Goal: Transaction & Acquisition: Purchase product/service

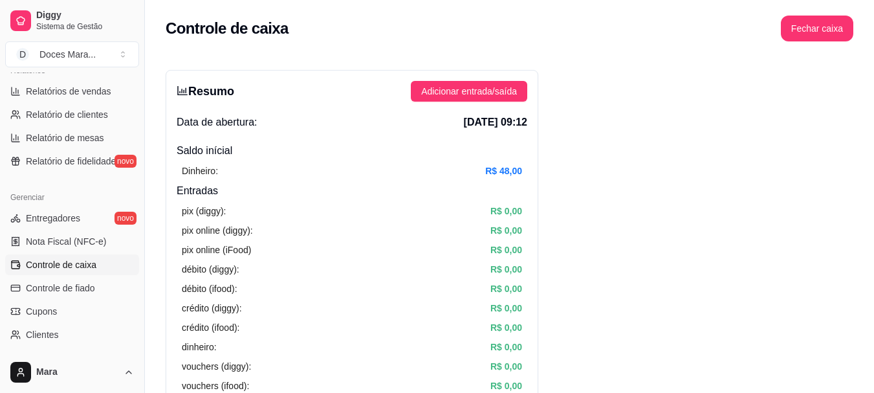
scroll to position [215, 0]
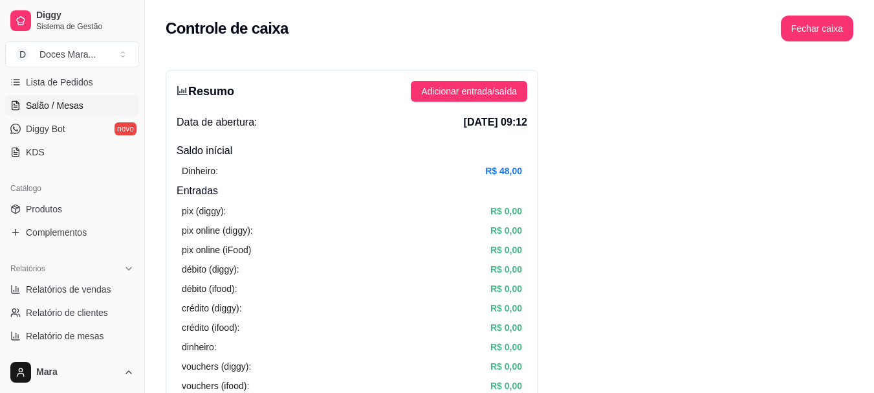
click at [74, 102] on span "Salão / Mesas" at bounding box center [55, 105] width 58 height 13
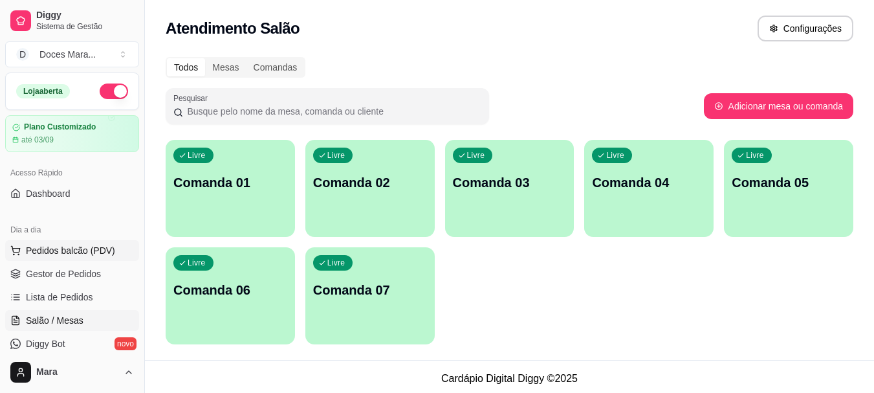
click at [67, 244] on span "Pedidos balcão (PDV)" at bounding box center [70, 250] width 89 height 13
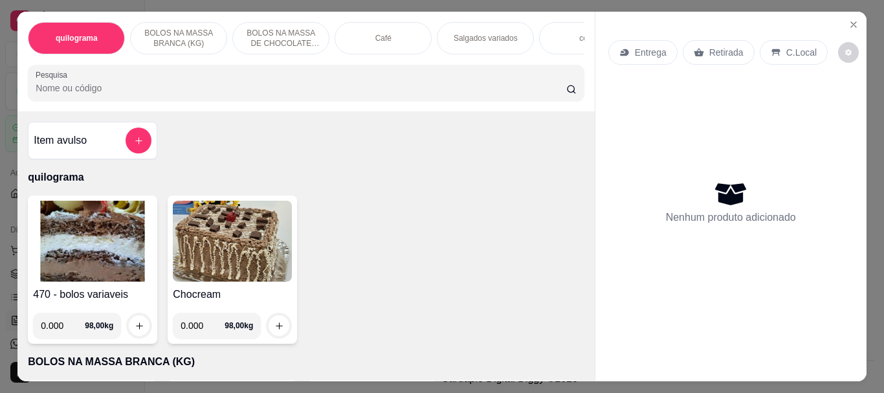
click at [361, 28] on div "Café" at bounding box center [383, 38] width 97 height 32
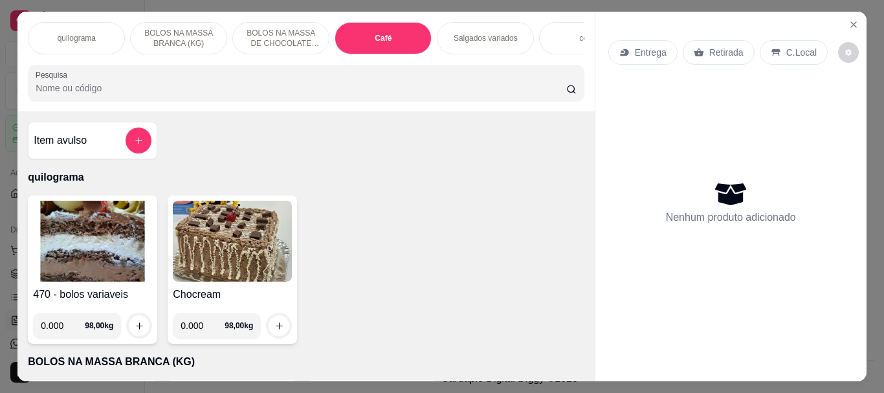
scroll to position [34, 0]
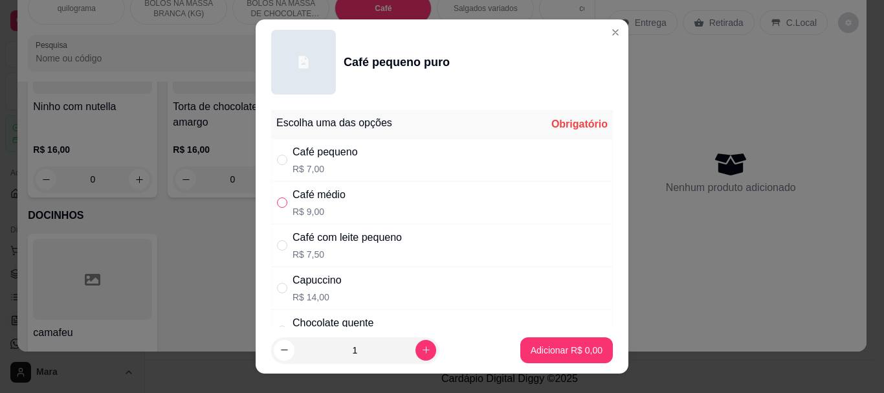
click at [280, 204] on input "" at bounding box center [282, 202] width 10 height 10
radio input "true"
click at [533, 351] on p "Adicionar R$ 9,00" at bounding box center [566, 350] width 70 height 12
type input "1"
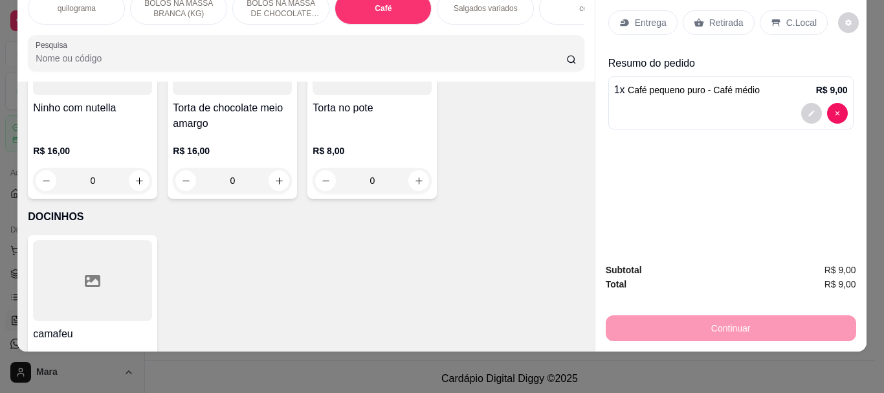
click at [710, 16] on p "Retirada" at bounding box center [726, 22] width 34 height 13
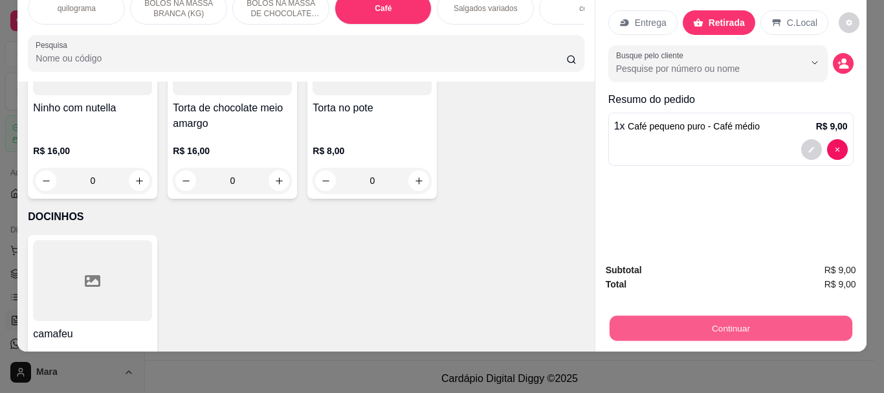
click at [723, 322] on button "Continuar" at bounding box center [730, 327] width 243 height 25
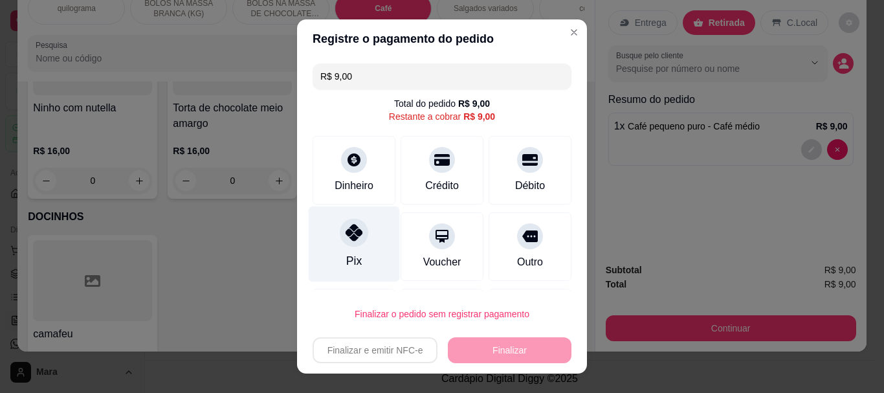
click at [346, 239] on icon at bounding box center [354, 233] width 17 height 17
type input "R$ 0,00"
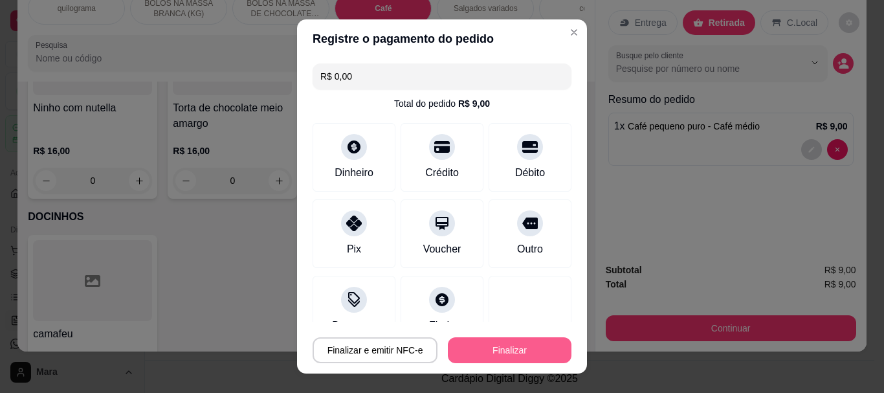
click at [487, 341] on button "Finalizar" at bounding box center [510, 350] width 124 height 26
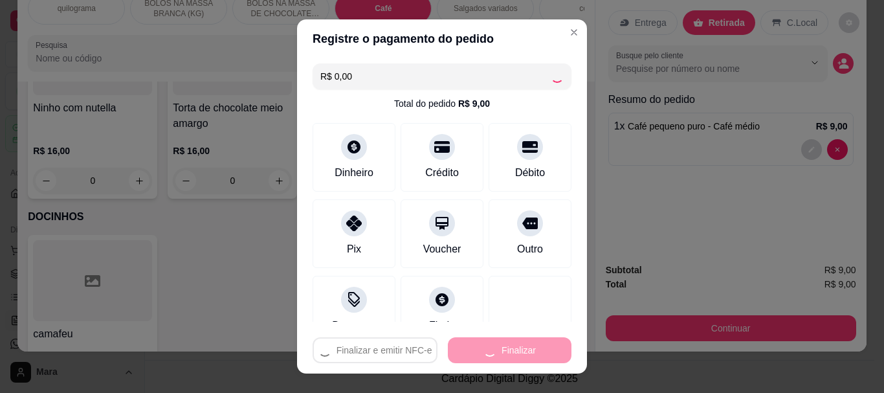
type input "0"
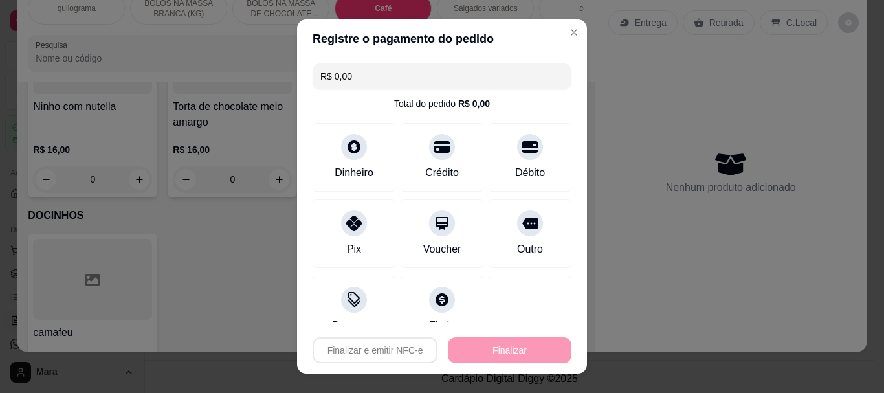
type input "-R$ 9,00"
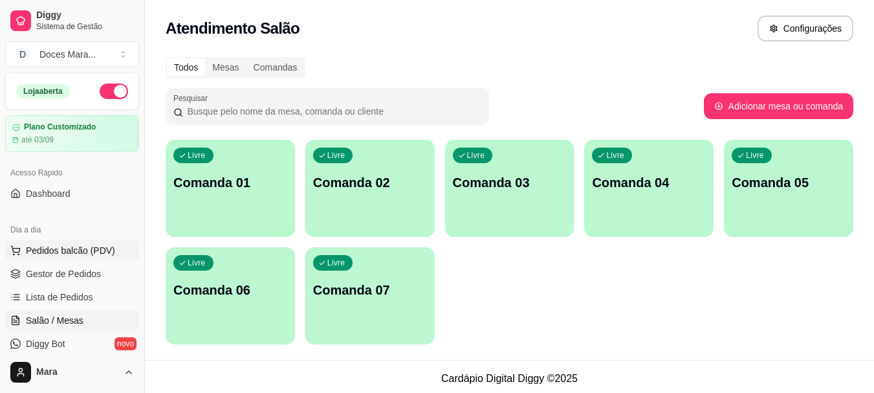
click at [82, 243] on button "Pedidos balcão (PDV)" at bounding box center [72, 250] width 134 height 21
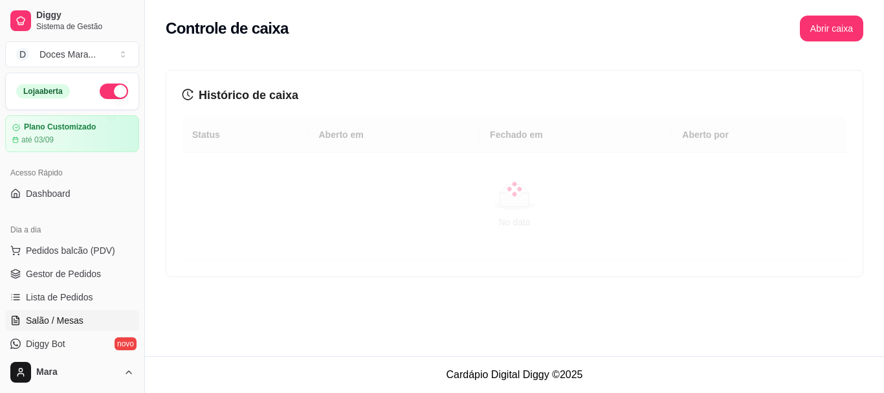
click at [73, 319] on span "Salão / Mesas" at bounding box center [55, 320] width 58 height 13
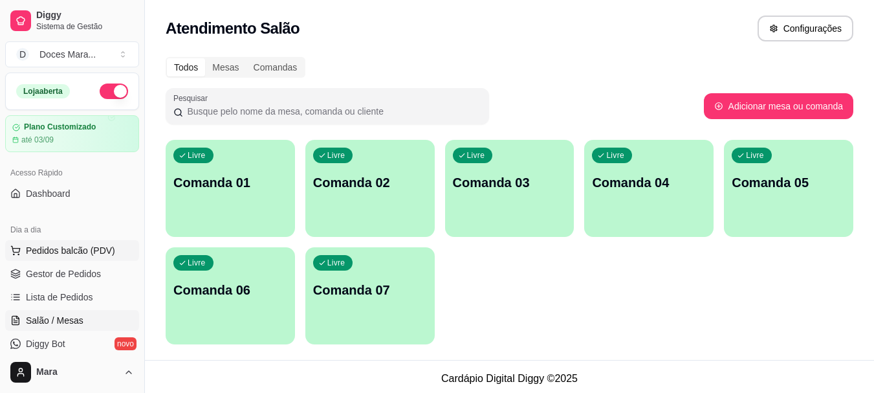
click at [56, 250] on span "Pedidos balcão (PDV)" at bounding box center [70, 250] width 89 height 13
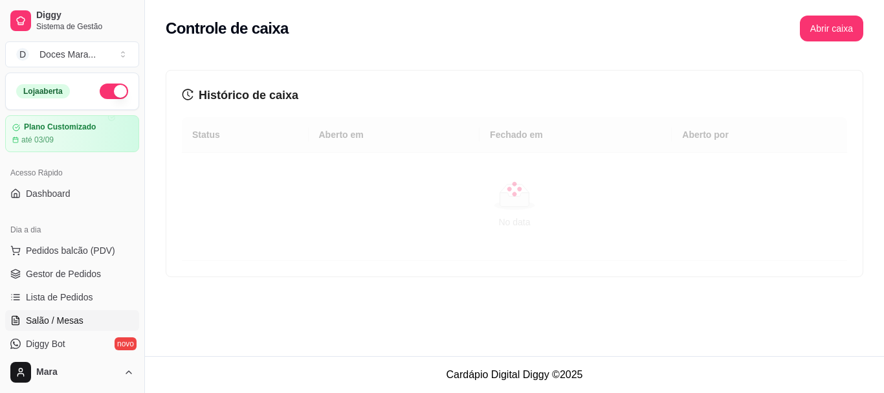
click at [60, 322] on span "Salão / Mesas" at bounding box center [55, 320] width 58 height 13
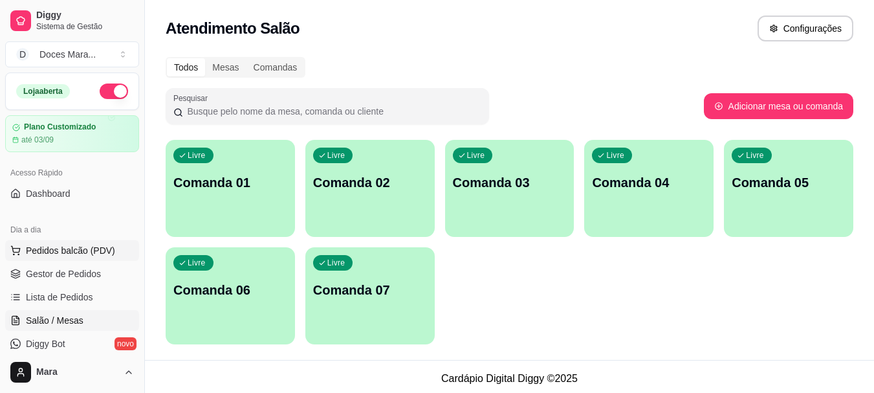
click at [67, 252] on span "Pedidos balcão (PDV)" at bounding box center [70, 250] width 89 height 13
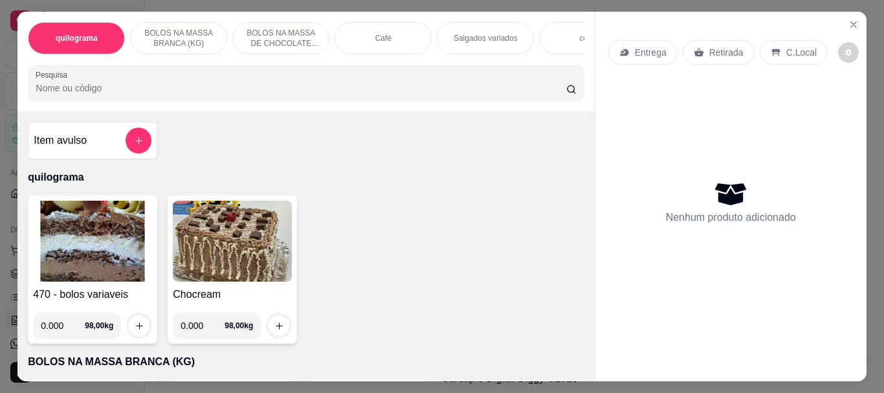
click at [369, 37] on div "Café" at bounding box center [383, 38] width 97 height 32
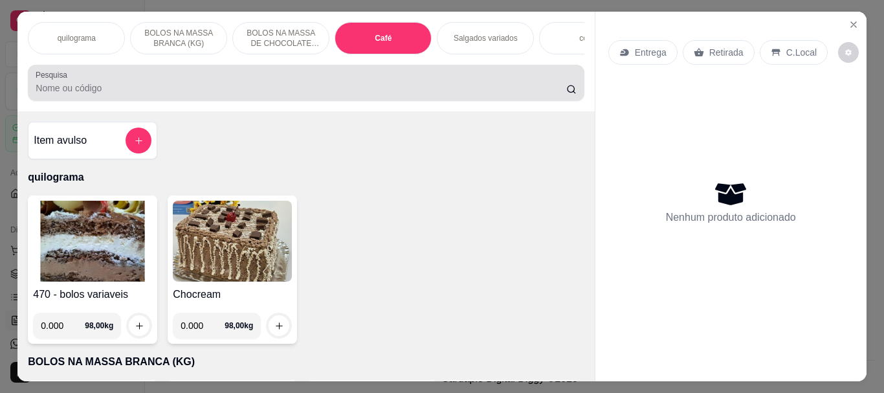
scroll to position [34, 0]
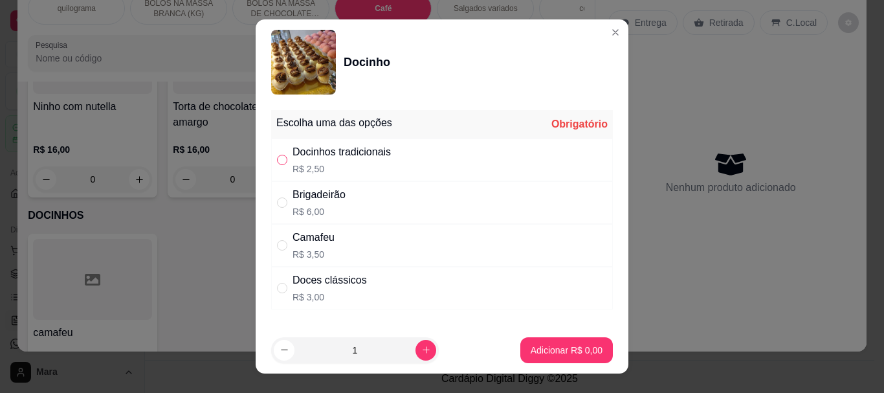
click at [278, 157] on input "" at bounding box center [282, 160] width 10 height 10
radio input "true"
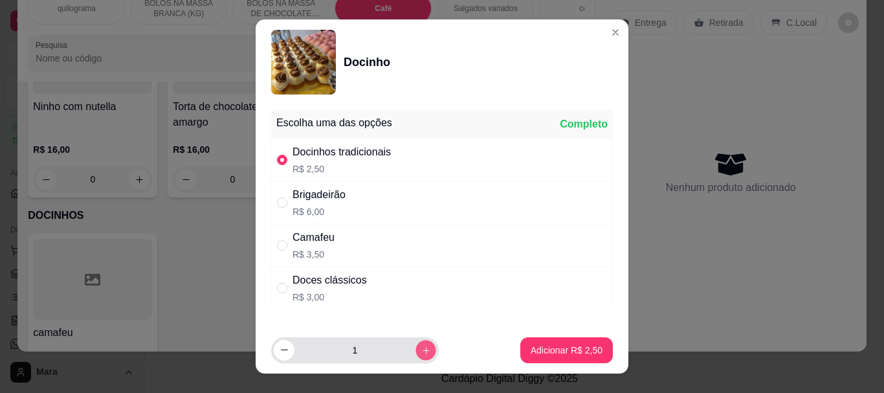
click at [423, 347] on icon "increase-product-quantity" at bounding box center [426, 350] width 6 height 6
click at [423, 347] on icon "increase-product-quantity" at bounding box center [426, 349] width 7 height 7
click at [423, 347] on icon "increase-product-quantity" at bounding box center [426, 350] width 6 height 6
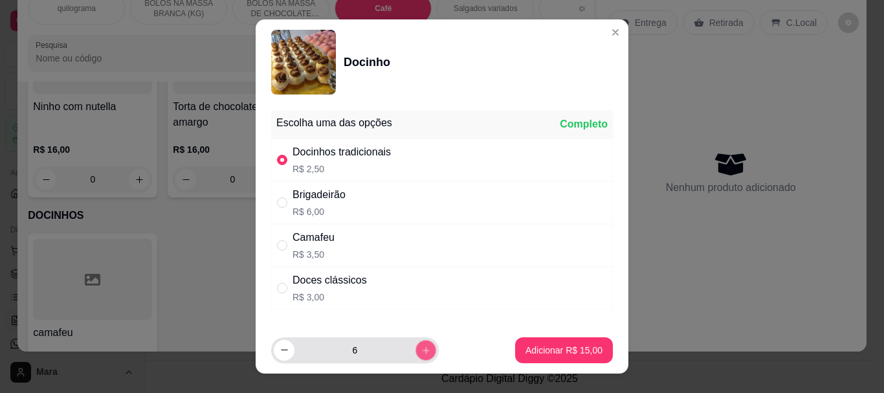
click at [423, 347] on icon "increase-product-quantity" at bounding box center [426, 350] width 6 height 6
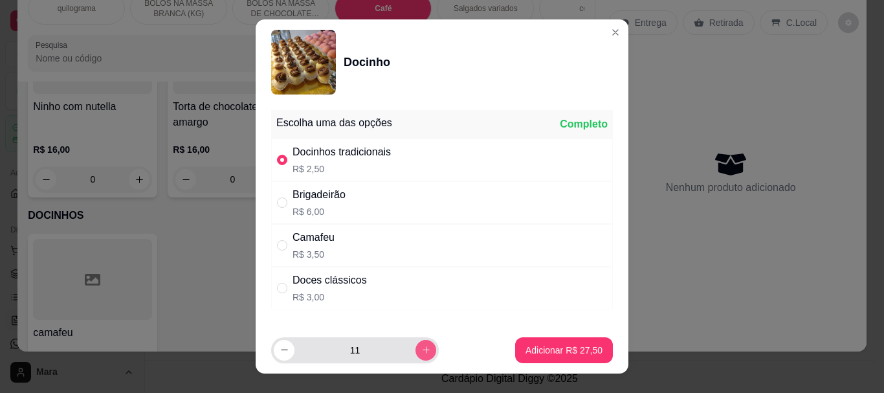
click at [423, 347] on icon "increase-product-quantity" at bounding box center [426, 349] width 7 height 7
type input "12"
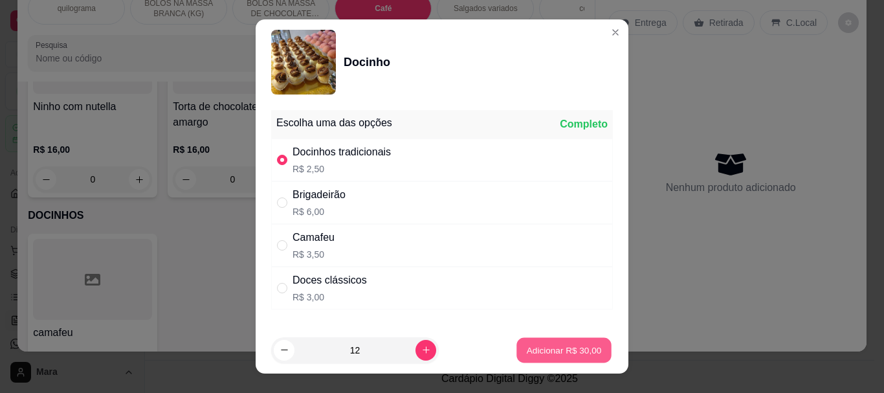
click at [527, 349] on p "Adicionar R$ 30,00" at bounding box center [564, 350] width 75 height 12
type input "12"
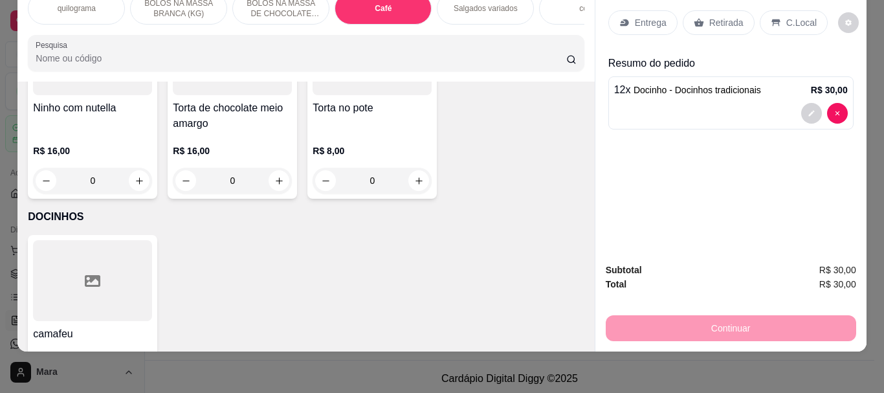
click at [719, 16] on p "Retirada" at bounding box center [726, 22] width 34 height 13
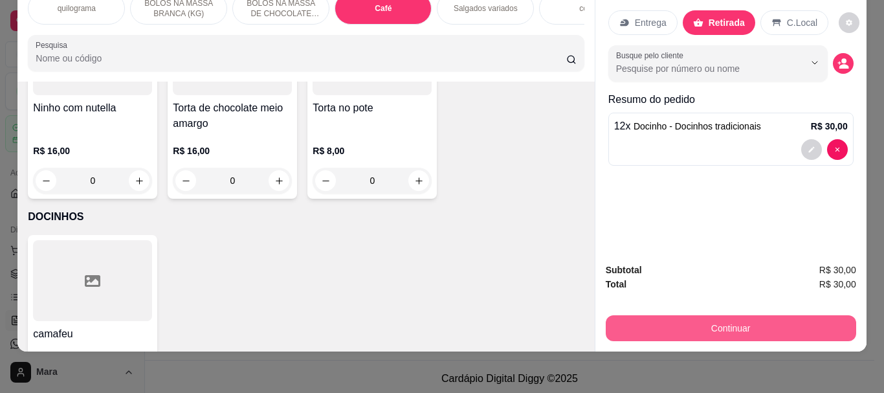
click at [705, 316] on button "Continuar" at bounding box center [731, 328] width 250 height 26
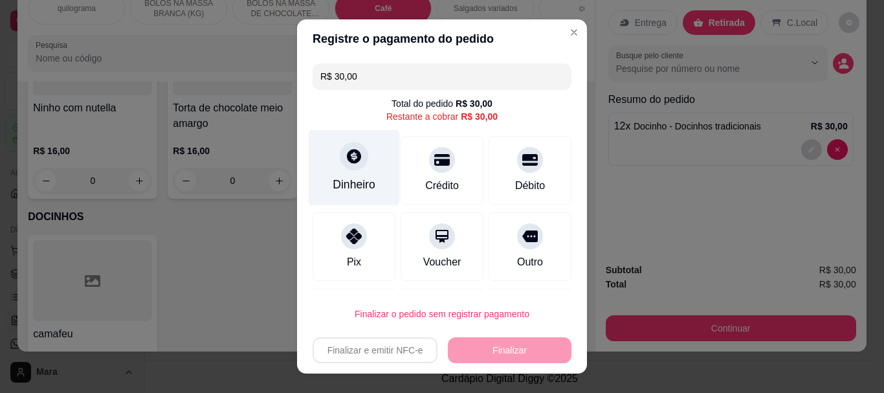
click at [360, 182] on div "Dinheiro" at bounding box center [354, 185] width 43 height 17
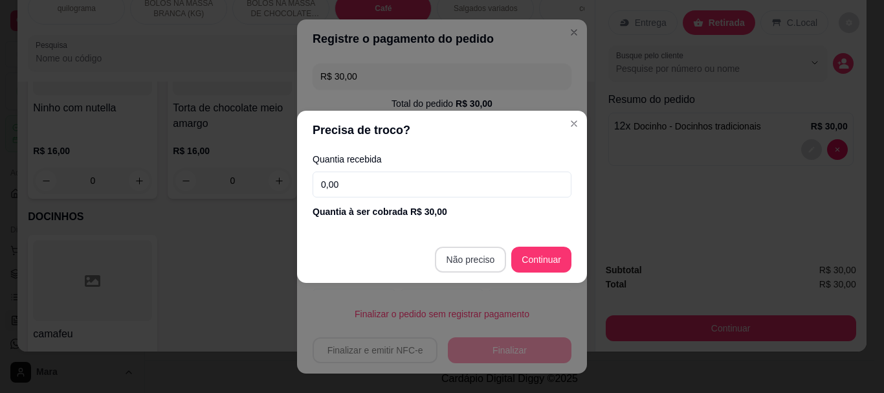
type input "R$ 0,00"
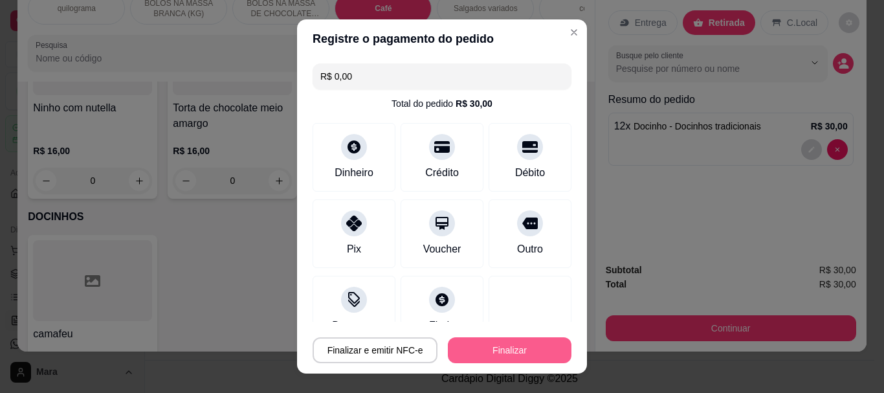
click at [477, 355] on button "Finalizar" at bounding box center [510, 350] width 124 height 26
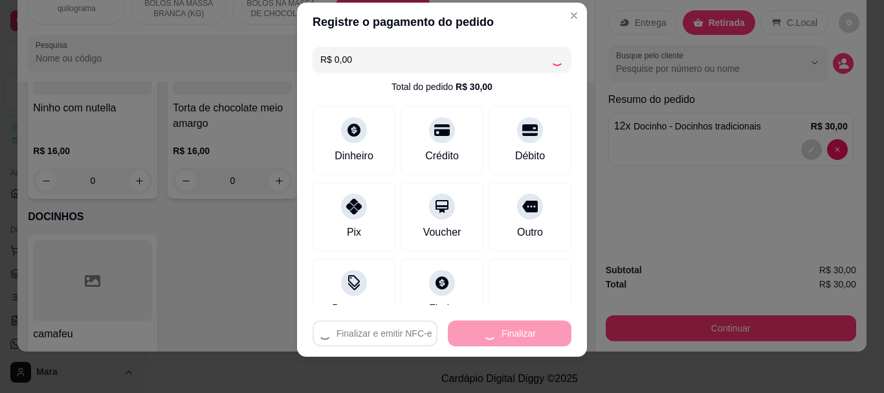
scroll to position [22, 0]
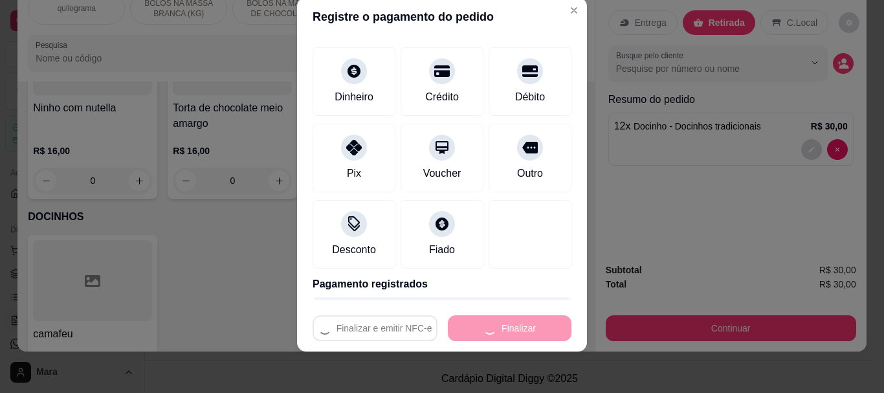
type input "0"
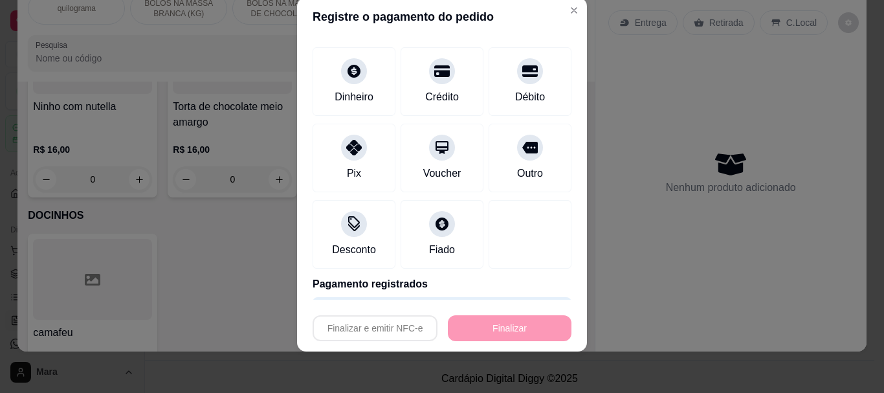
type input "-R$ 30,00"
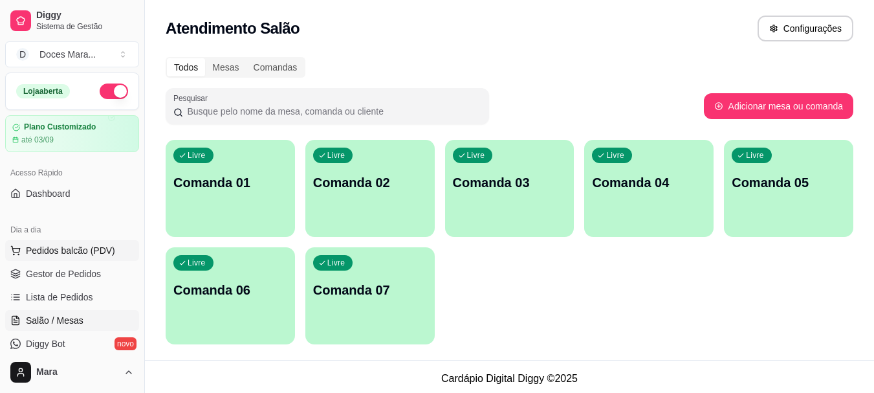
click at [71, 248] on span "Pedidos balcão (PDV)" at bounding box center [70, 250] width 89 height 13
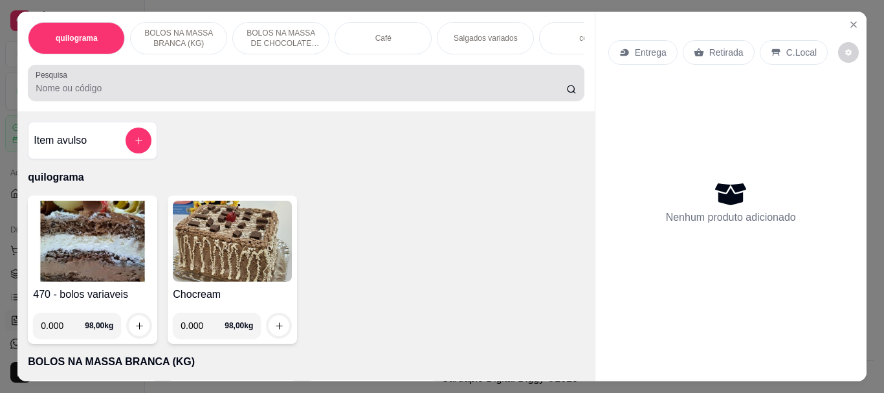
drag, startPoint x: 79, startPoint y: 90, endPoint x: 86, endPoint y: 80, distance: 12.6
click at [87, 80] on div at bounding box center [306, 83] width 540 height 26
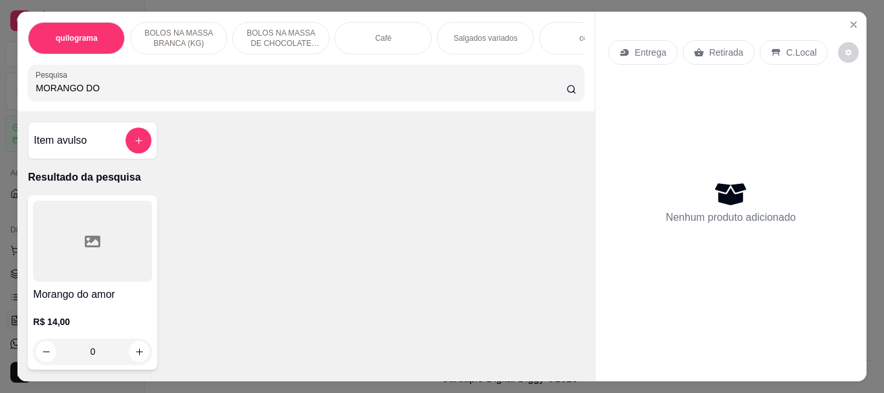
type input "MORANGO DO"
click at [100, 221] on div at bounding box center [92, 241] width 119 height 81
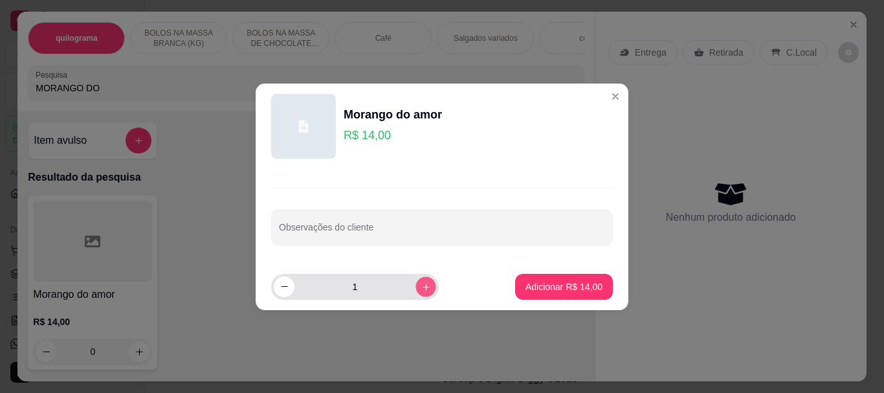
click at [421, 285] on icon "increase-product-quantity" at bounding box center [426, 286] width 10 height 10
type input "2"
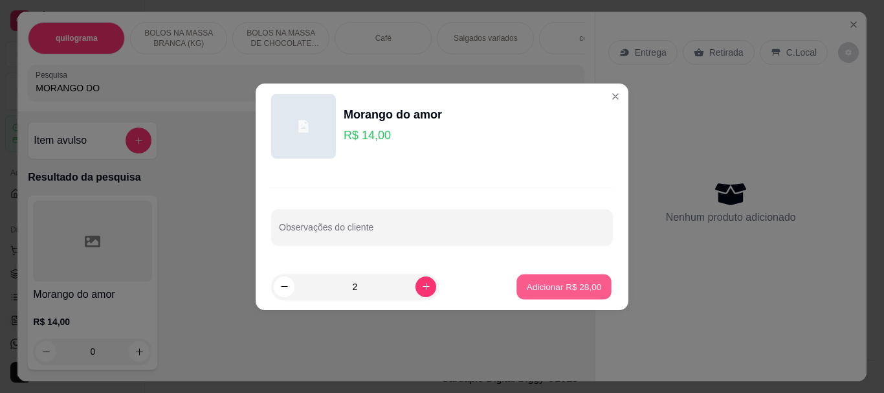
click at [568, 287] on p "Adicionar R$ 28,00" at bounding box center [564, 286] width 75 height 12
type input "2"
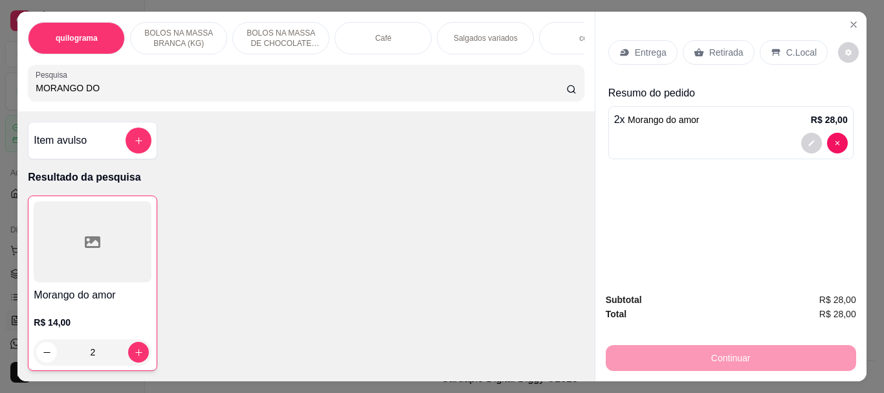
click at [375, 33] on p "Café" at bounding box center [383, 38] width 16 height 10
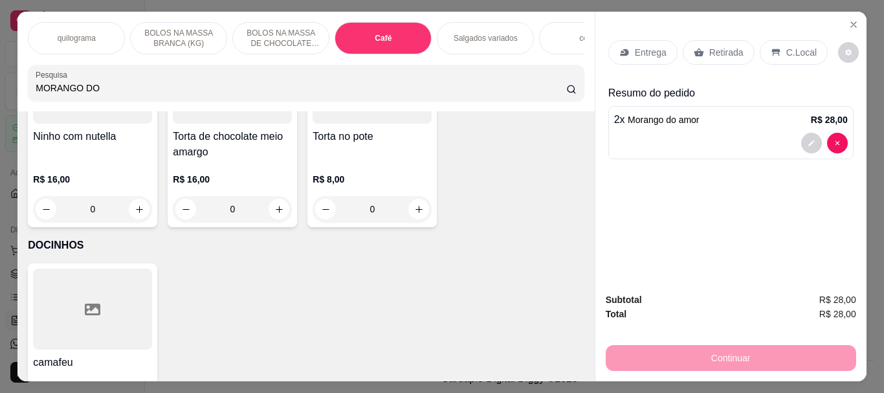
scroll to position [34, 0]
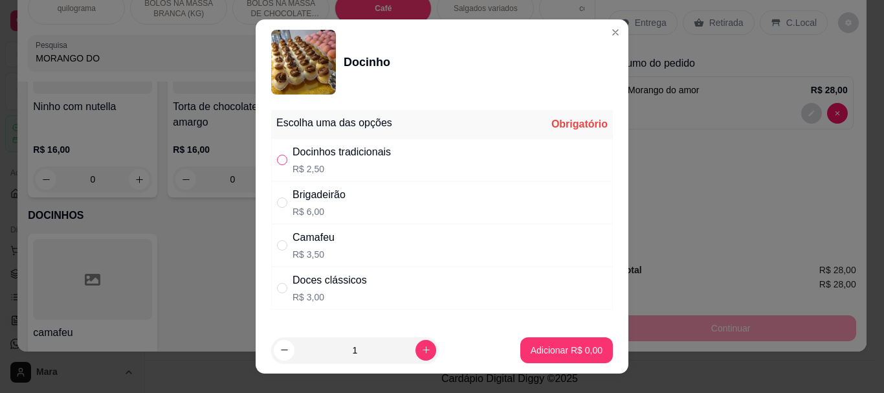
click at [277, 160] on input "" at bounding box center [282, 160] width 10 height 10
radio input "true"
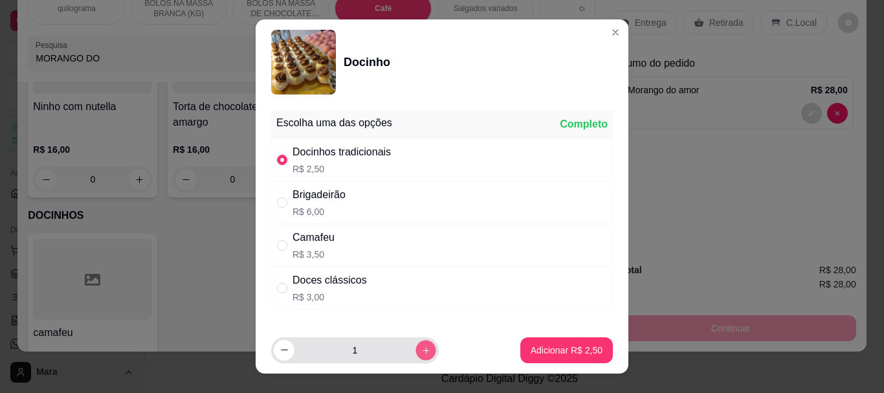
click at [421, 347] on icon "increase-product-quantity" at bounding box center [426, 350] width 10 height 10
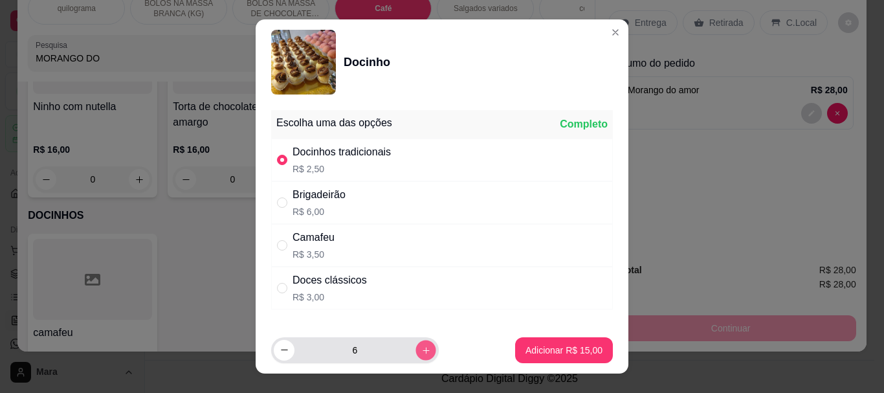
click at [421, 347] on icon "increase-product-quantity" at bounding box center [426, 350] width 10 height 10
type input "9"
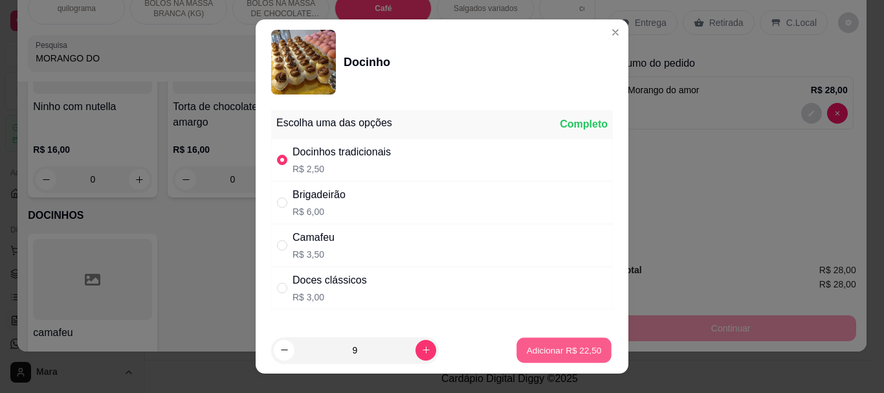
click at [562, 348] on p "Adicionar R$ 22,50" at bounding box center [564, 350] width 75 height 12
type input "9"
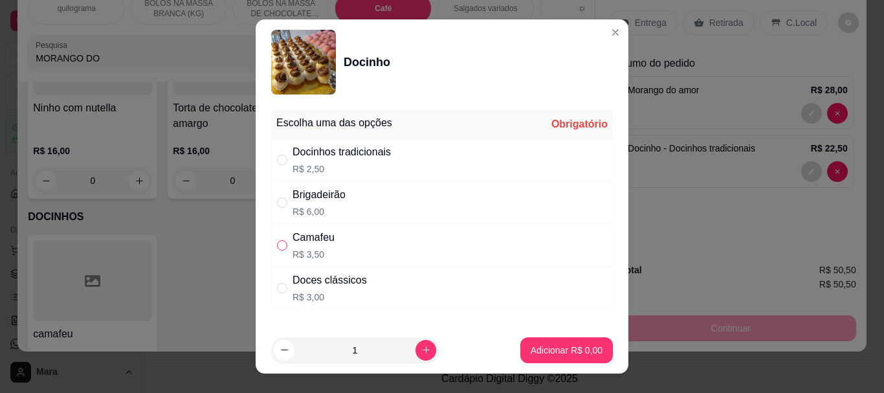
click at [280, 242] on input "" at bounding box center [282, 245] width 10 height 10
radio input "true"
click at [576, 353] on p "Adicionar R$ 3,50" at bounding box center [566, 350] width 70 height 12
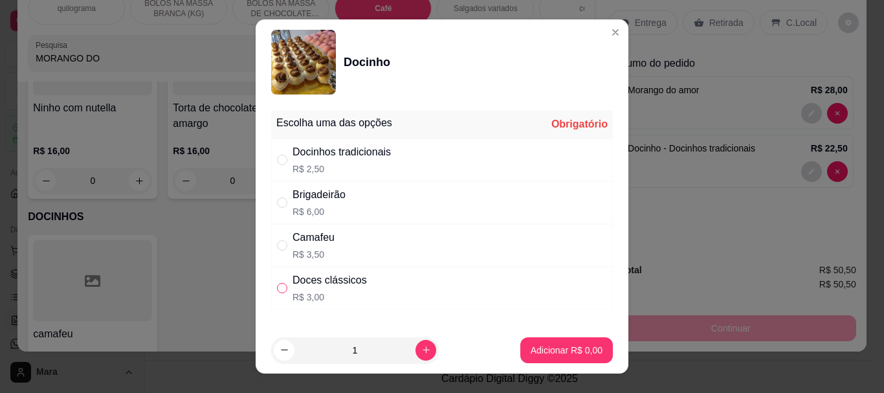
click at [278, 290] on input "" at bounding box center [282, 288] width 10 height 10
radio input "true"
click at [535, 351] on p "Adicionar R$ 3,00" at bounding box center [566, 350] width 70 height 12
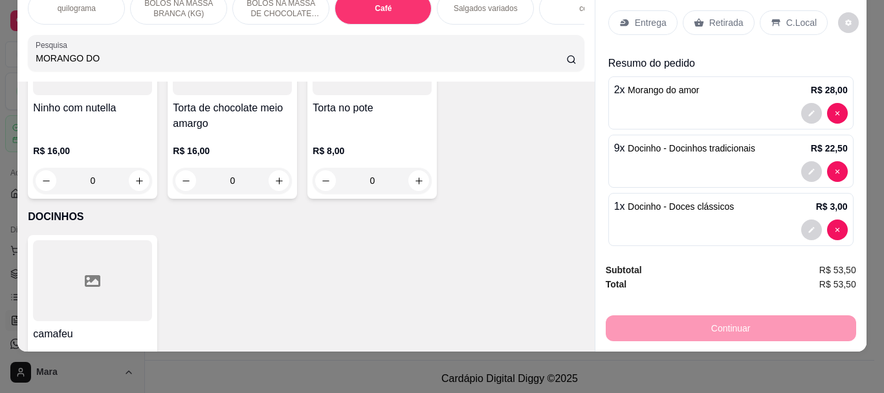
click at [720, 16] on p "Retirada" at bounding box center [726, 22] width 34 height 13
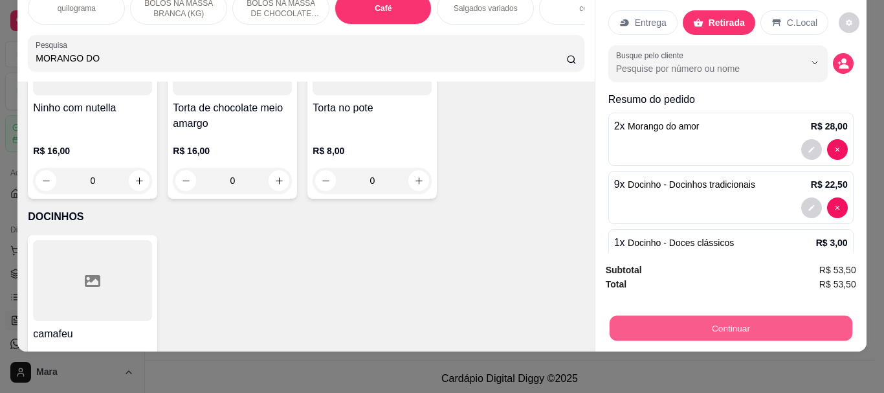
click at [720, 320] on button "Continuar" at bounding box center [730, 327] width 243 height 25
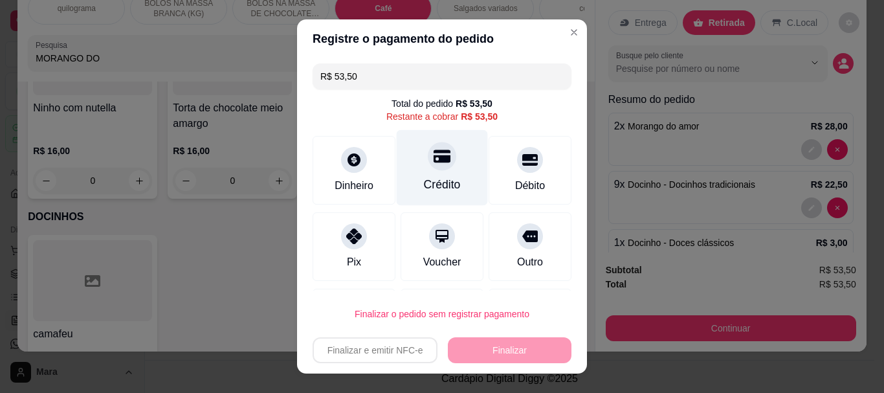
click at [424, 180] on div "Crédito" at bounding box center [442, 185] width 37 height 17
type input "R$ 0,00"
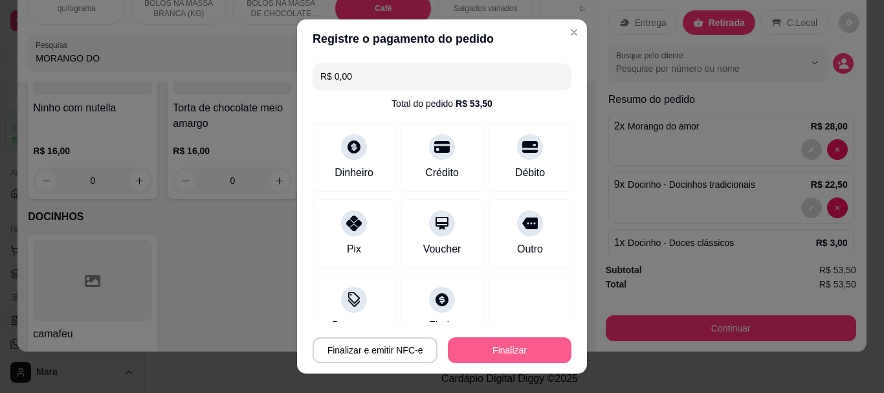
click at [470, 342] on button "Finalizar" at bounding box center [510, 350] width 124 height 26
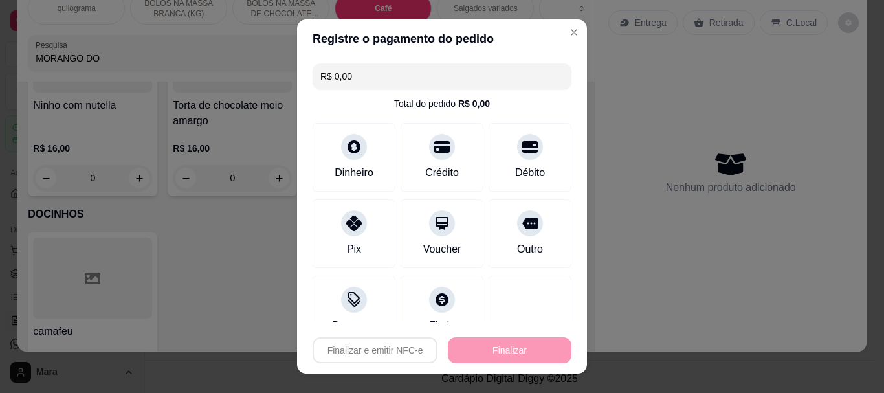
type input "0"
type input "-R$ 53,50"
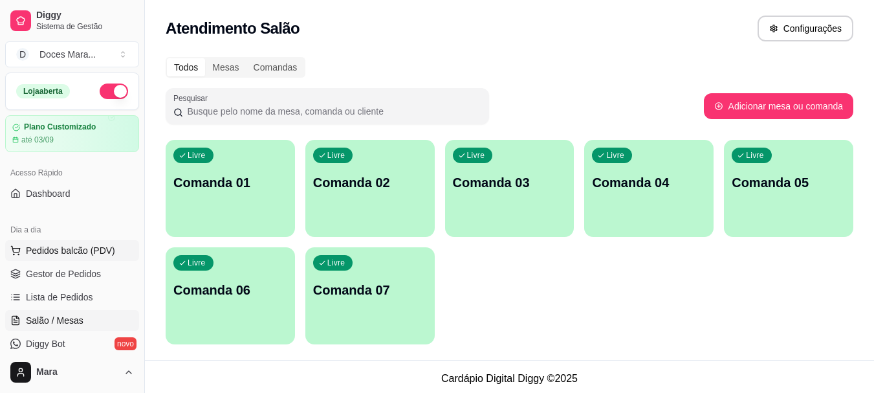
click at [69, 247] on span "Pedidos balcão (PDV)" at bounding box center [70, 250] width 89 height 13
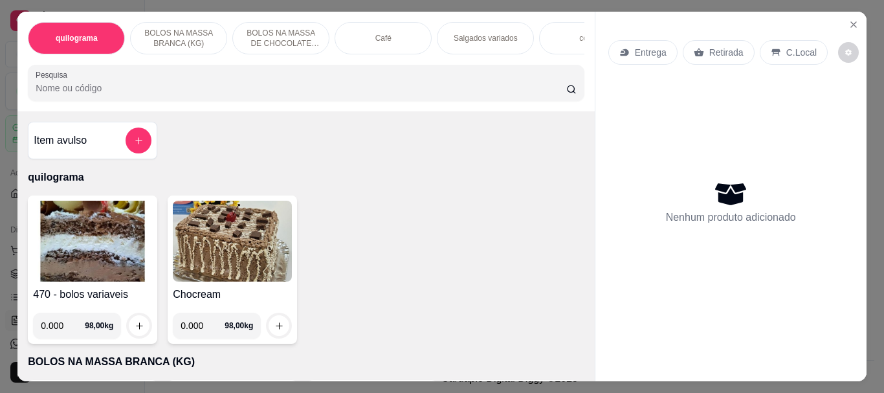
click at [82, 234] on img at bounding box center [92, 241] width 119 height 81
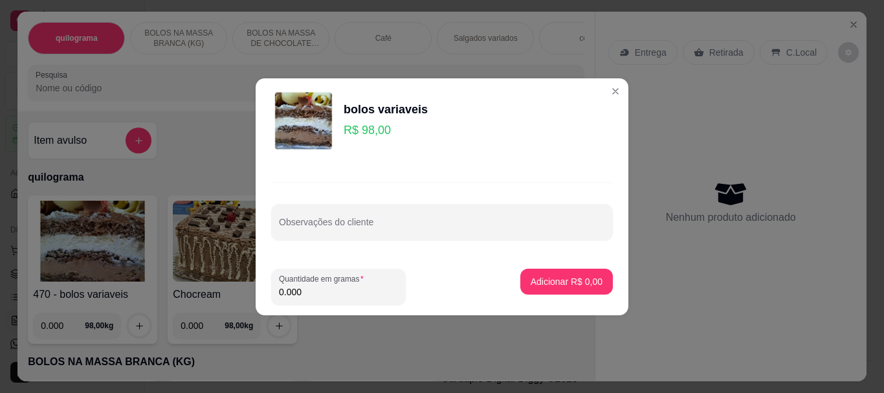
click at [408, 285] on div "Quantidade em gramas 0.000" at bounding box center [385, 287] width 228 height 36
click at [343, 290] on input "0.000" at bounding box center [338, 291] width 119 height 13
type input "0.210"
click at [556, 289] on button "Adicionar R$ 20,58" at bounding box center [563, 281] width 95 height 25
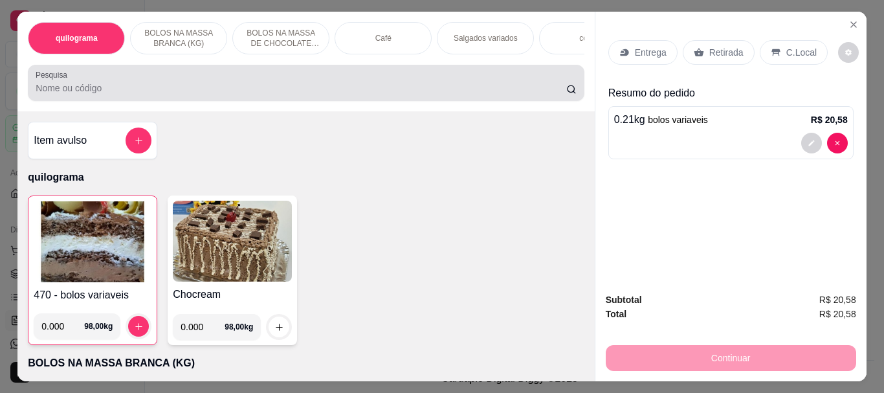
click at [335, 87] on input "Pesquisa" at bounding box center [301, 88] width 531 height 13
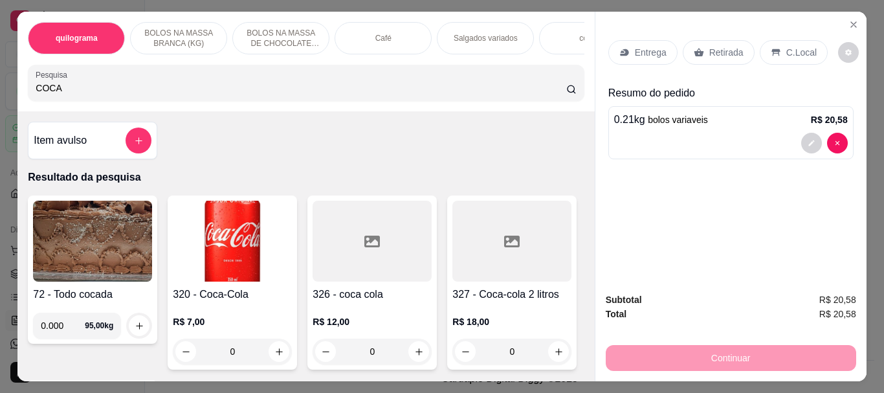
type input "COCA"
click at [270, 258] on img at bounding box center [232, 241] width 119 height 81
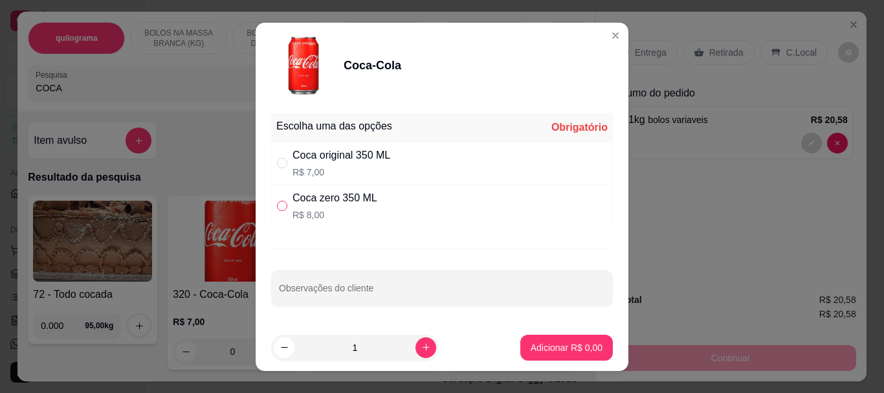
click at [277, 207] on input "" at bounding box center [282, 206] width 10 height 10
radio input "true"
click at [584, 349] on p "Adicionar R$ 8,00" at bounding box center [566, 347] width 70 height 12
type input "1"
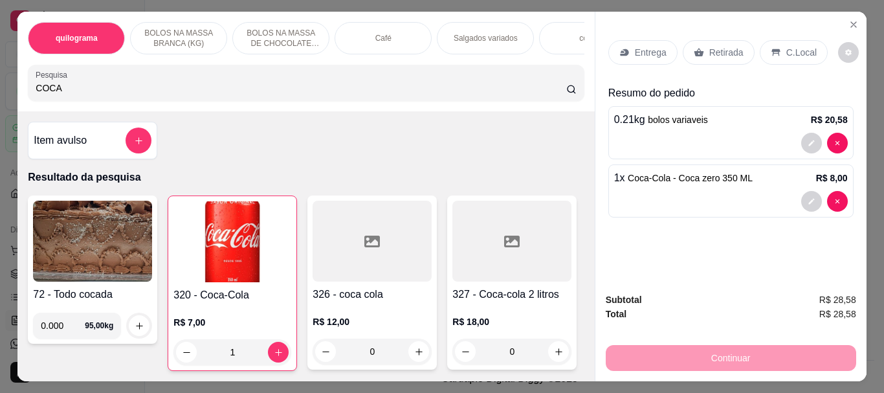
click at [721, 51] on p "Retirada" at bounding box center [726, 52] width 34 height 13
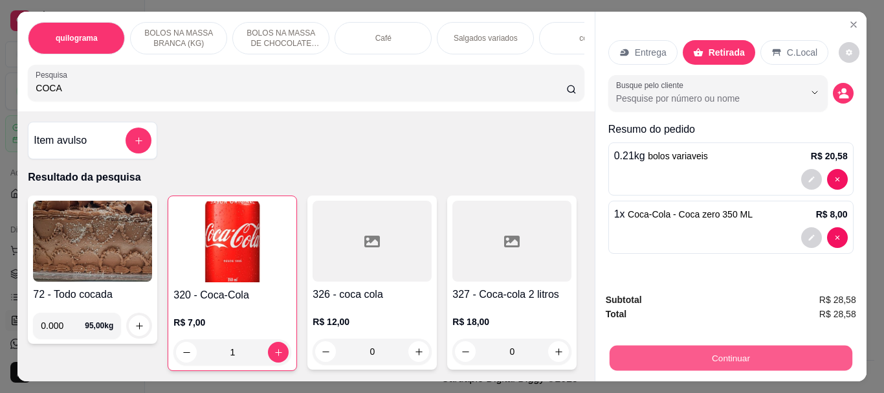
click at [715, 351] on button "Continuar" at bounding box center [730, 357] width 243 height 25
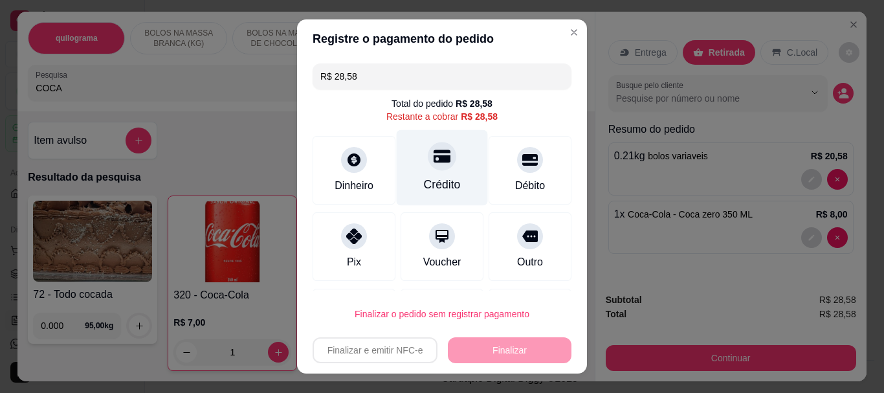
click at [431, 178] on div "Crédito" at bounding box center [442, 185] width 37 height 17
type input "R$ 0,00"
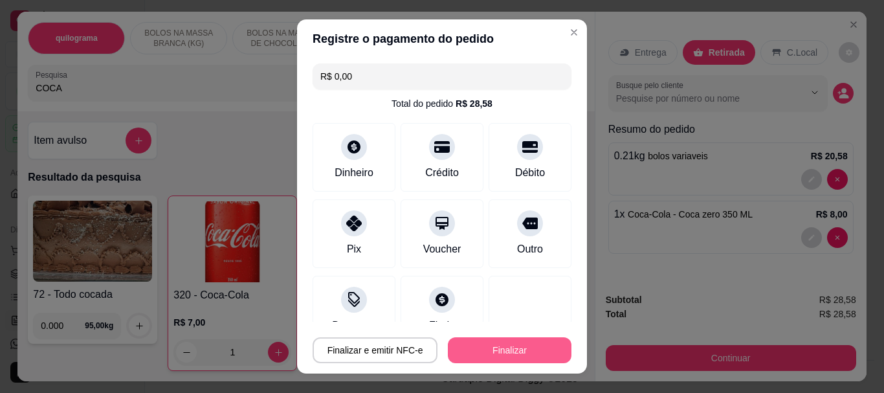
click at [492, 351] on button "Finalizar" at bounding box center [510, 350] width 124 height 26
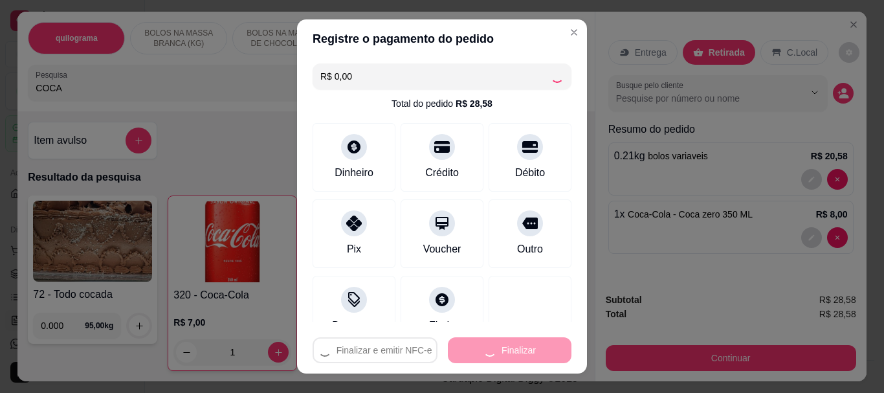
type input "0"
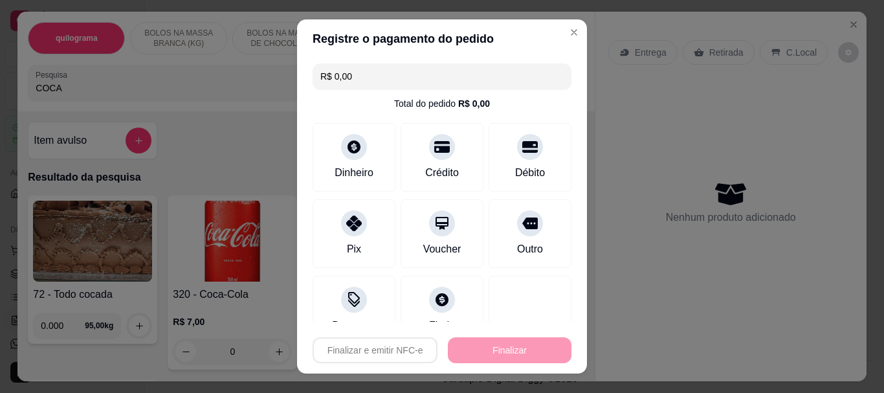
type input "-R$ 28,58"
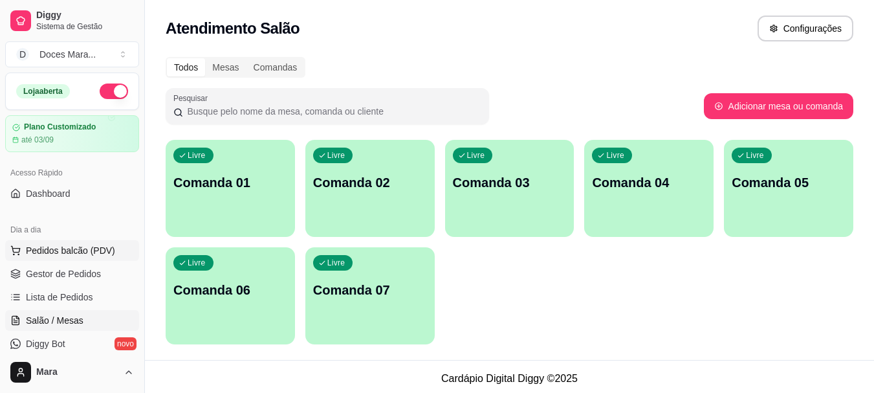
click at [46, 250] on span "Pedidos balcão (PDV)" at bounding box center [70, 250] width 89 height 13
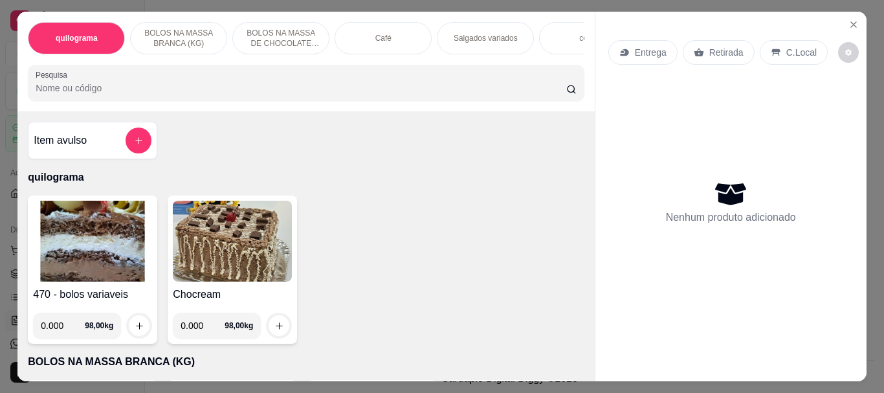
click at [395, 34] on div "Café" at bounding box center [383, 38] width 97 height 32
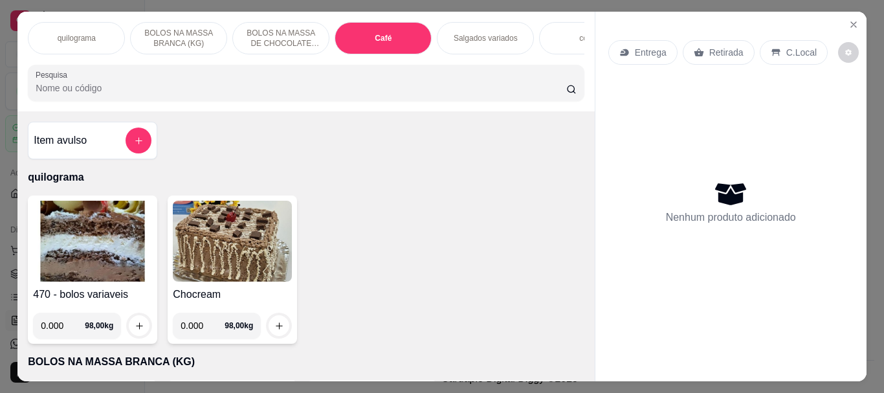
scroll to position [34, 0]
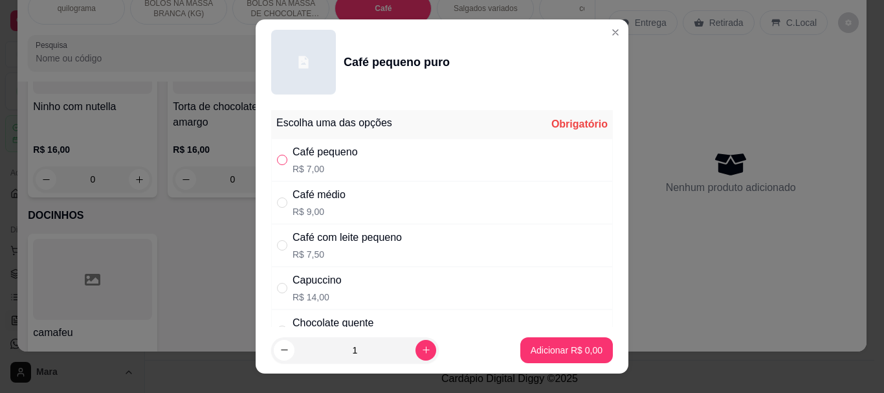
click at [281, 157] on input "" at bounding box center [282, 160] width 10 height 10
radio input "true"
click at [571, 343] on button "Adicionar R$ 7,00" at bounding box center [567, 349] width 90 height 25
type input "1"
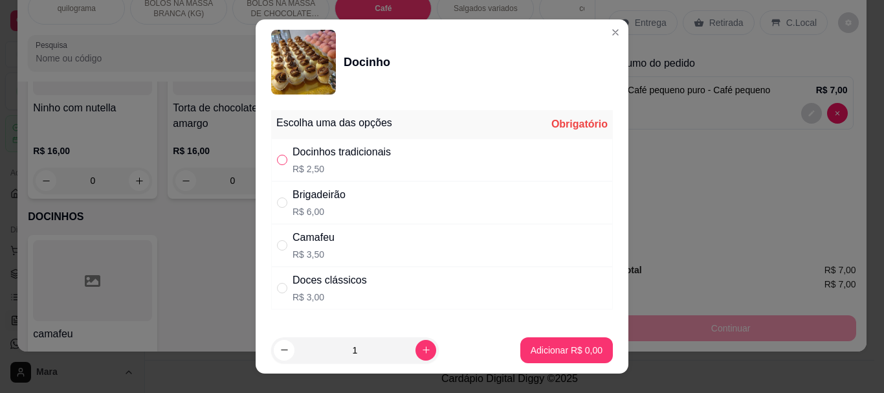
click at [277, 159] on input "" at bounding box center [282, 160] width 10 height 10
radio input "true"
click at [542, 349] on p "Adicionar R$ 2,50" at bounding box center [567, 350] width 72 height 13
type input "1"
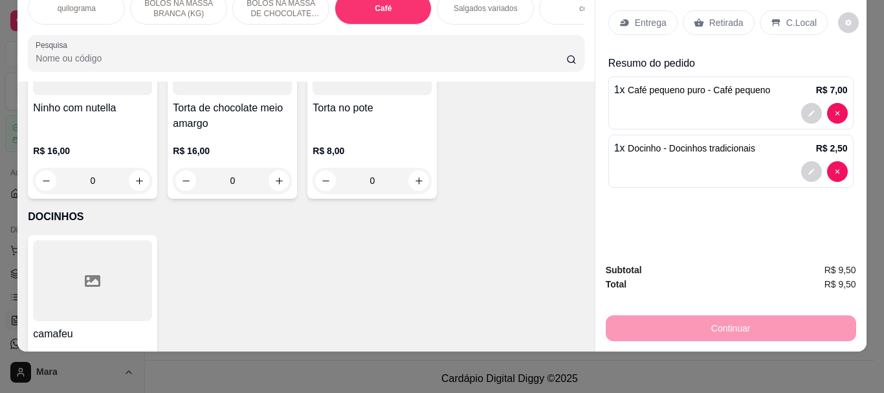
click at [702, 17] on div "Retirada" at bounding box center [719, 22] width 72 height 25
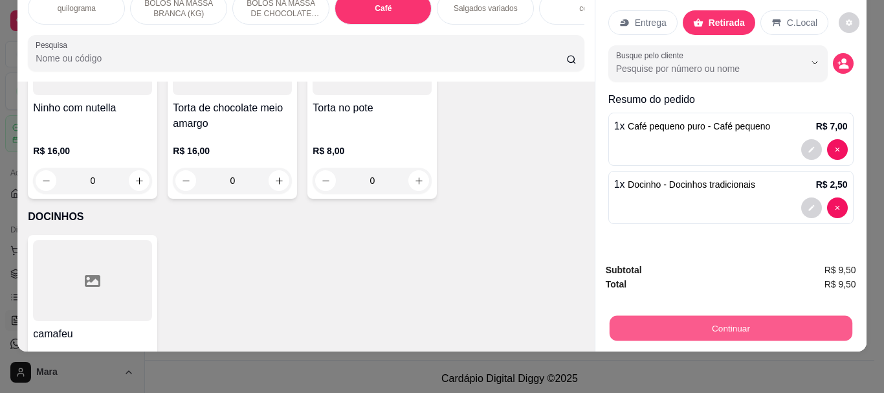
click at [716, 323] on button "Continuar" at bounding box center [730, 327] width 243 height 25
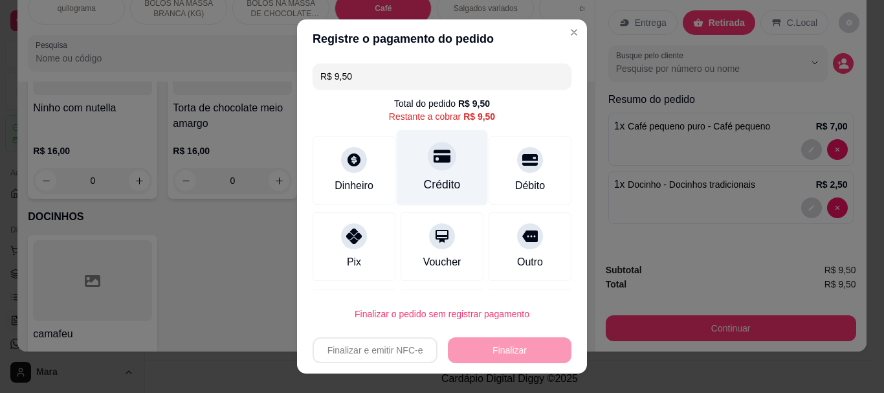
click at [424, 186] on div "Crédito" at bounding box center [442, 185] width 37 height 17
type input "R$ 0,00"
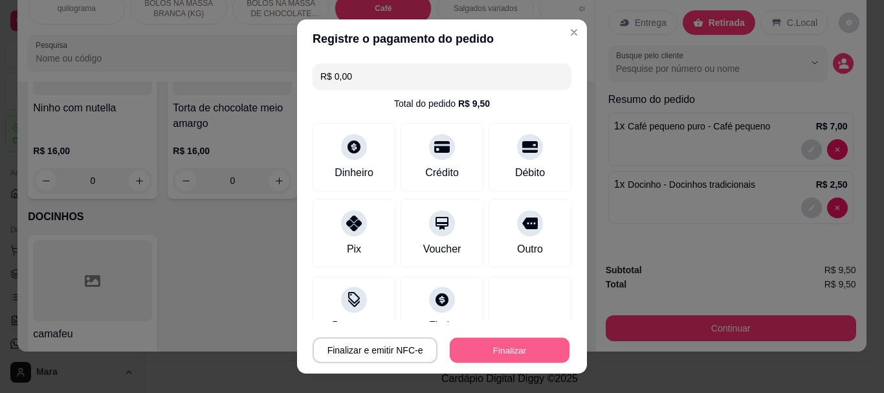
click at [493, 351] on button "Finalizar" at bounding box center [510, 349] width 120 height 25
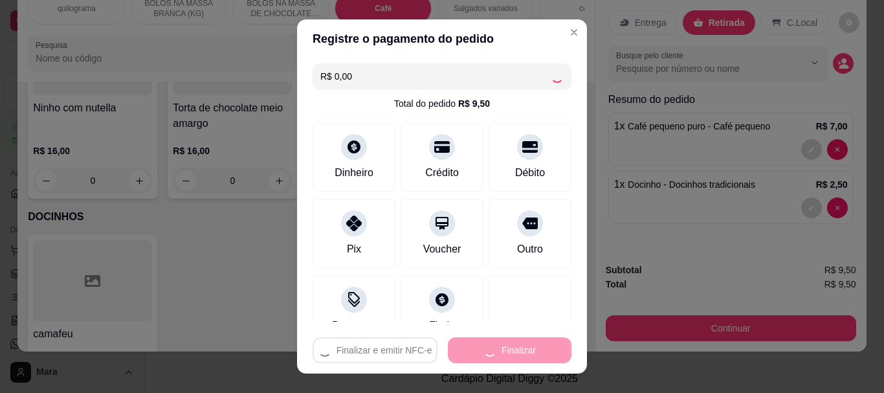
type input "0"
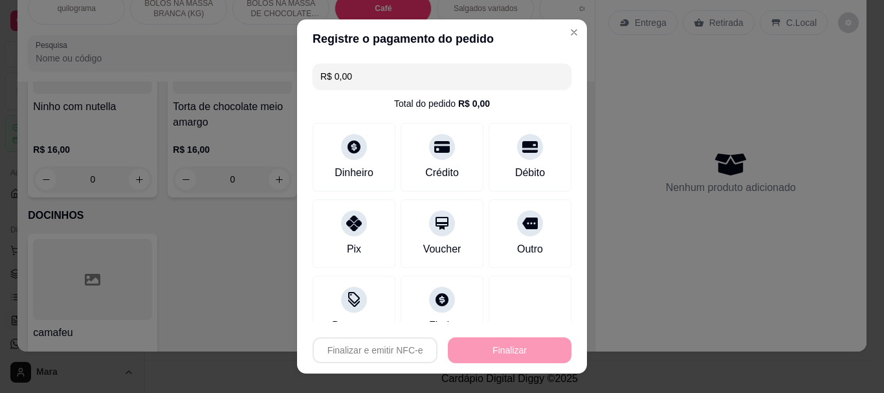
type input "-R$ 9,50"
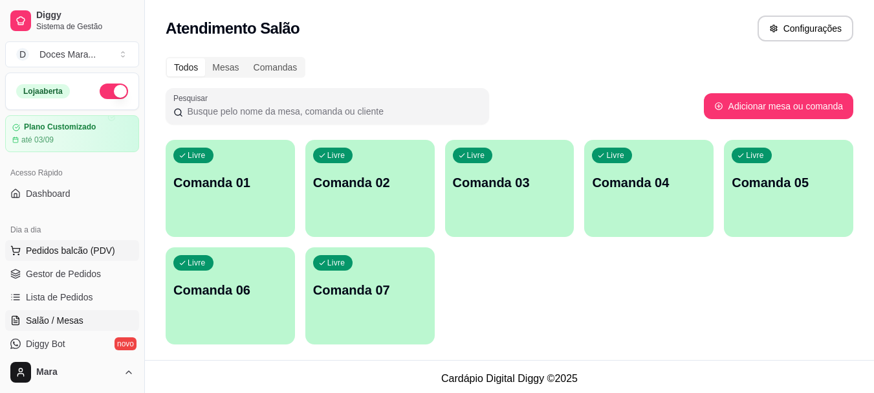
click at [78, 252] on span "Pedidos balcão (PDV)" at bounding box center [70, 250] width 89 height 13
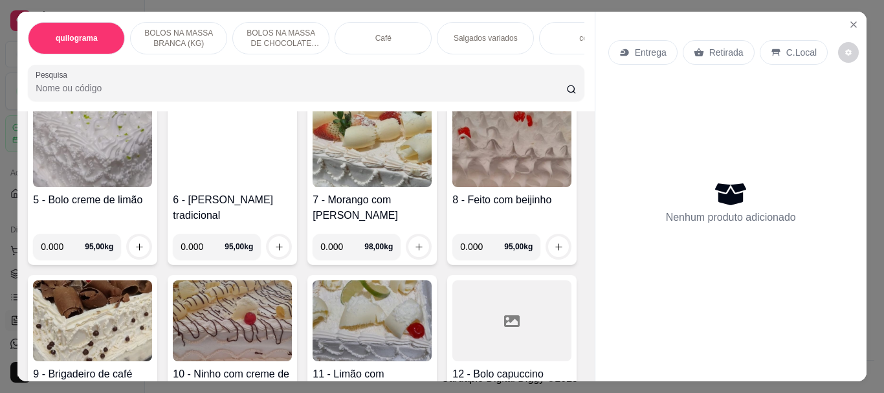
scroll to position [582, 0]
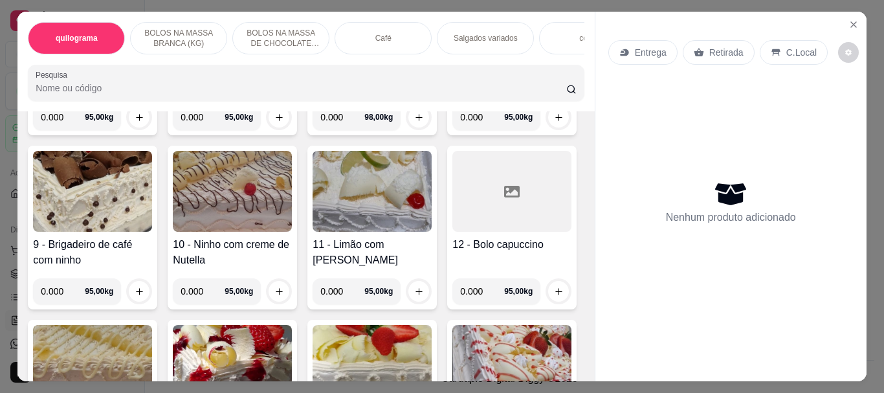
click at [313, 58] on img at bounding box center [372, 17] width 119 height 81
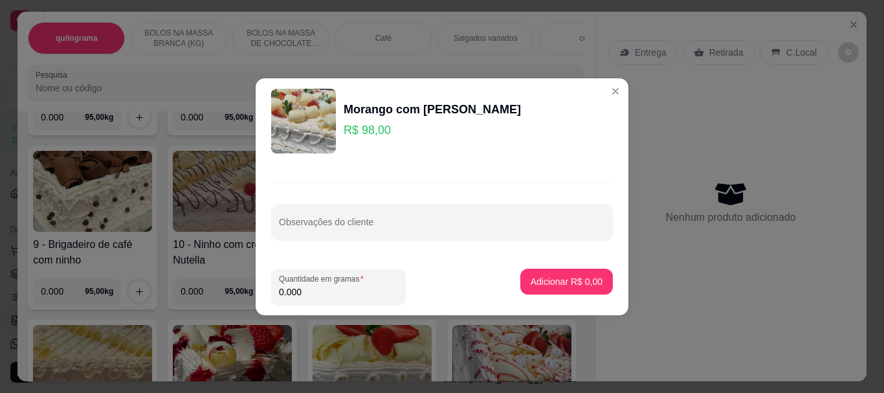
click at [314, 290] on input "0.000" at bounding box center [338, 291] width 119 height 13
type input "1.000"
click at [536, 273] on button "Adicionar R$ 98,00" at bounding box center [563, 281] width 95 height 25
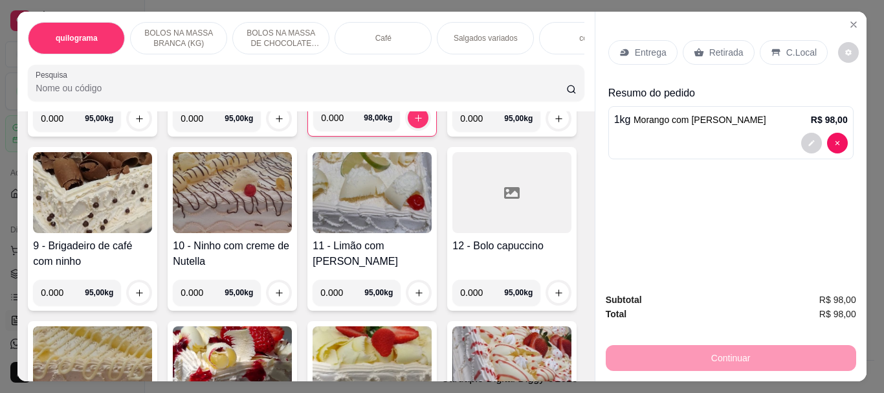
click at [133, 94] on input "Pesquisa" at bounding box center [301, 88] width 531 height 13
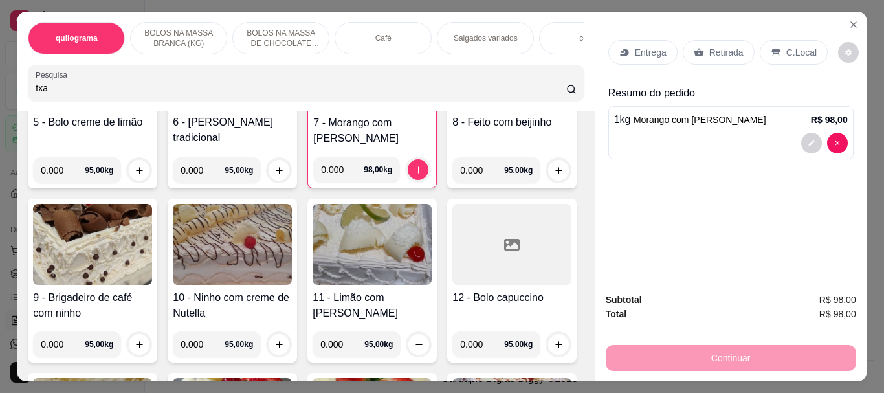
scroll to position [634, 0]
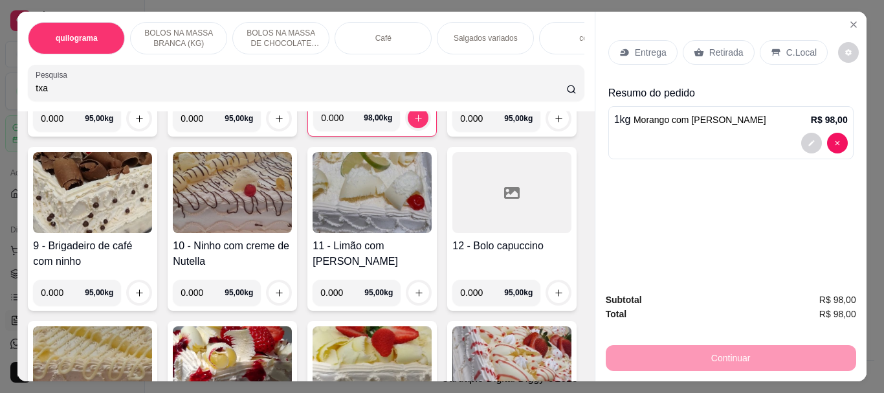
click at [36, 93] on input "txa" at bounding box center [301, 88] width 531 height 13
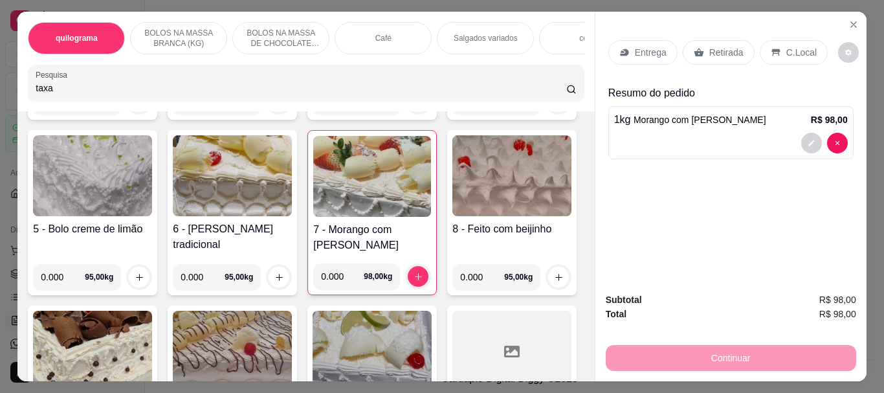
scroll to position [793, 0]
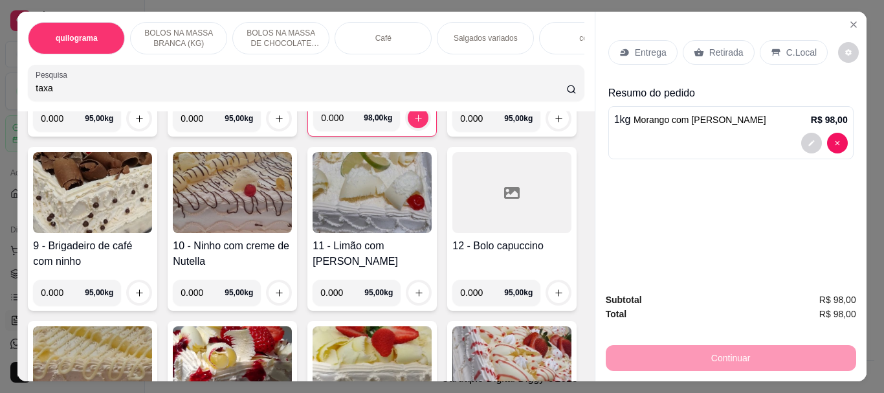
type input "taxa"
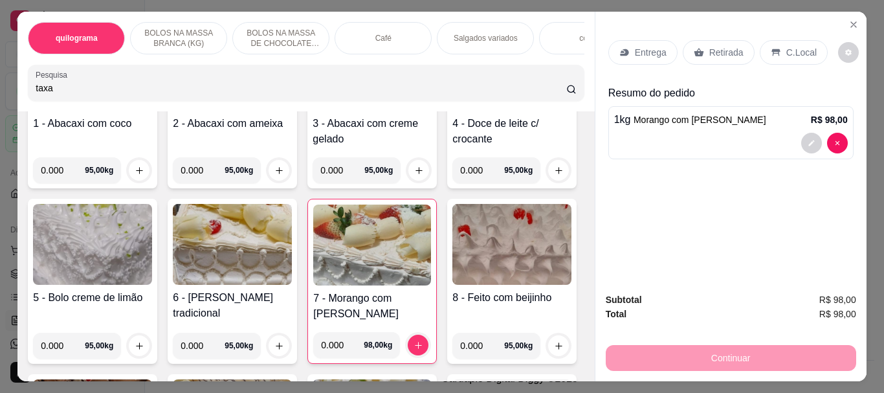
scroll to position [0, 0]
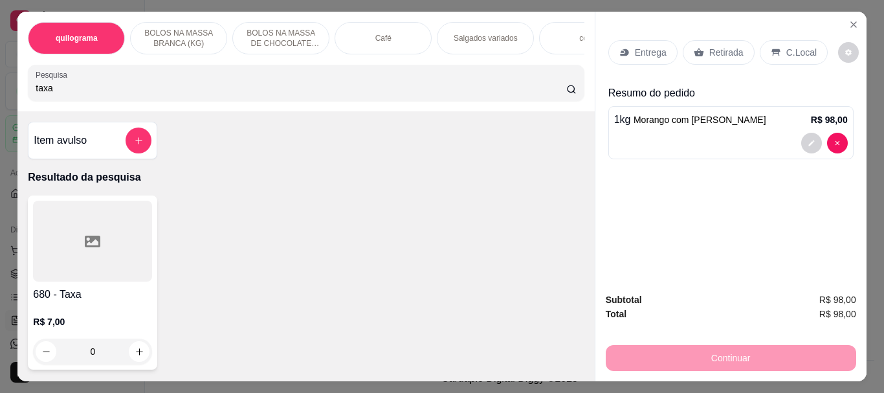
click at [115, 250] on div at bounding box center [92, 241] width 119 height 81
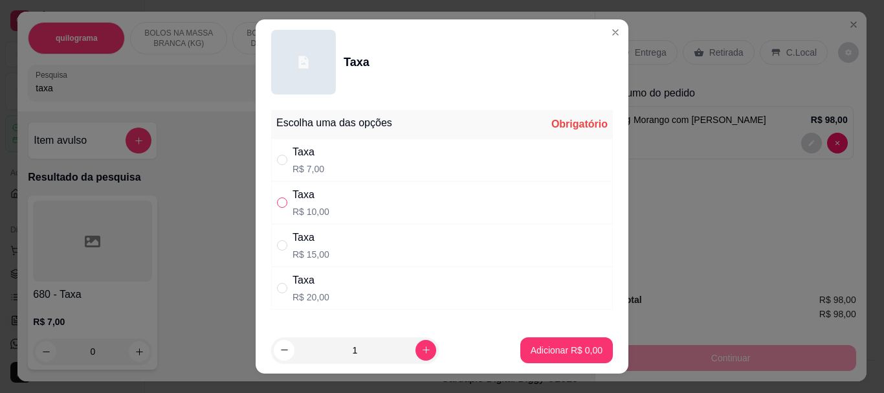
click at [277, 204] on input "" at bounding box center [282, 202] width 10 height 10
radio input "true"
click at [564, 340] on button "Adicionar R$ 10,00" at bounding box center [564, 350] width 98 height 26
type input "1"
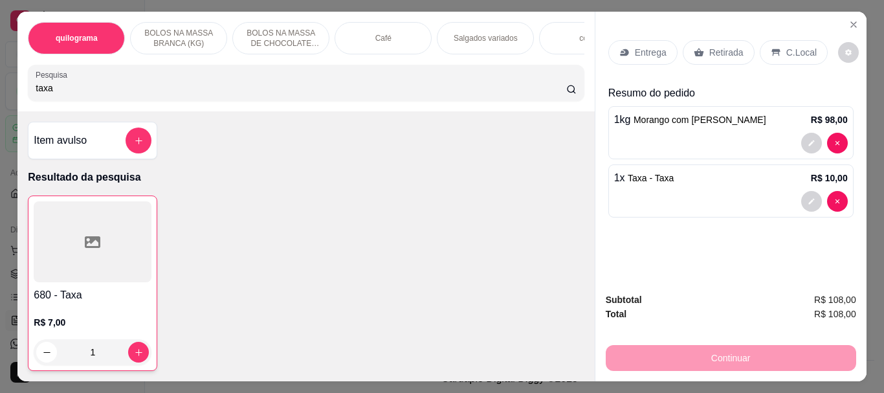
click at [56, 93] on input "taxa" at bounding box center [301, 88] width 531 height 13
type input "t"
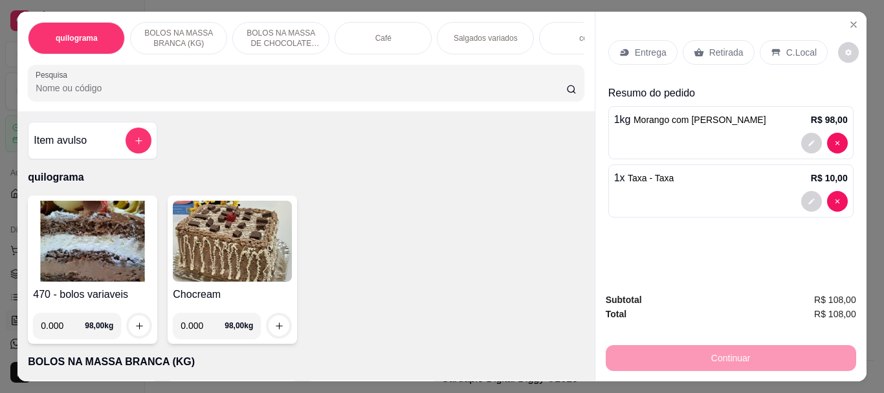
click at [393, 40] on div "Café" at bounding box center [383, 38] width 97 height 32
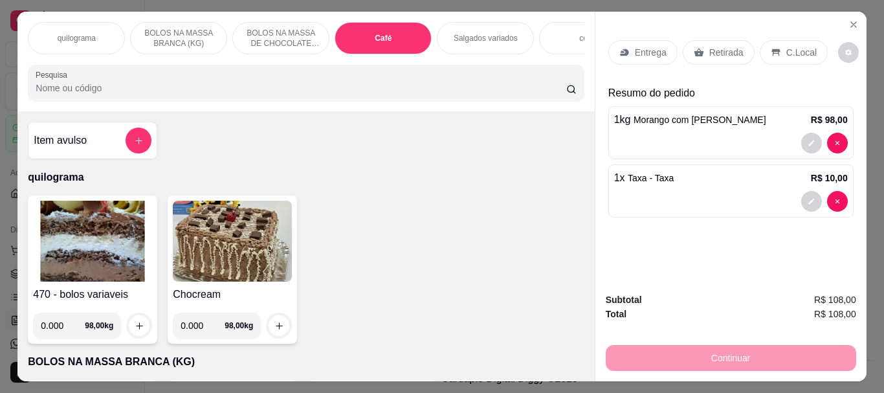
scroll to position [34, 0]
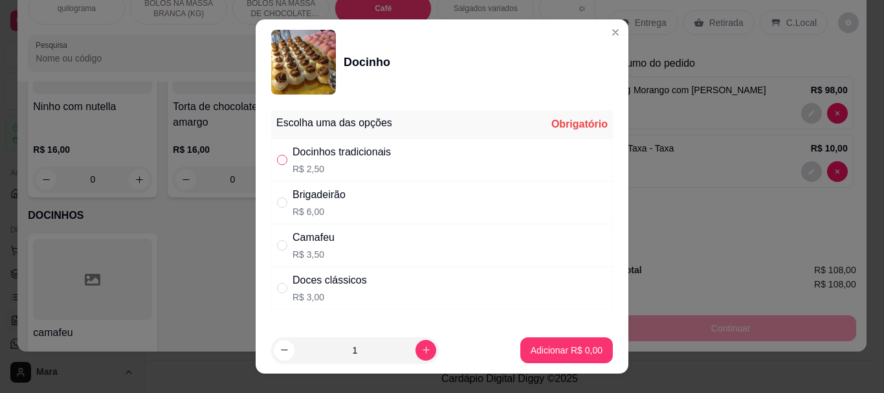
click at [277, 157] on input "" at bounding box center [282, 160] width 10 height 10
radio input "true"
click at [550, 349] on p "Adicionar R$ 2,50" at bounding box center [567, 350] width 72 height 13
type input "1"
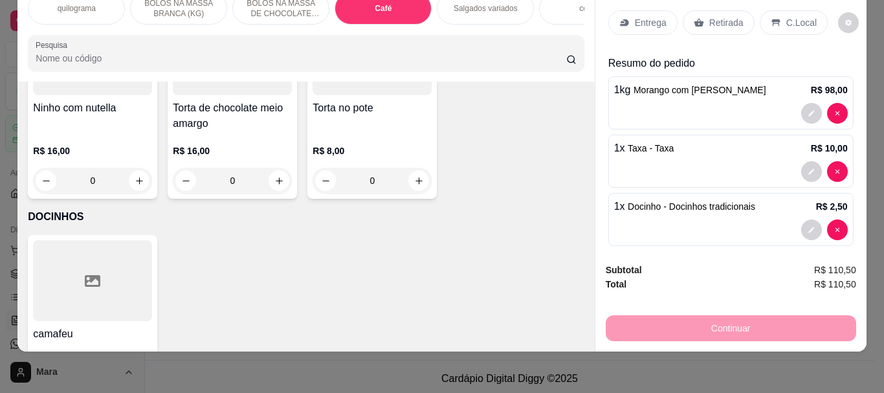
click at [709, 16] on p "Retirada" at bounding box center [726, 22] width 34 height 13
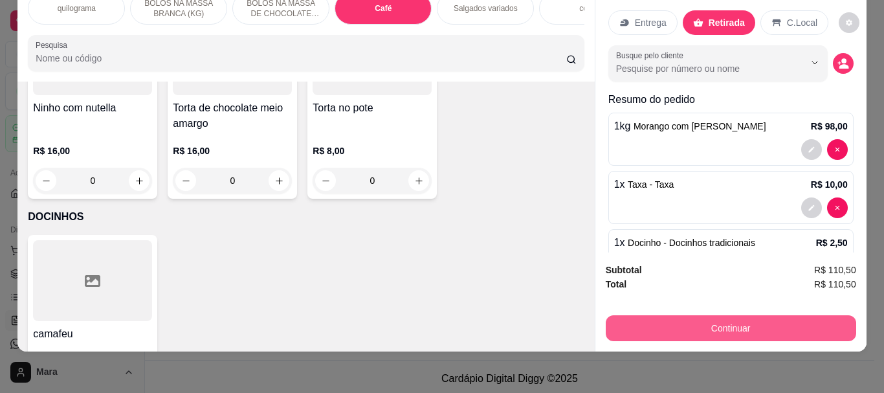
click at [721, 315] on button "Continuar" at bounding box center [731, 328] width 250 height 26
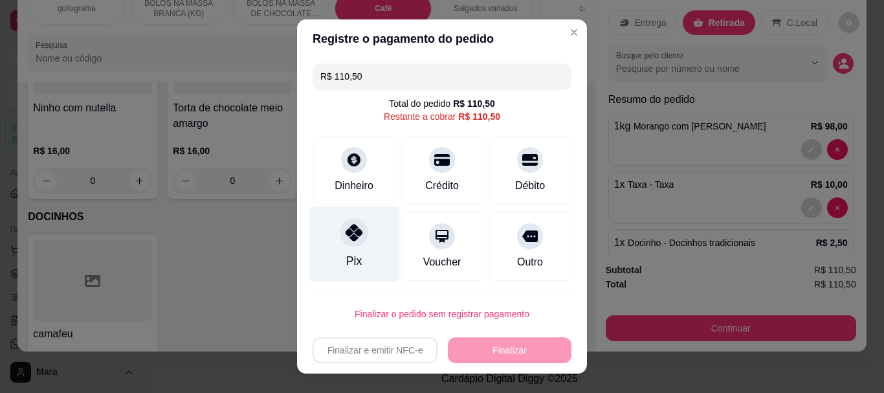
click at [346, 234] on icon at bounding box center [354, 233] width 17 height 17
type input "R$ 0,00"
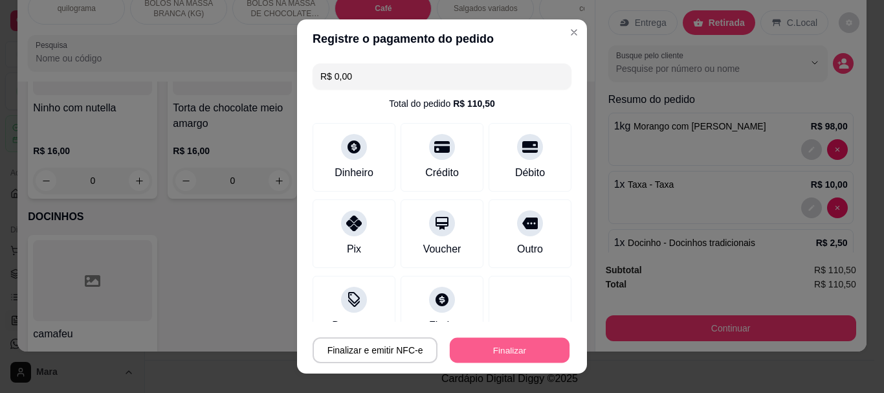
click at [486, 346] on button "Finalizar" at bounding box center [510, 349] width 120 height 25
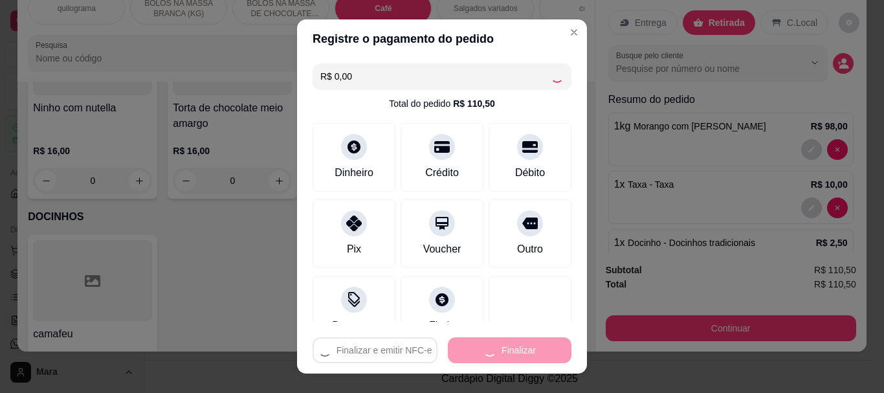
type input "0"
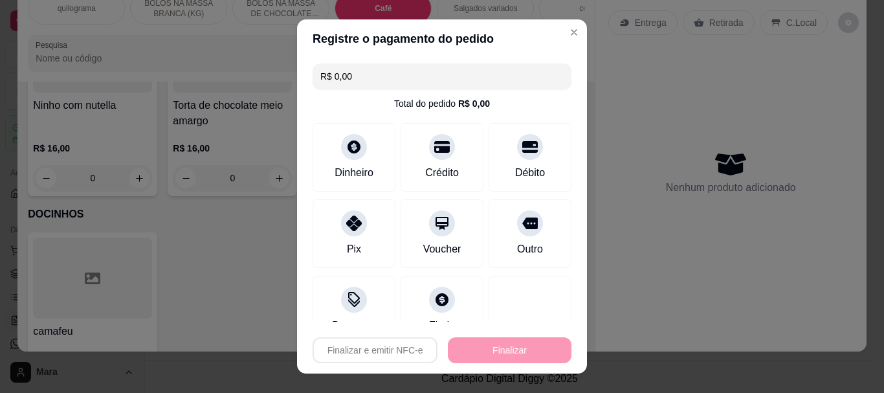
type input "-R$ 110,50"
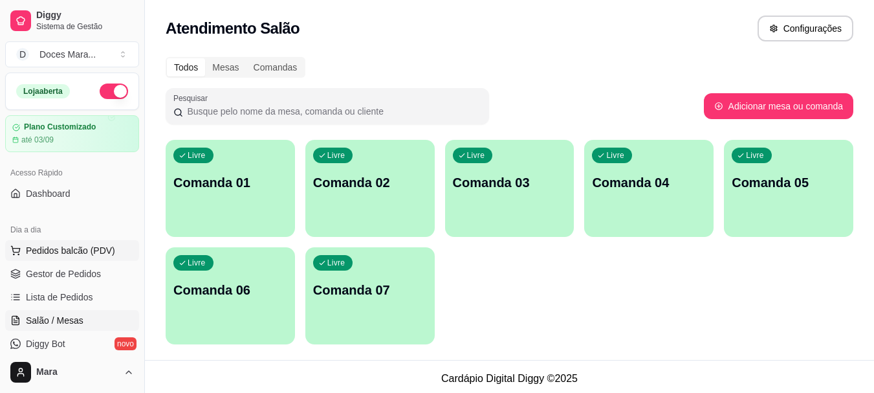
click at [52, 245] on span "Pedidos balcão (PDV)" at bounding box center [70, 250] width 89 height 13
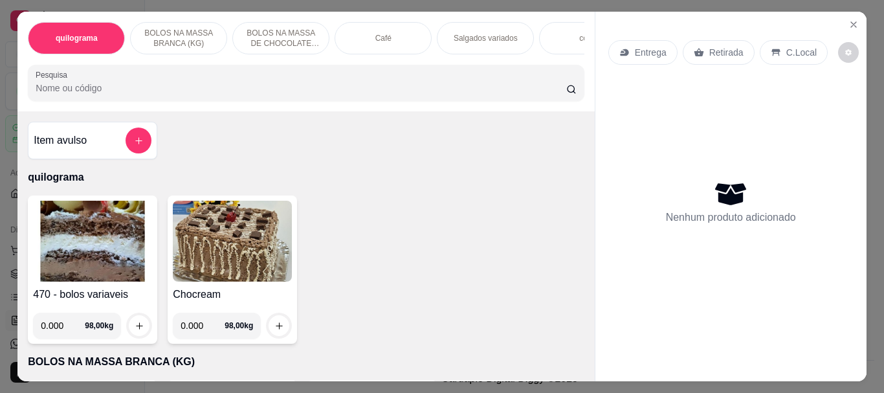
click at [55, 92] on input "Pesquisa" at bounding box center [301, 88] width 531 height 13
click at [381, 34] on p "Café" at bounding box center [383, 38] width 16 height 10
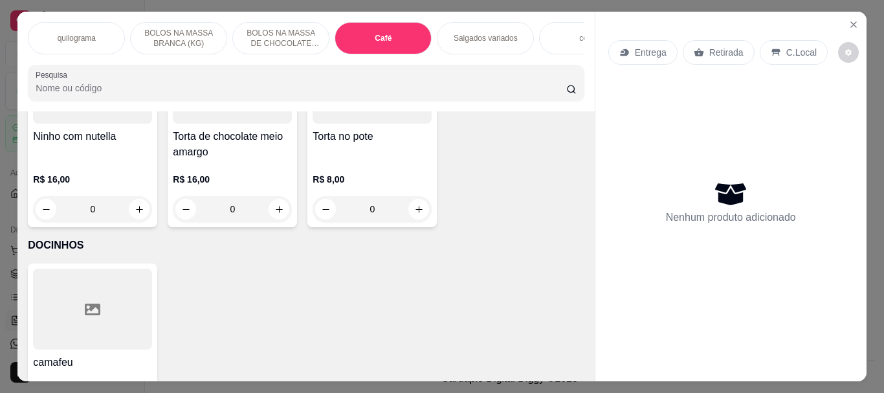
scroll to position [34, 0]
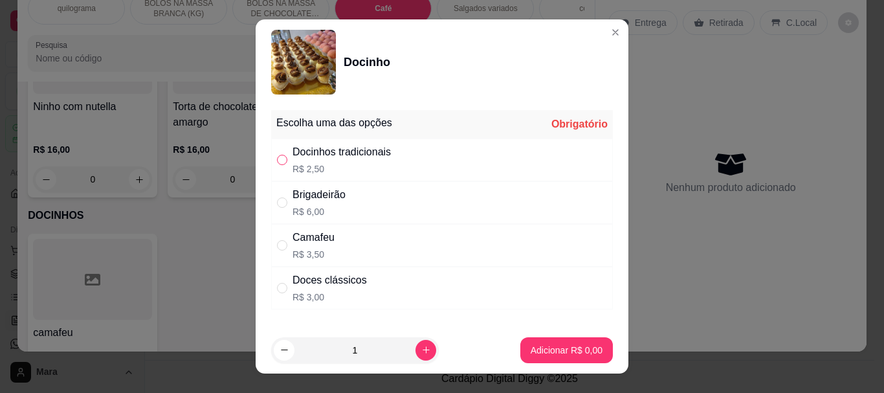
click at [277, 161] on input "" at bounding box center [282, 160] width 10 height 10
radio input "true"
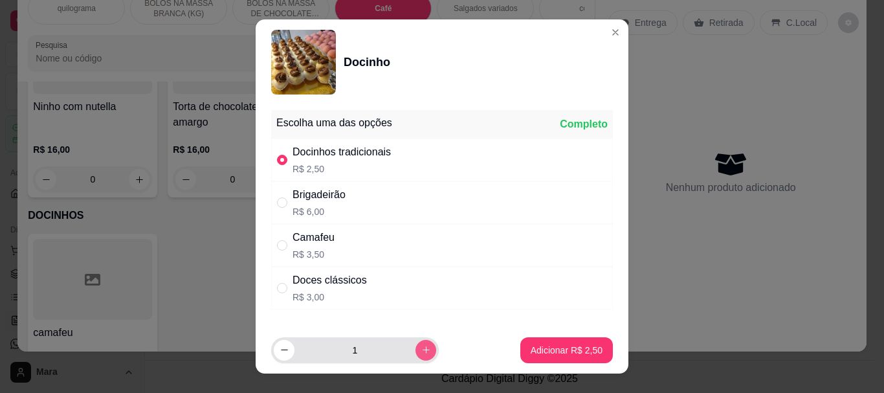
click at [421, 347] on icon "increase-product-quantity" at bounding box center [426, 350] width 10 height 10
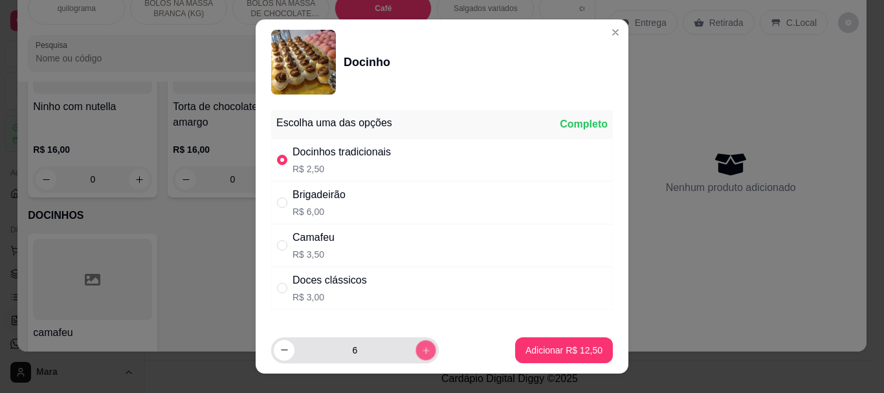
click at [421, 347] on icon "increase-product-quantity" at bounding box center [426, 350] width 10 height 10
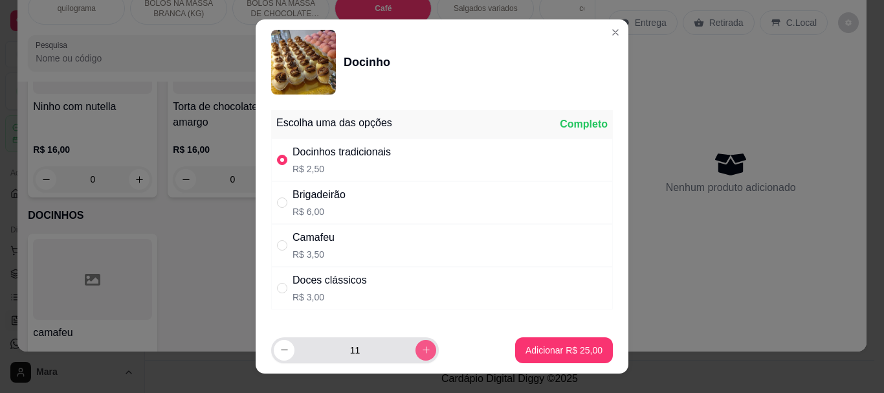
click at [421, 347] on icon "increase-product-quantity" at bounding box center [426, 350] width 10 height 10
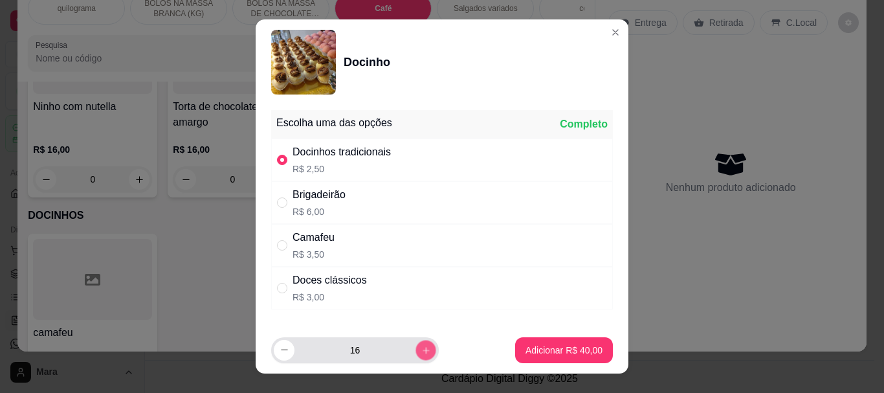
click at [421, 347] on icon "increase-product-quantity" at bounding box center [426, 350] width 10 height 10
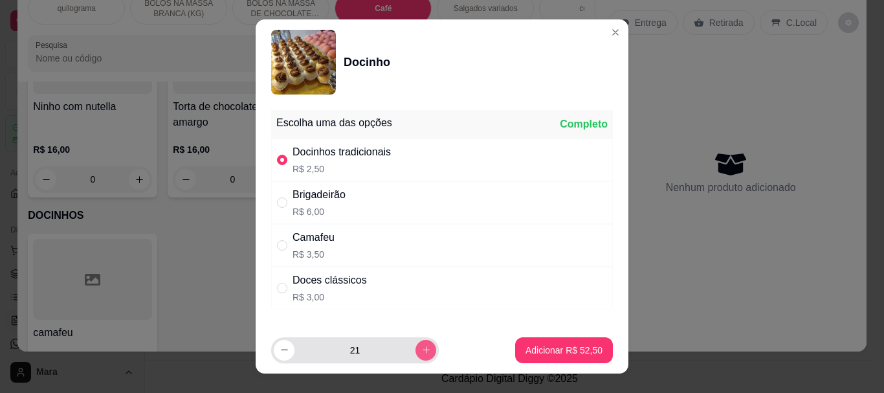
click at [421, 347] on icon "increase-product-quantity" at bounding box center [426, 350] width 10 height 10
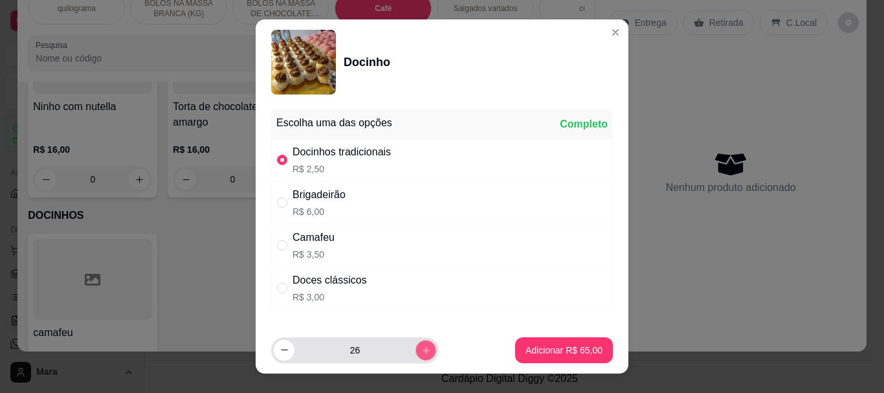
click at [421, 347] on icon "increase-product-quantity" at bounding box center [426, 350] width 10 height 10
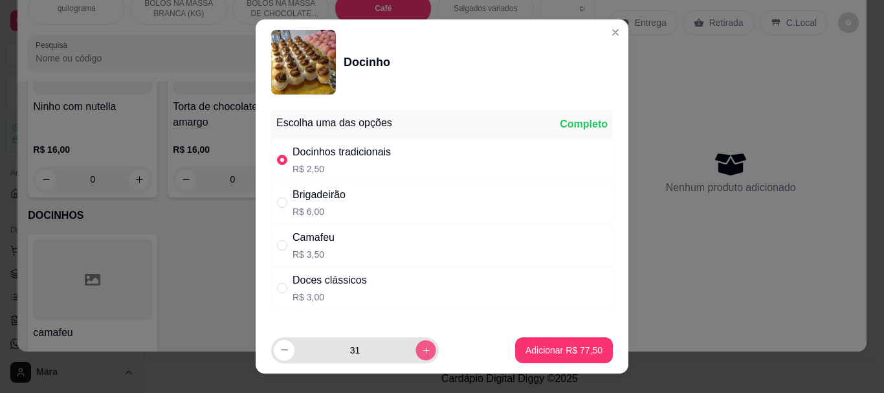
click at [421, 347] on icon "increase-product-quantity" at bounding box center [426, 350] width 10 height 10
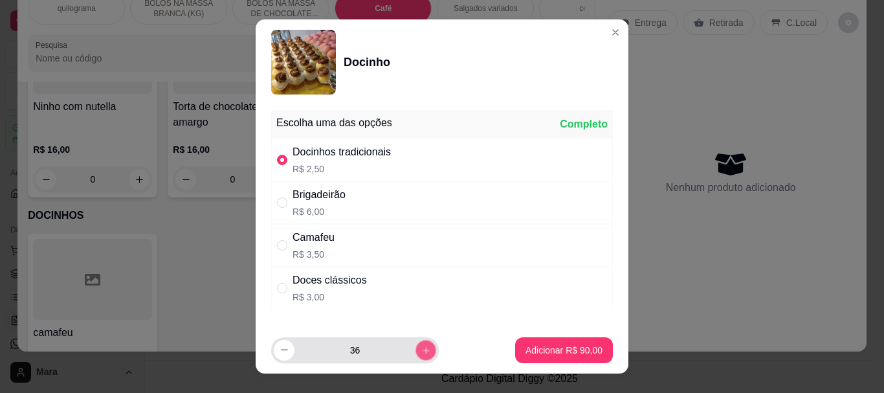
click at [421, 347] on icon "increase-product-quantity" at bounding box center [426, 350] width 10 height 10
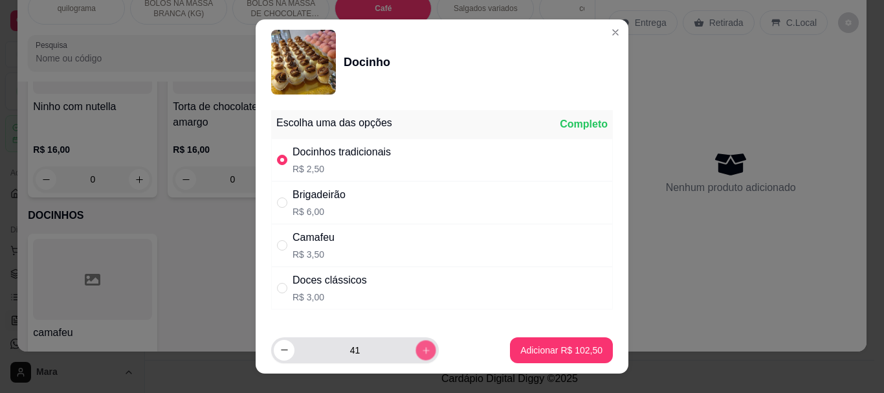
click at [421, 347] on icon "increase-product-quantity" at bounding box center [426, 350] width 10 height 10
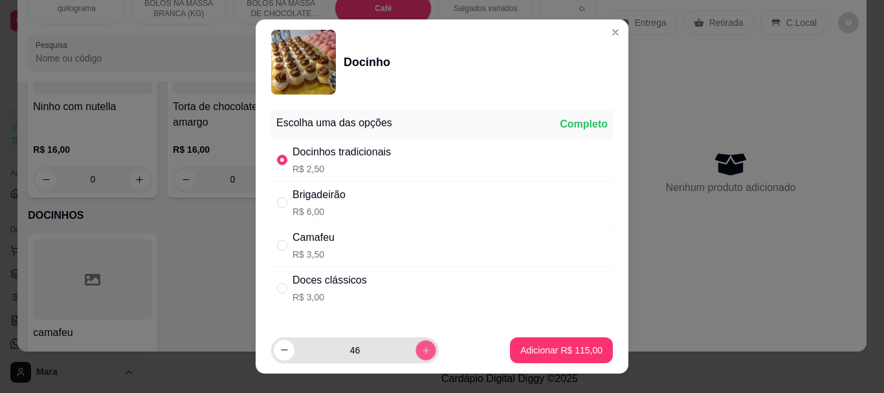
click at [421, 347] on icon "increase-product-quantity" at bounding box center [426, 350] width 10 height 10
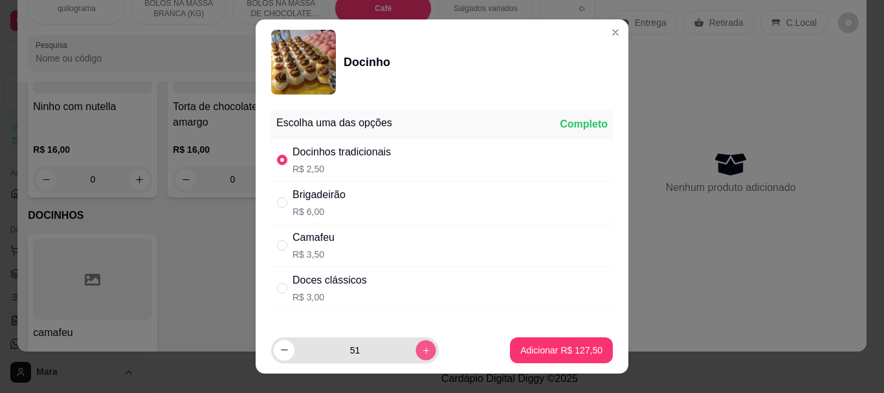
click at [421, 347] on icon "increase-product-quantity" at bounding box center [426, 350] width 10 height 10
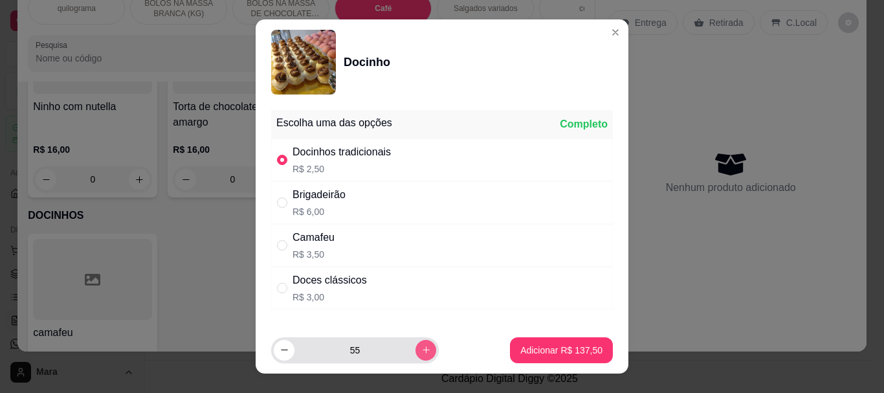
type input "56"
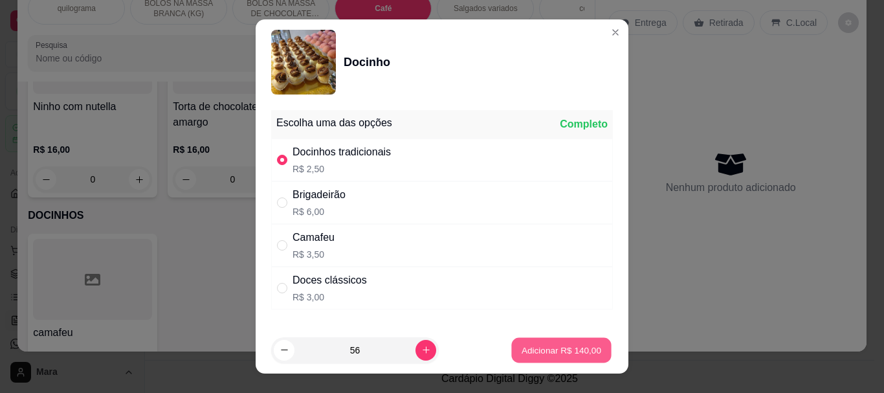
click at [537, 351] on p "Adicionar R$ 140,00" at bounding box center [562, 350] width 80 height 12
type input "56"
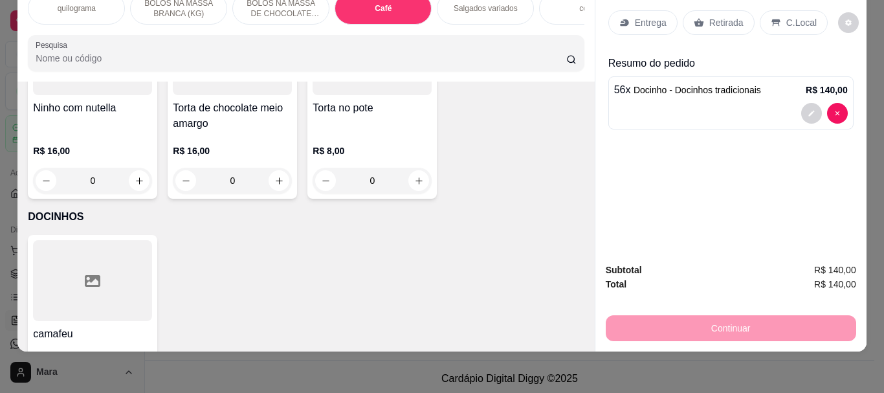
click at [722, 16] on p "Retirada" at bounding box center [726, 22] width 34 height 13
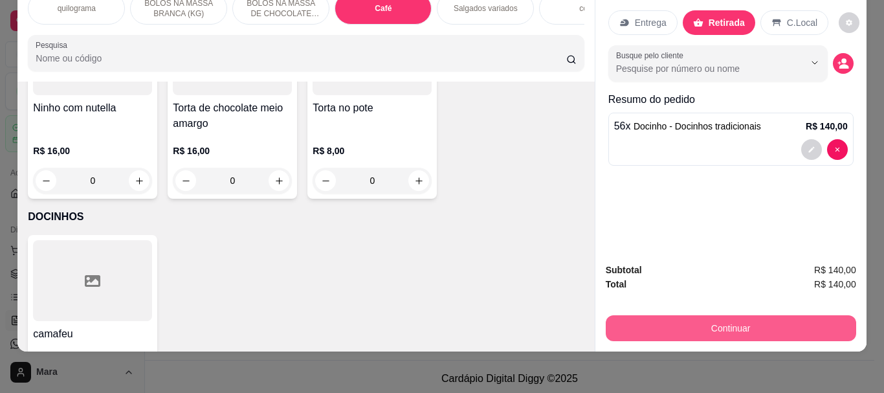
click at [726, 315] on button "Continuar" at bounding box center [731, 328] width 250 height 26
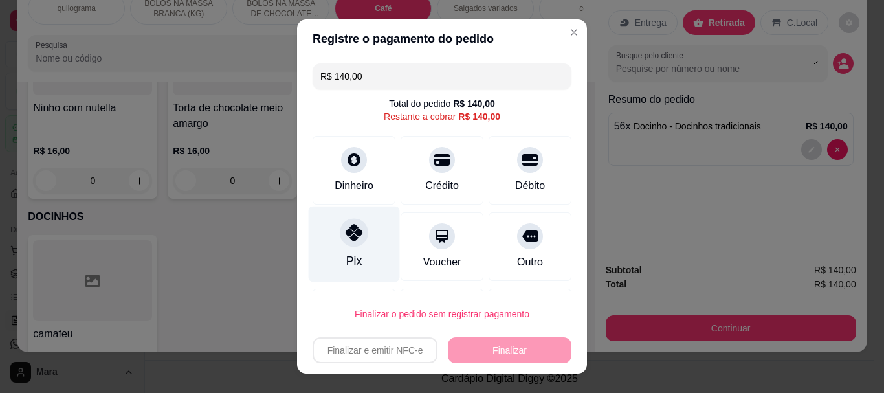
click at [340, 237] on div at bounding box center [354, 233] width 28 height 28
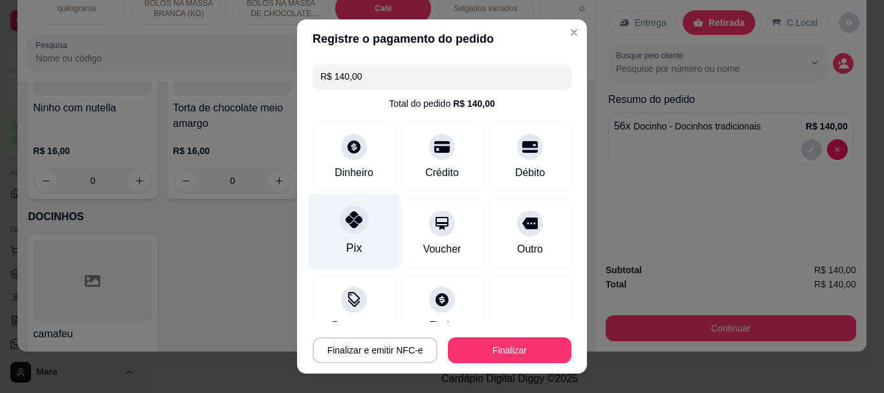
type input "R$ 0,00"
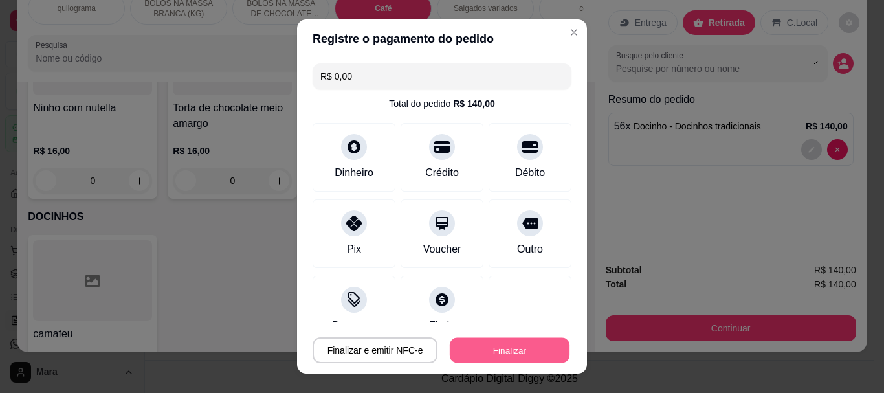
click at [479, 342] on button "Finalizar" at bounding box center [510, 349] width 120 height 25
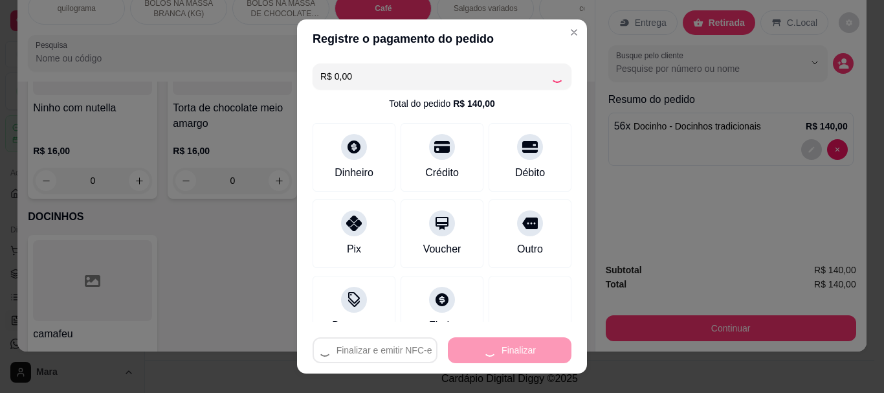
type input "0"
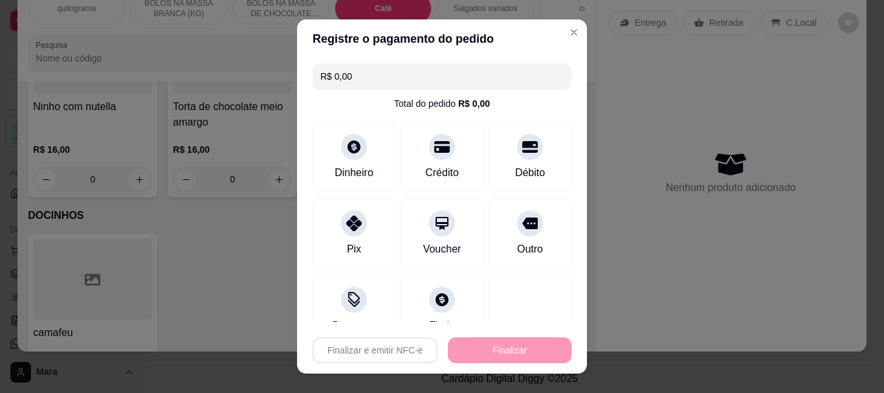
type input "-R$ 140,00"
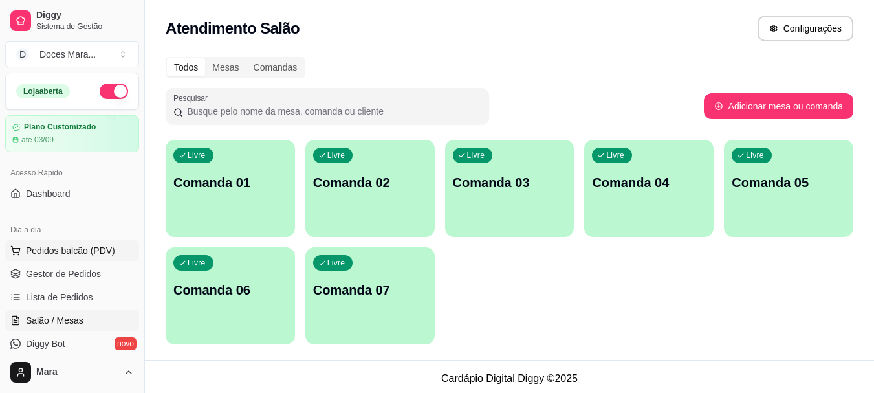
click at [90, 252] on span "Pedidos balcão (PDV)" at bounding box center [70, 250] width 89 height 13
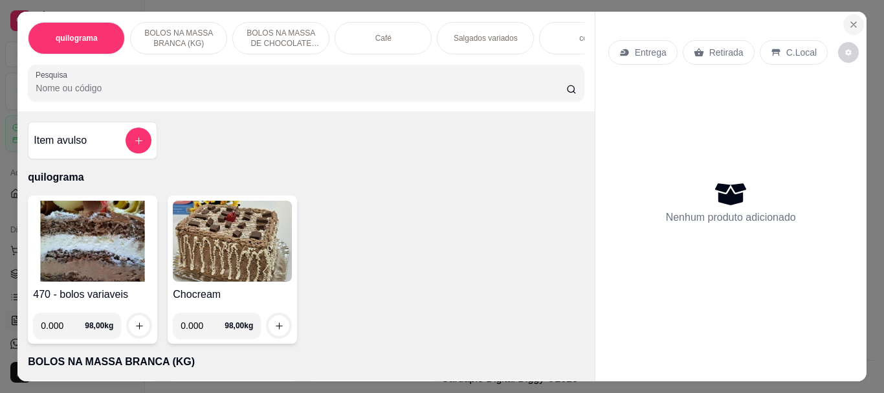
click at [849, 19] on icon "Close" at bounding box center [853, 24] width 10 height 10
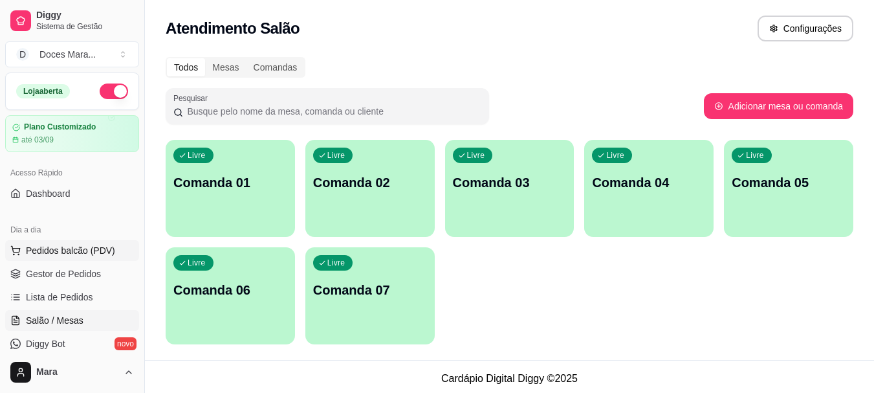
click at [82, 248] on span "Pedidos balcão (PDV)" at bounding box center [70, 250] width 89 height 13
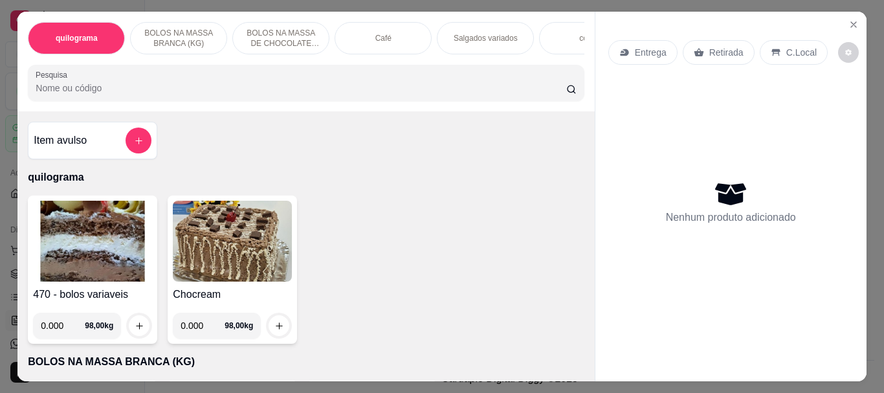
click at [714, 50] on p "Retirada" at bounding box center [726, 52] width 34 height 13
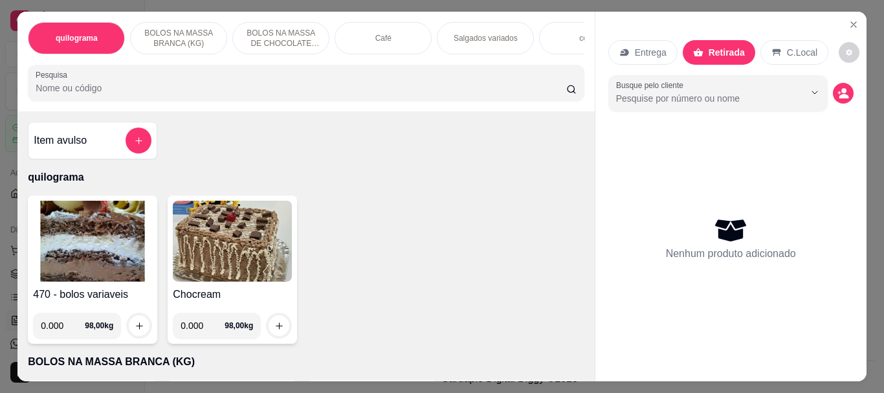
click at [397, 38] on div "Café" at bounding box center [383, 38] width 97 height 32
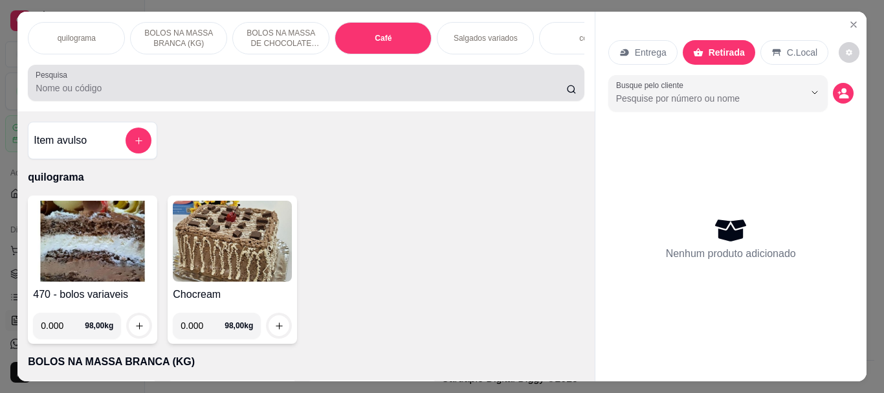
scroll to position [34, 0]
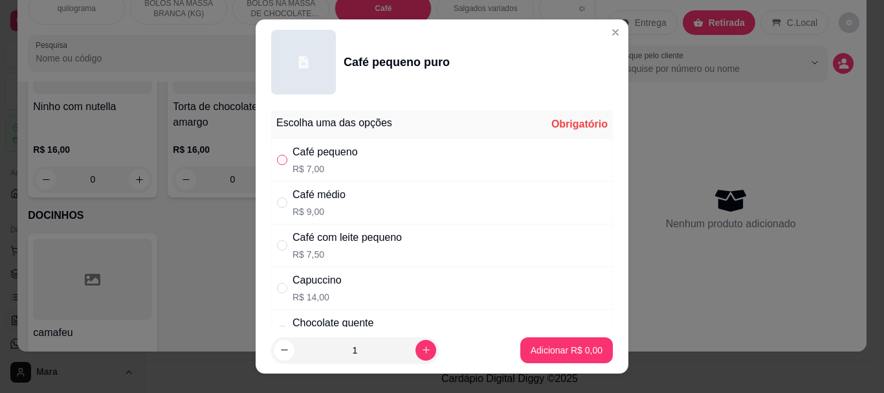
click at [277, 160] on input "" at bounding box center [282, 160] width 10 height 10
radio input "true"
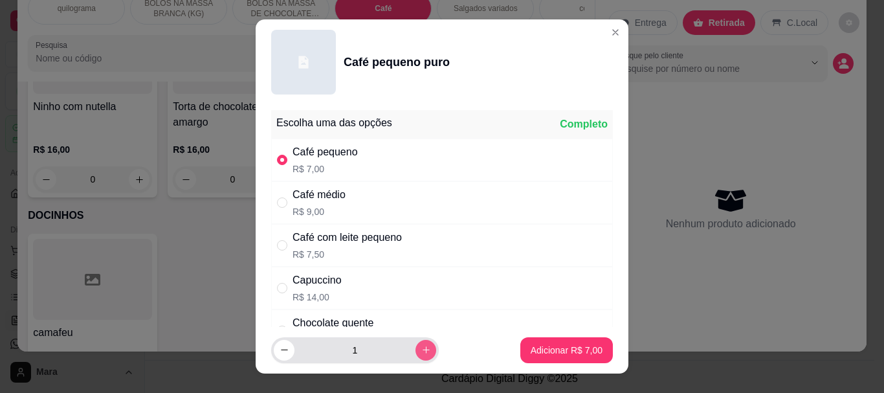
click at [421, 351] on icon "increase-product-quantity" at bounding box center [426, 350] width 10 height 10
type input "3"
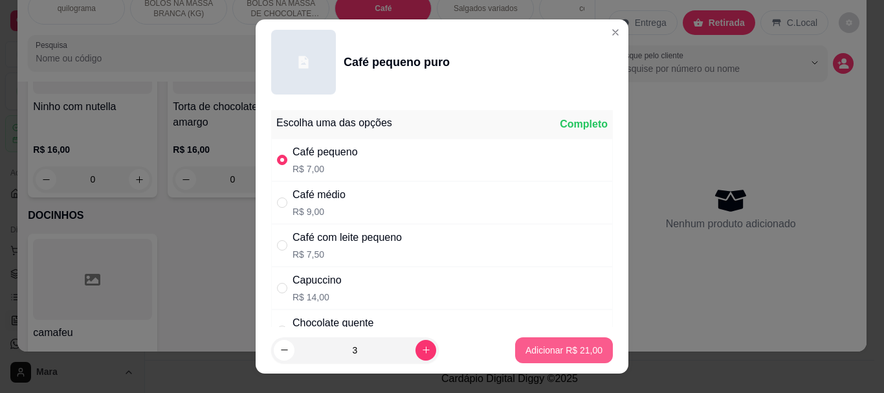
click at [558, 345] on p "Adicionar R$ 21,00" at bounding box center [563, 350] width 77 height 13
type input "3"
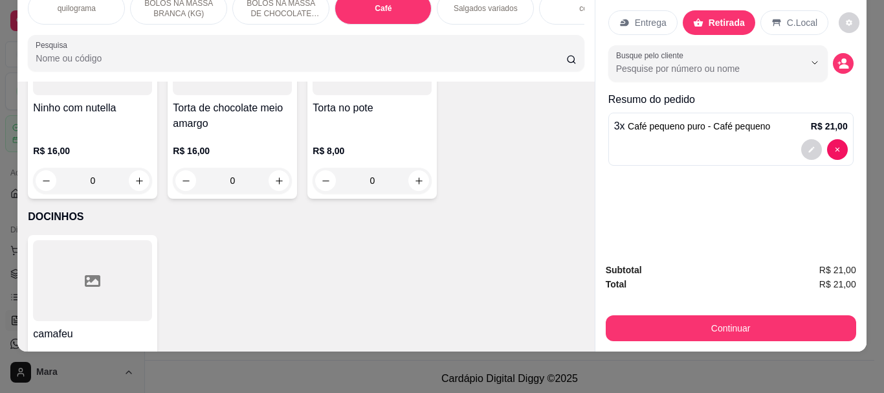
scroll to position [0, 0]
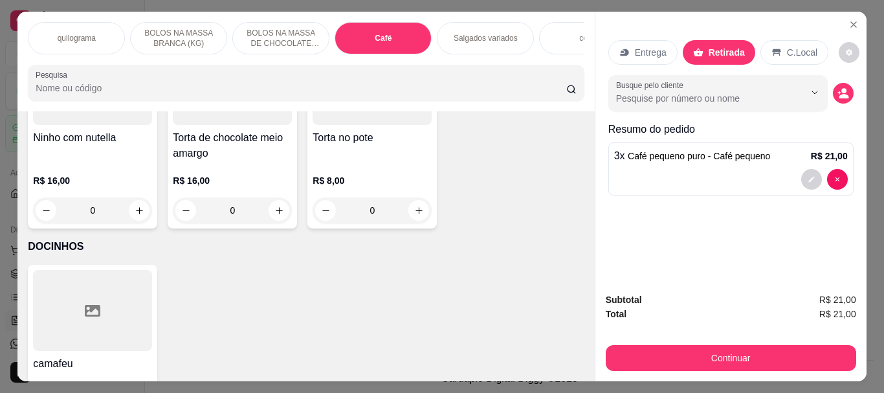
click at [180, 88] on input "Pesquisa" at bounding box center [301, 88] width 531 height 13
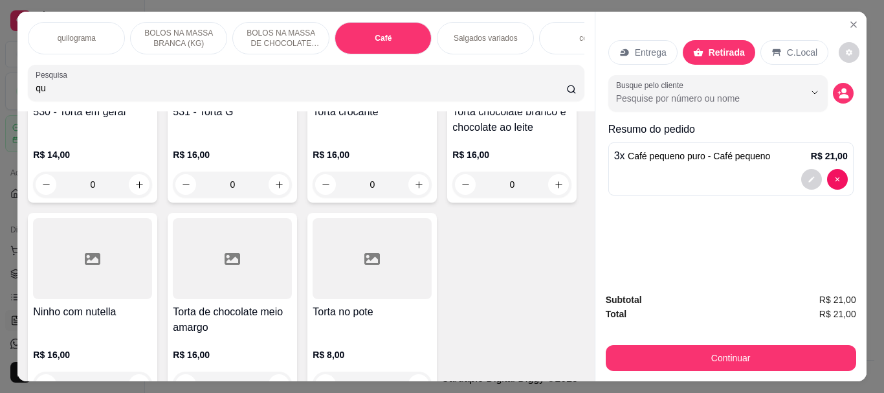
scroll to position [4810, 0]
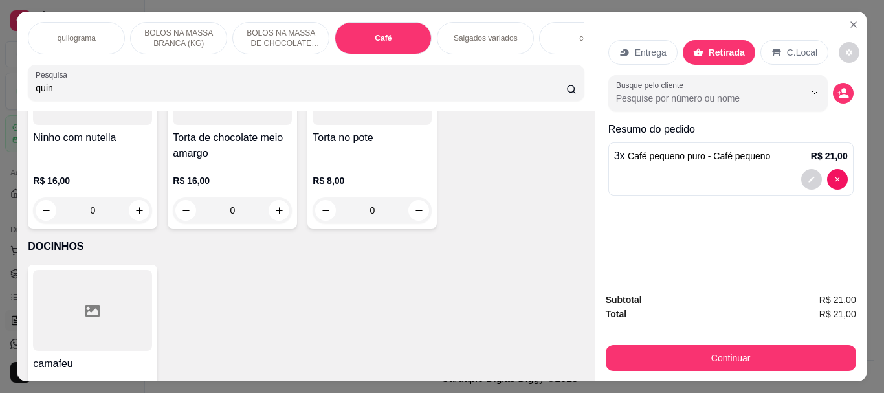
type input "quin"
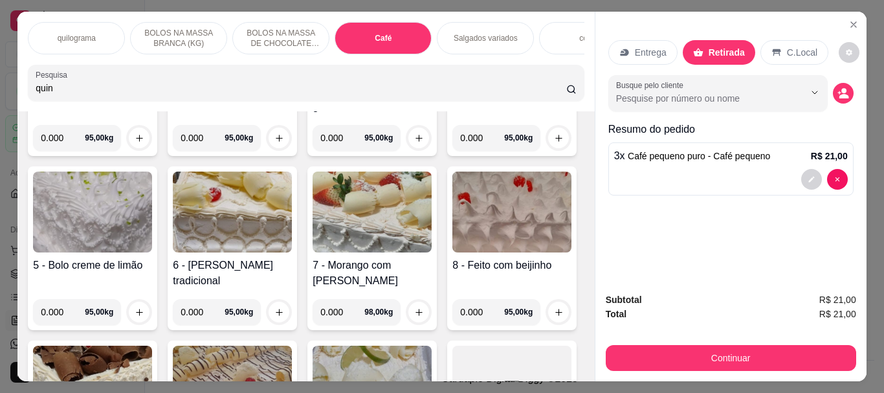
scroll to position [0, 0]
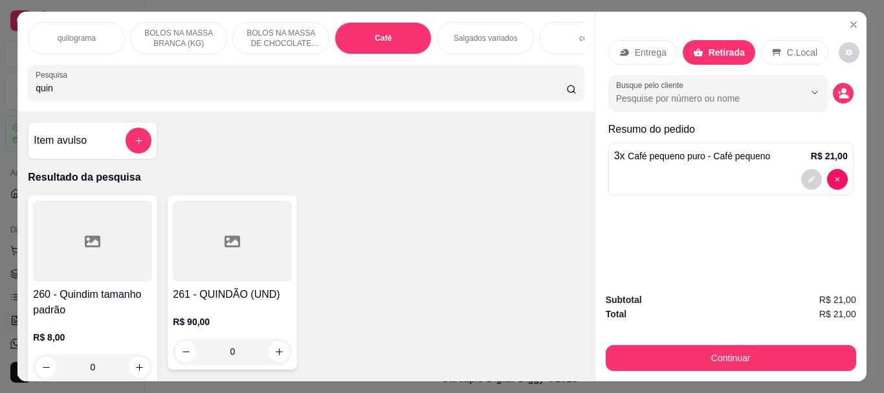
click at [106, 273] on div at bounding box center [92, 241] width 119 height 81
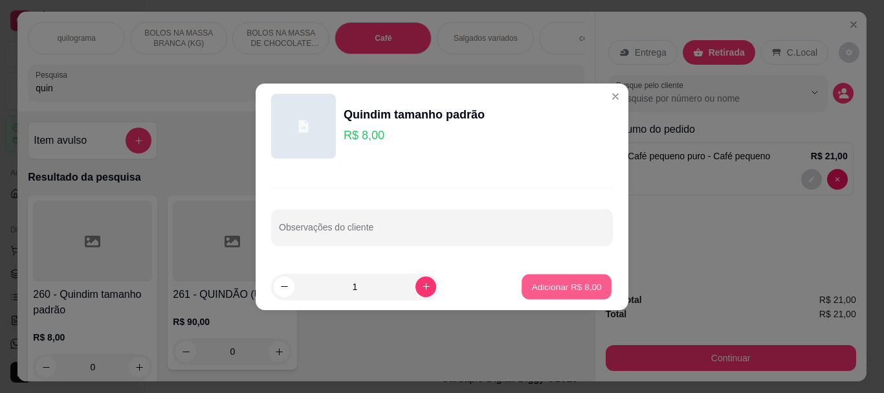
click at [522, 293] on button "Adicionar R$ 8,00" at bounding box center [567, 286] width 90 height 25
type input "1"
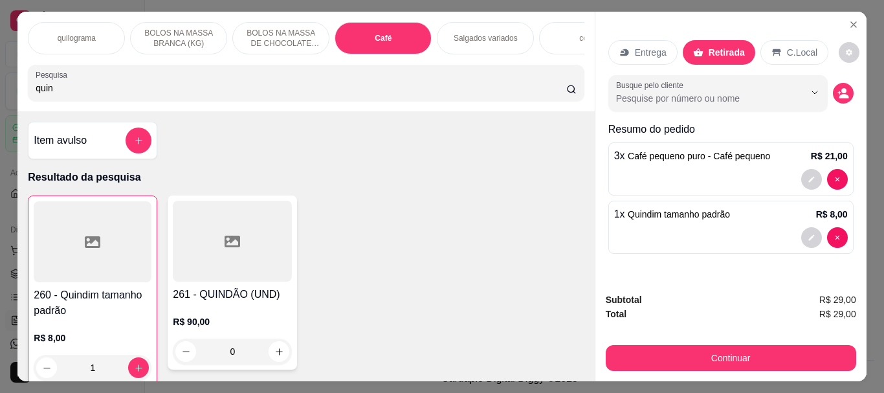
click at [787, 46] on p "C.Local" at bounding box center [802, 52] width 30 height 13
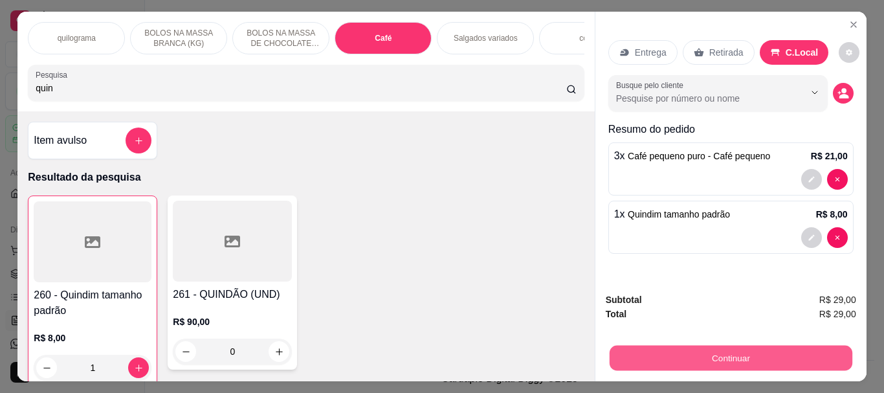
click at [721, 350] on button "Continuar" at bounding box center [730, 357] width 243 height 25
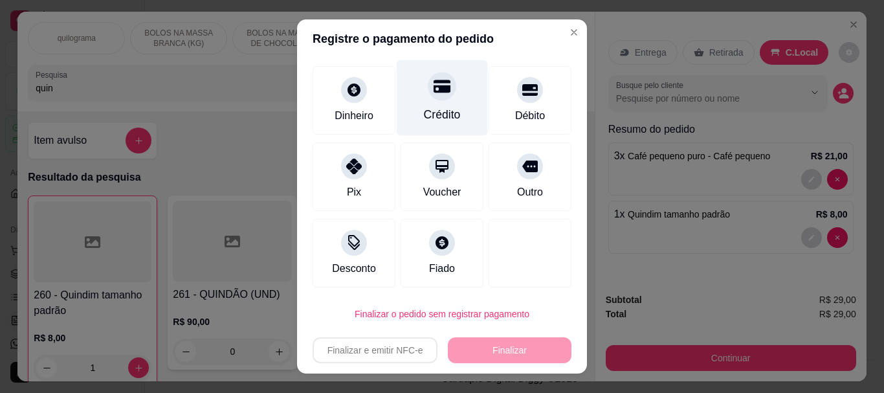
scroll to position [72, 0]
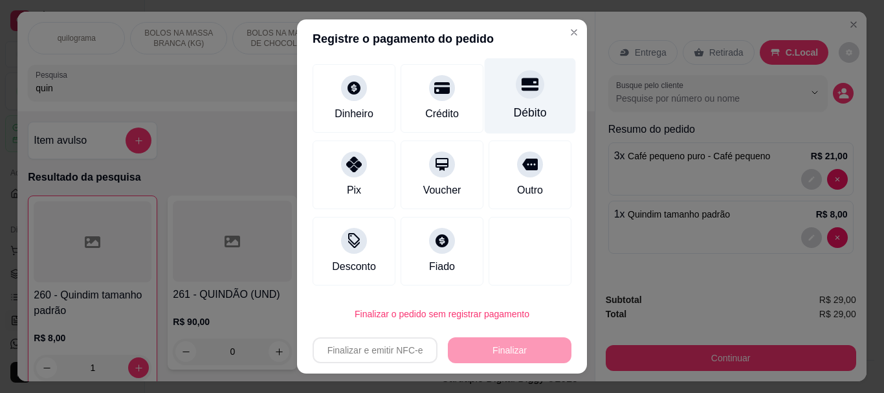
click at [514, 113] on div "Débito" at bounding box center [530, 113] width 33 height 17
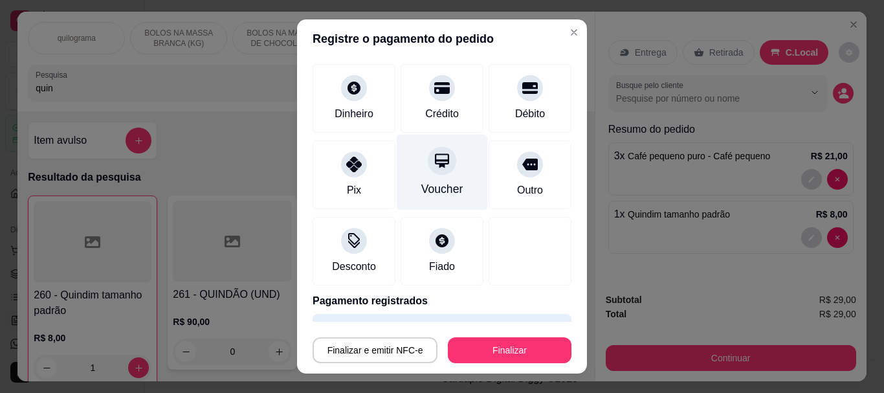
scroll to position [0, 0]
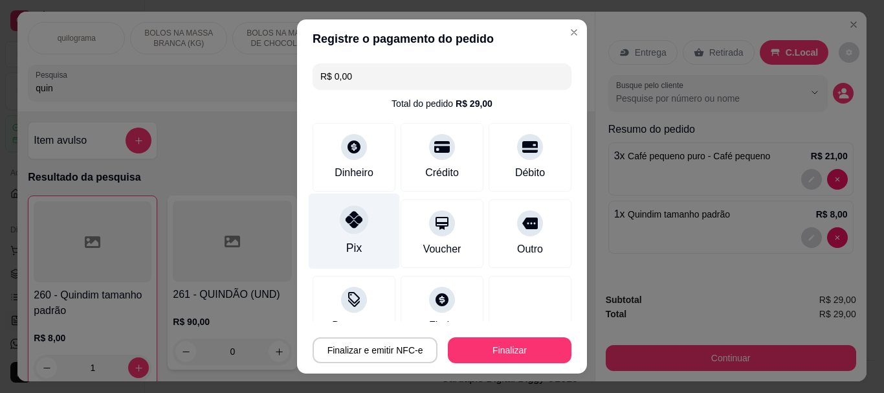
click at [345, 235] on div "Pix" at bounding box center [354, 231] width 91 height 76
click at [346, 232] on div at bounding box center [354, 220] width 28 height 28
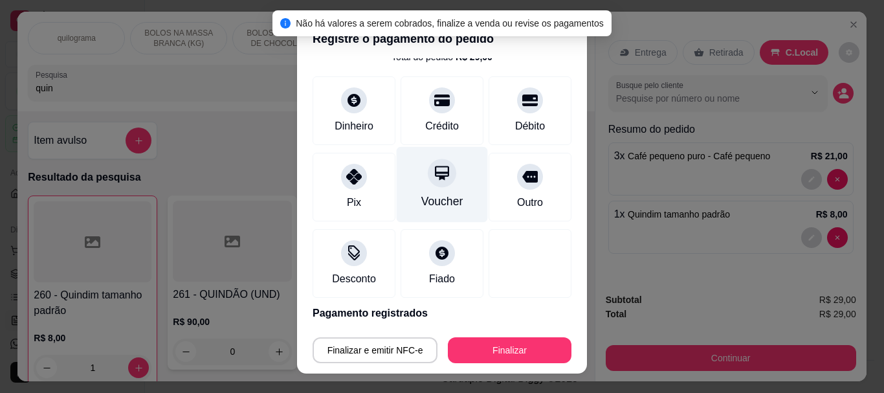
scroll to position [95, 0]
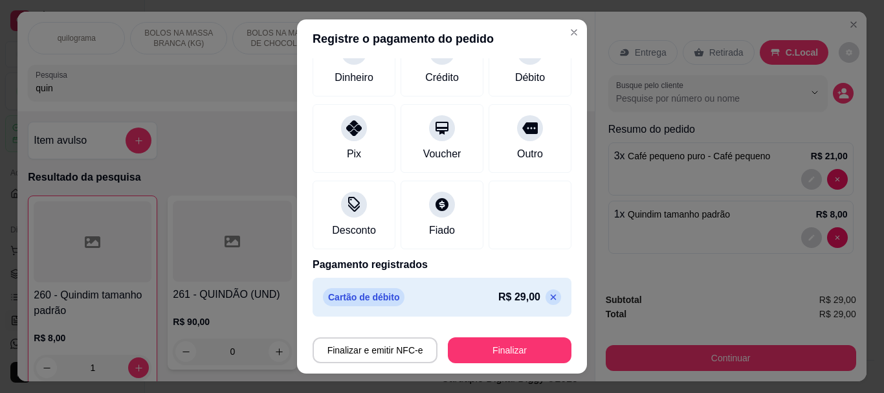
click at [548, 292] on icon at bounding box center [553, 297] width 10 height 10
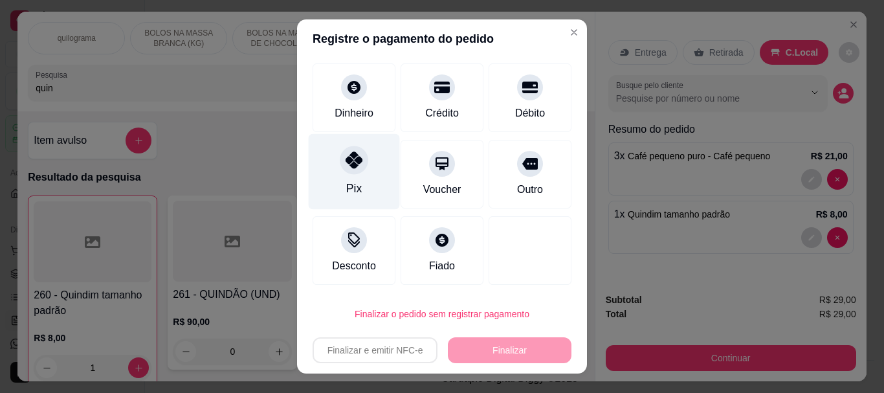
click at [353, 184] on div "Pix" at bounding box center [354, 189] width 16 height 17
type input "R$ 0,00"
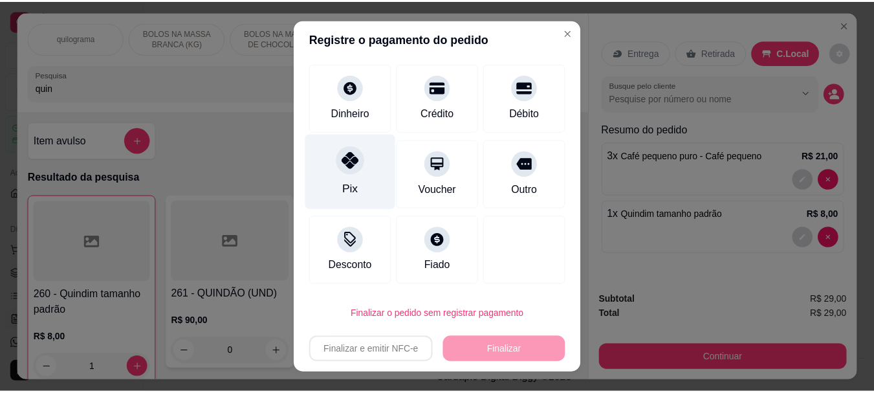
scroll to position [95, 0]
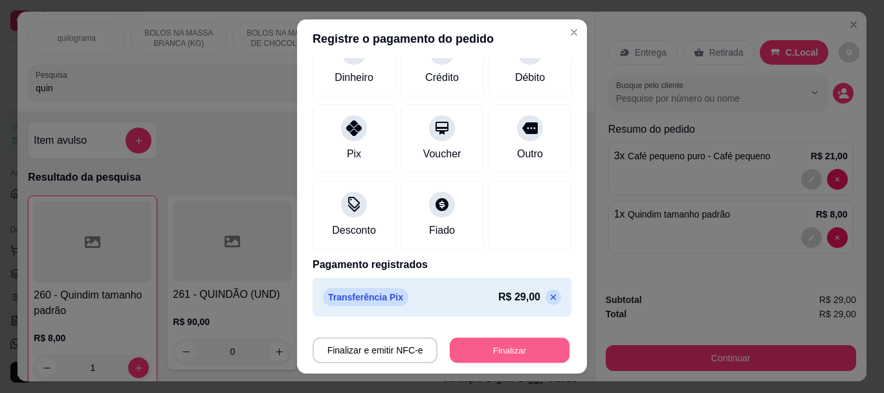
click at [500, 347] on button "Finalizar" at bounding box center [510, 349] width 120 height 25
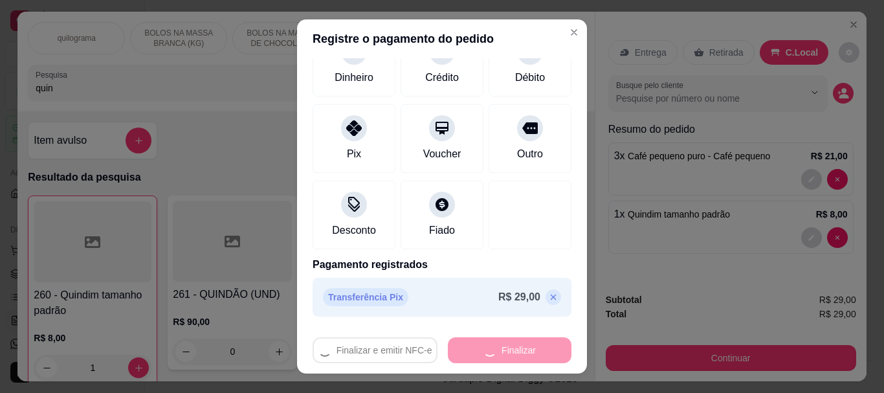
type input "0"
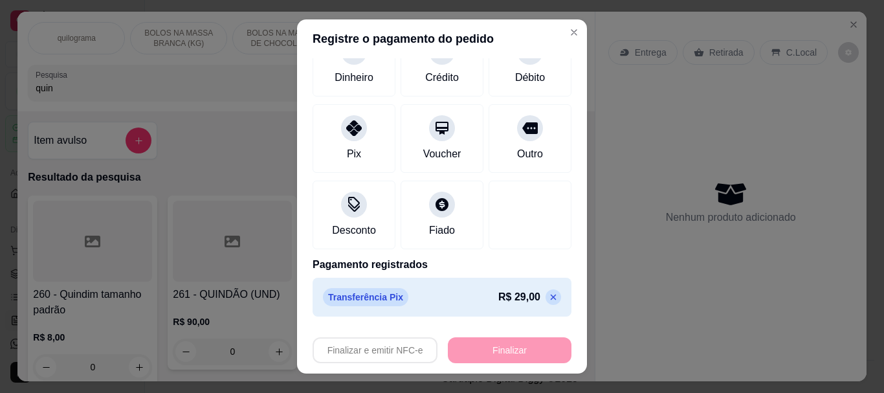
type input "-R$ 29,00"
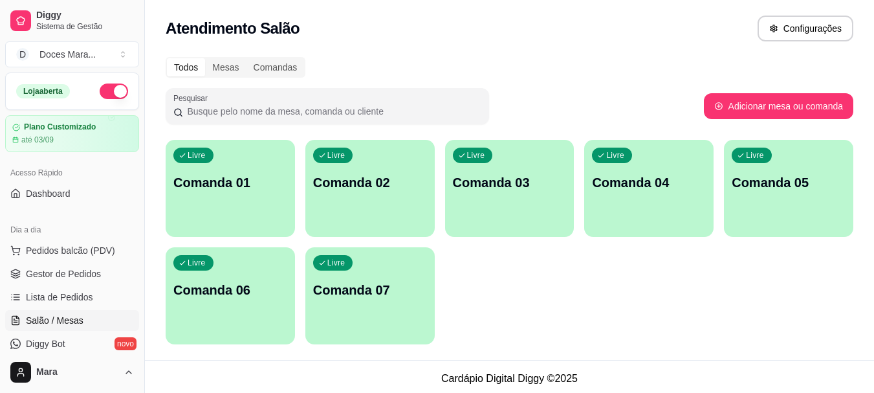
click at [66, 321] on span "Salão / Mesas" at bounding box center [55, 320] width 58 height 13
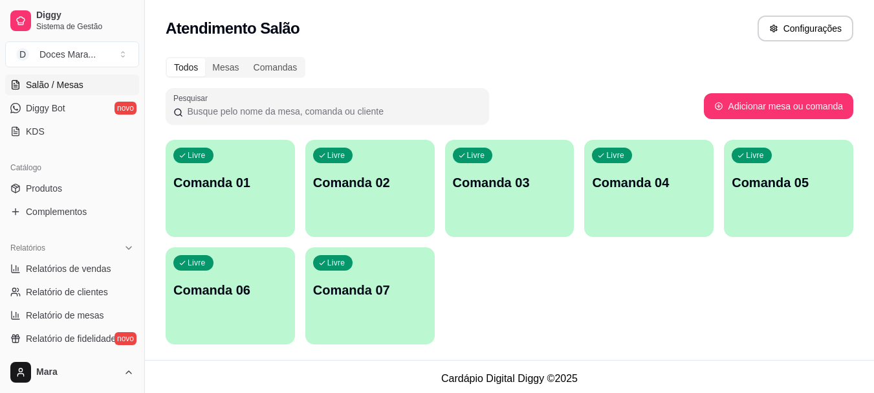
scroll to position [259, 0]
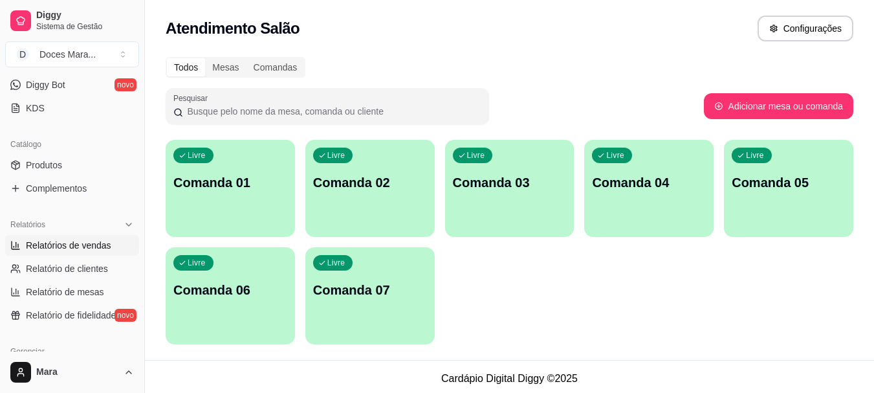
click at [71, 245] on span "Relatórios de vendas" at bounding box center [68, 245] width 85 height 13
select select "ALL"
select select "0"
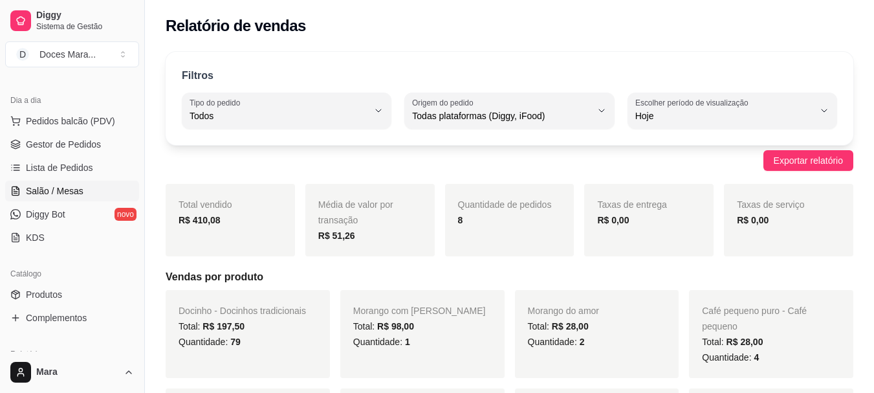
click at [76, 189] on span "Salão / Mesas" at bounding box center [55, 190] width 58 height 13
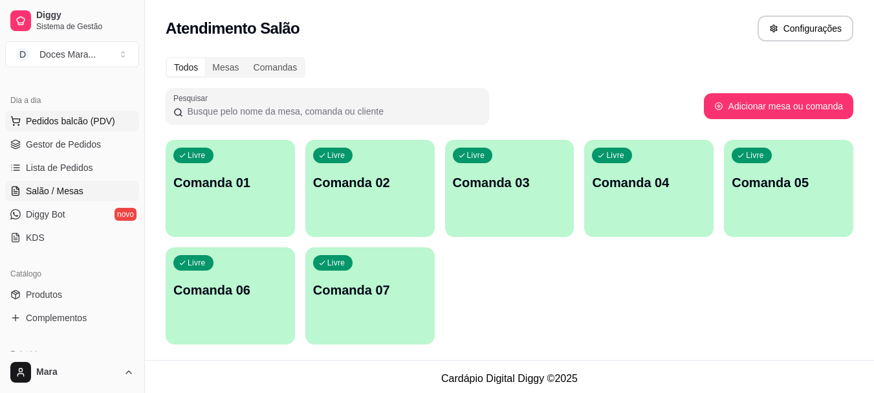
click at [85, 118] on span "Pedidos balcão (PDV)" at bounding box center [70, 121] width 89 height 13
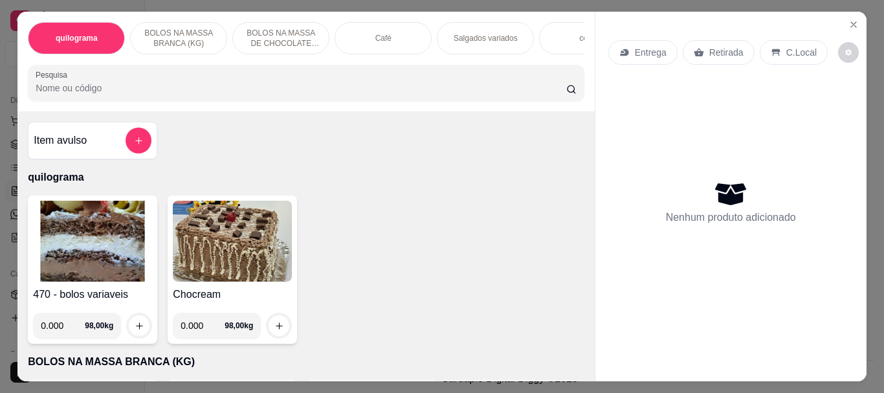
select select "ALL"
select select "0"
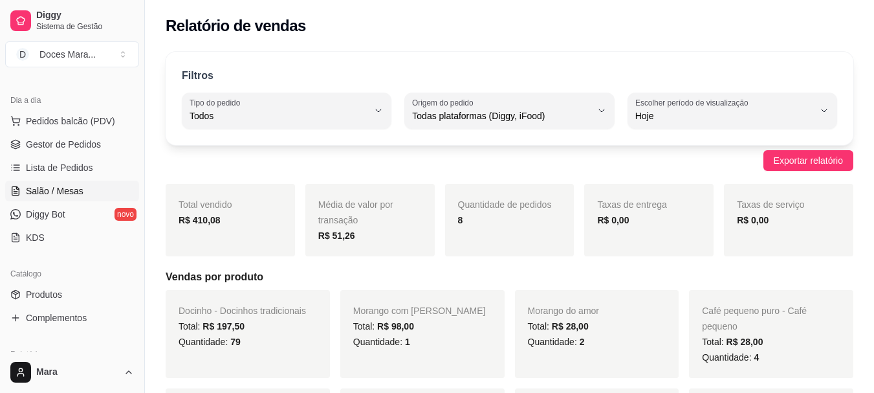
click at [70, 193] on span "Salão / Mesas" at bounding box center [55, 190] width 58 height 13
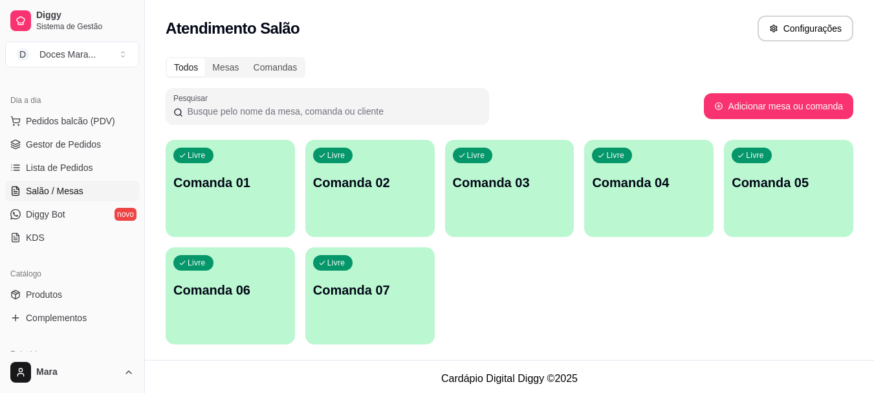
click at [60, 193] on span "Salão / Mesas" at bounding box center [55, 190] width 58 height 13
click at [54, 209] on span "Diggy Bot" at bounding box center [45, 214] width 39 height 13
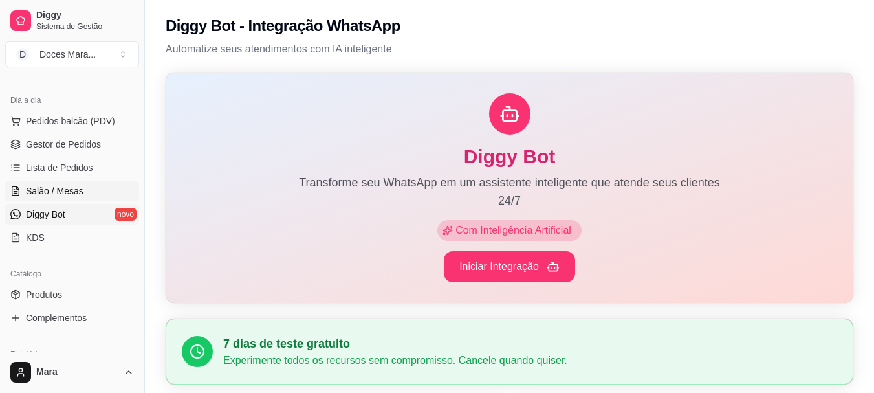
click at [54, 190] on span "Salão / Mesas" at bounding box center [55, 190] width 58 height 13
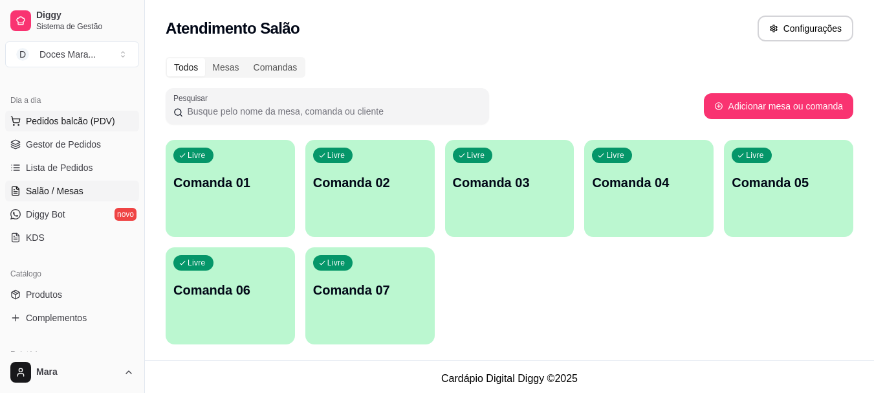
click at [56, 117] on span "Pedidos balcão (PDV)" at bounding box center [70, 121] width 89 height 13
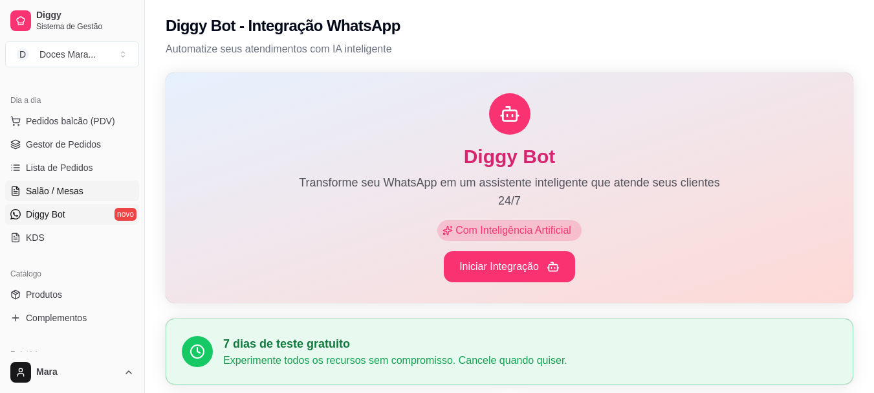
click at [68, 191] on span "Salão / Mesas" at bounding box center [55, 190] width 58 height 13
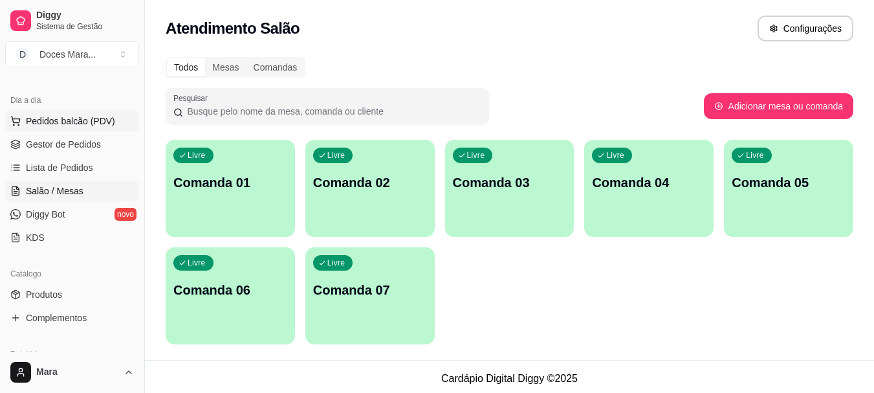
click at [72, 113] on button "Pedidos balcão (PDV)" at bounding box center [72, 121] width 134 height 21
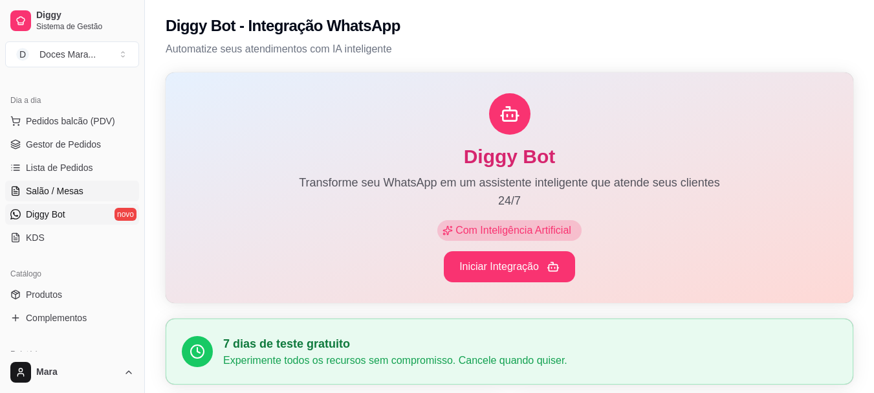
click at [51, 192] on span "Salão / Mesas" at bounding box center [55, 190] width 58 height 13
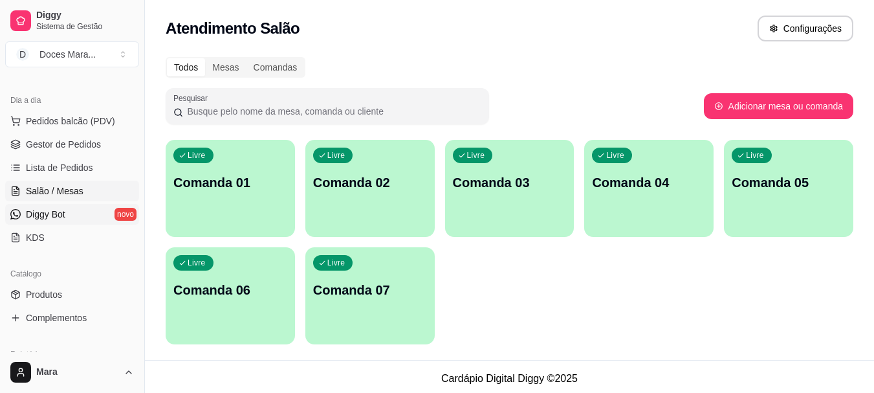
click at [49, 210] on span "Diggy Bot" at bounding box center [45, 214] width 39 height 13
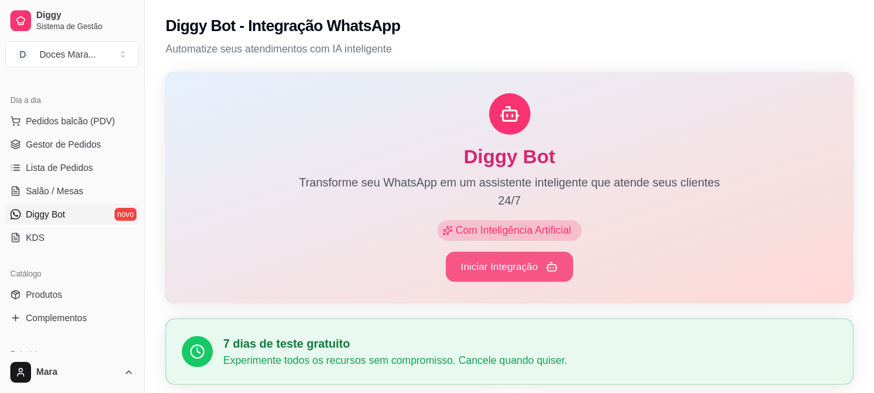
click at [509, 266] on button "Iniciar Integração" at bounding box center [509, 267] width 127 height 30
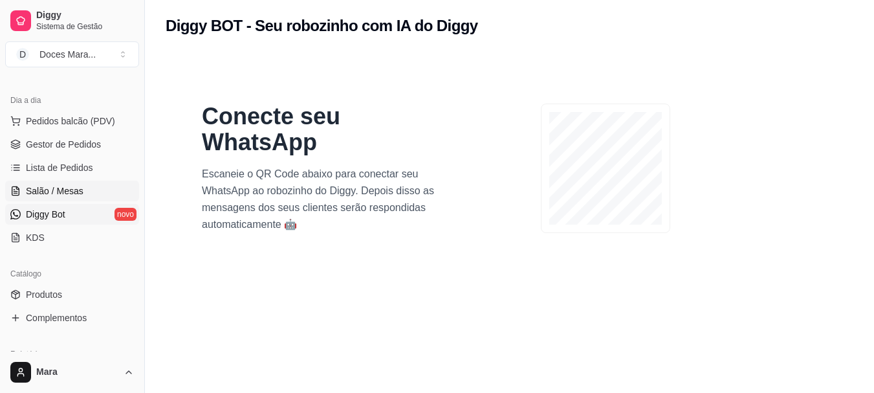
click at [60, 185] on span "Salão / Mesas" at bounding box center [55, 190] width 58 height 13
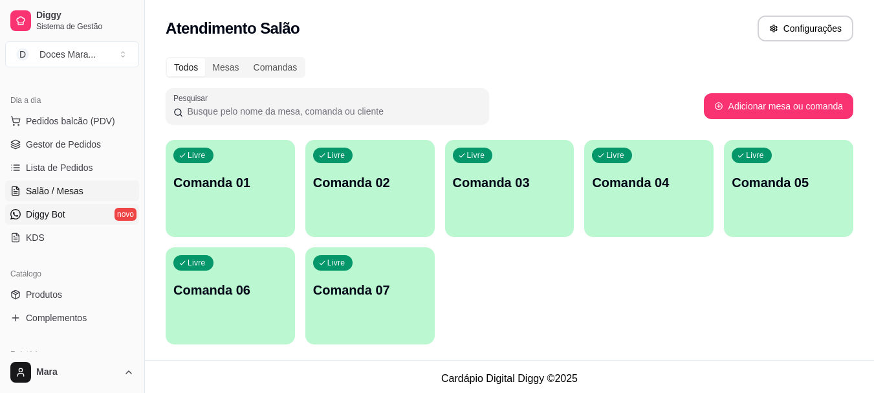
click at [52, 216] on span "Diggy Bot" at bounding box center [45, 214] width 39 height 13
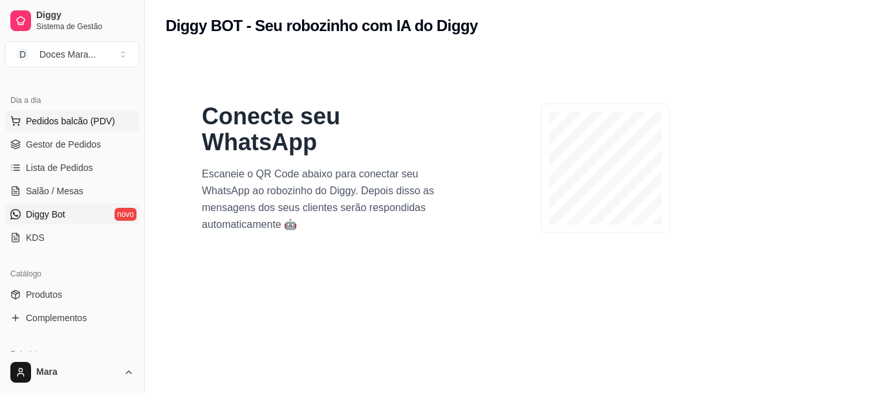
click at [41, 118] on span "Pedidos balcão (PDV)" at bounding box center [70, 121] width 89 height 13
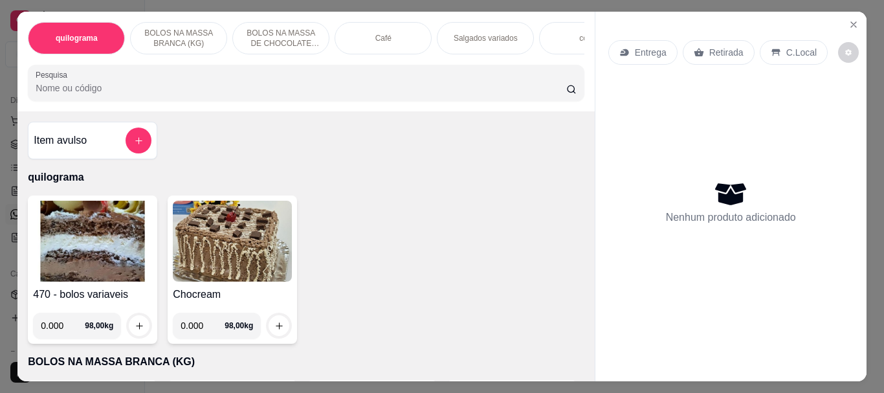
click at [384, 38] on p "Café" at bounding box center [383, 38] width 16 height 10
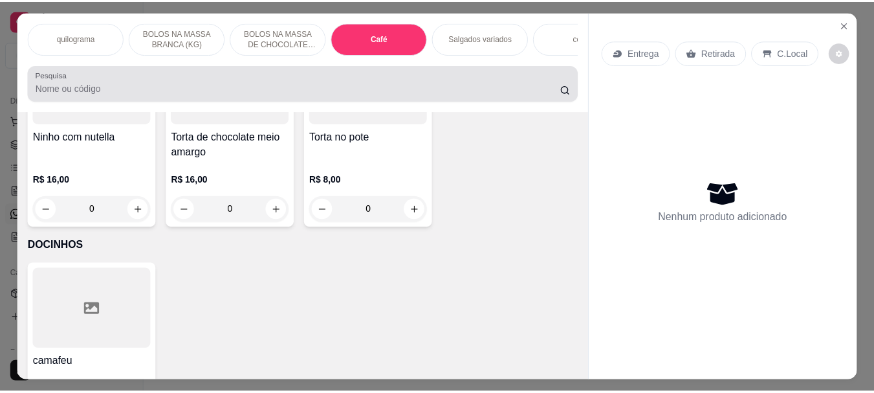
scroll to position [34, 0]
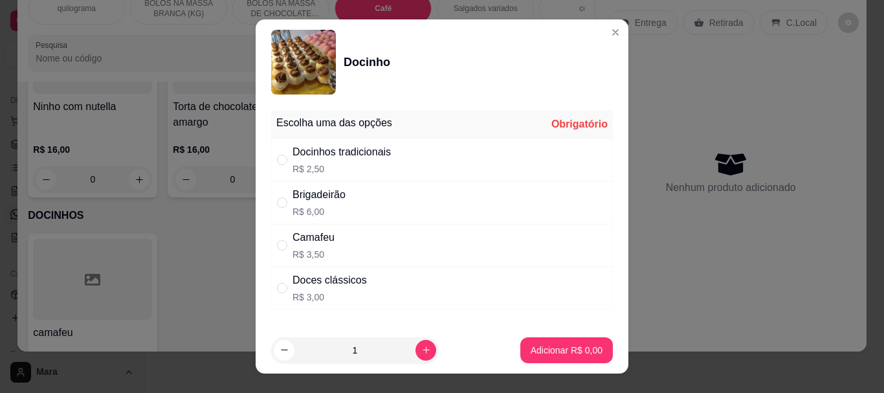
click at [283, 201] on div "" at bounding box center [285, 202] width 16 height 14
radio input "true"
click at [536, 351] on p "Adicionar R$ 6,00" at bounding box center [566, 350] width 70 height 12
type input "1"
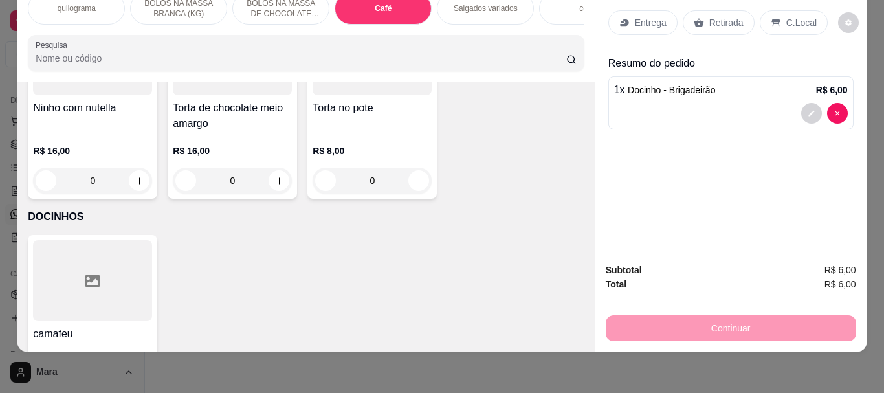
click at [720, 16] on p "Retirada" at bounding box center [726, 22] width 34 height 13
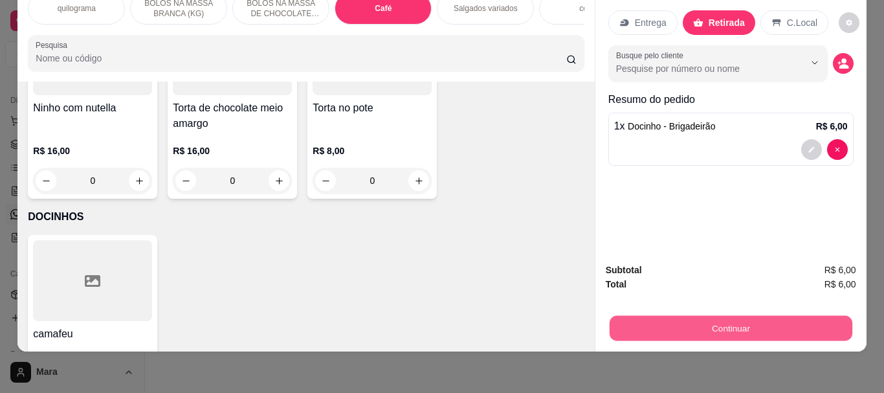
click at [725, 319] on button "Continuar" at bounding box center [730, 327] width 243 height 25
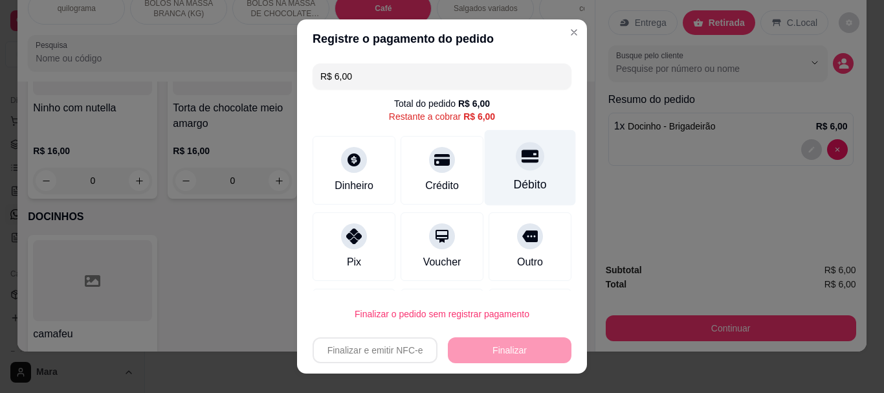
click at [514, 182] on div "Débito" at bounding box center [530, 185] width 33 height 17
type input "R$ 0,00"
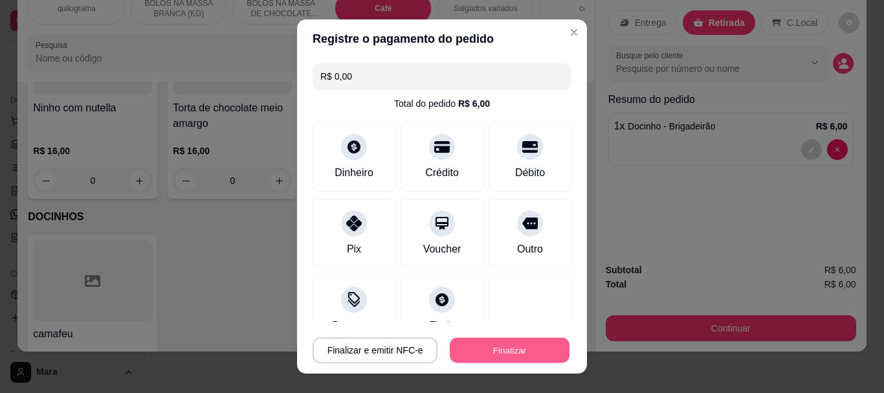
click at [509, 353] on button "Finalizar" at bounding box center [510, 349] width 120 height 25
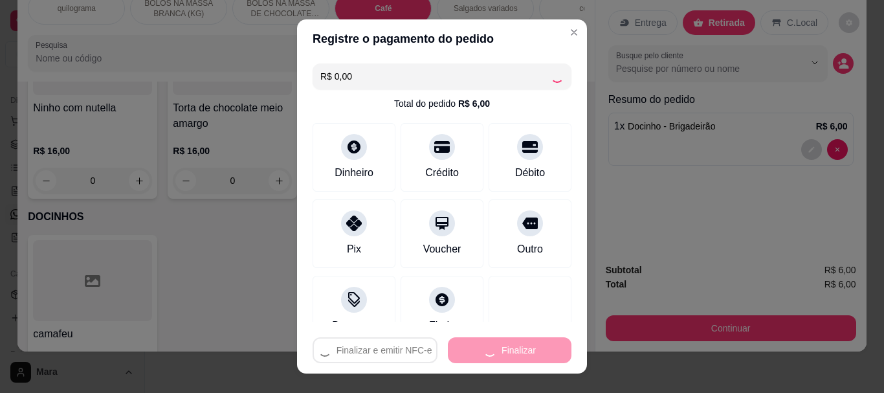
type input "0"
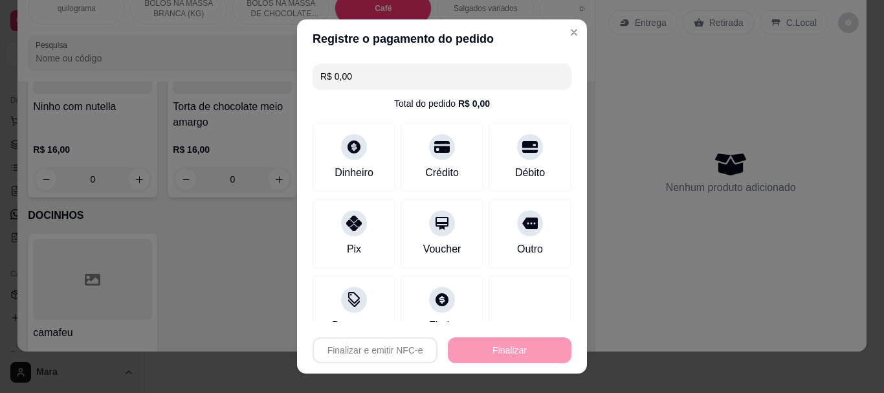
type input "-R$ 6,00"
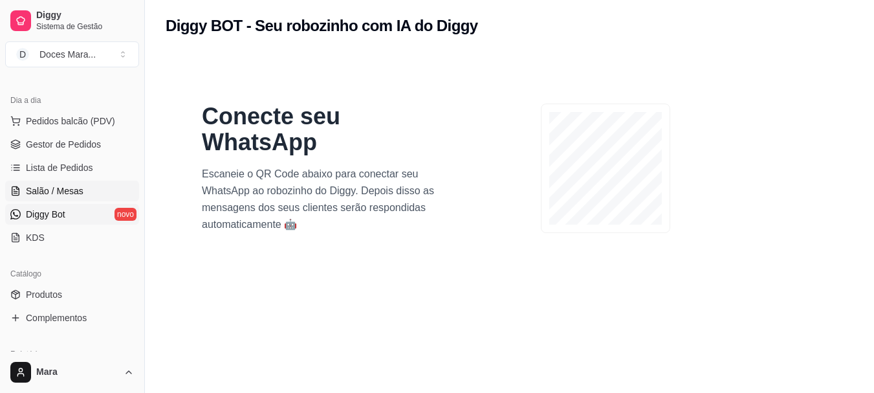
click at [58, 192] on span "Salão / Mesas" at bounding box center [55, 190] width 58 height 13
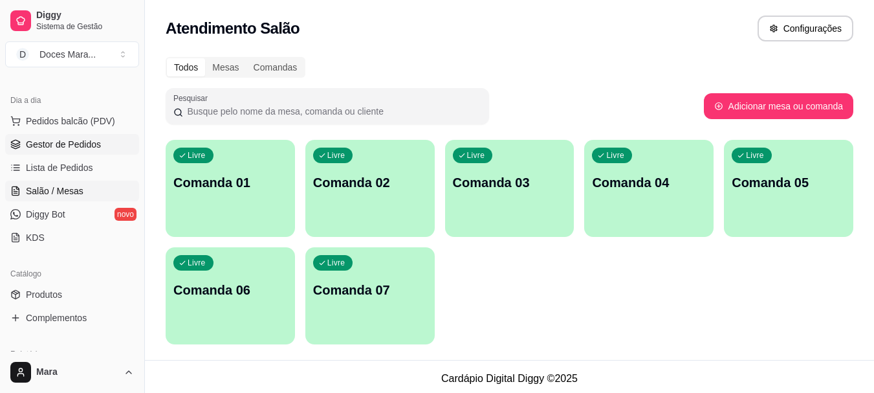
click at [73, 142] on span "Gestor de Pedidos" at bounding box center [63, 144] width 75 height 13
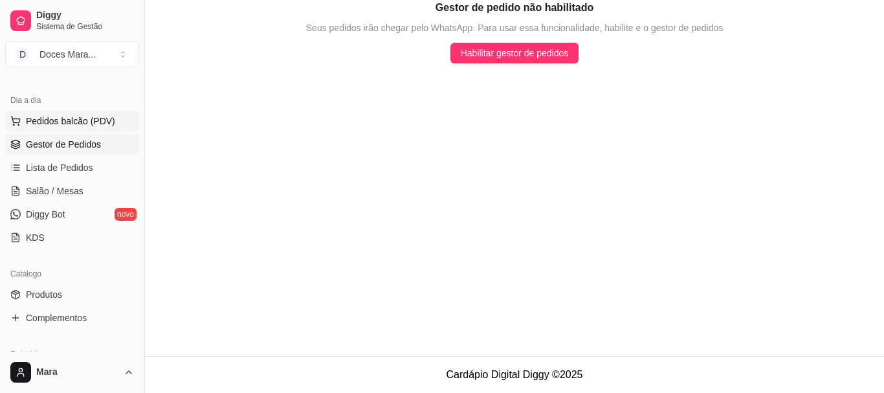
click at [60, 120] on span "Pedidos balcão (PDV)" at bounding box center [70, 121] width 89 height 13
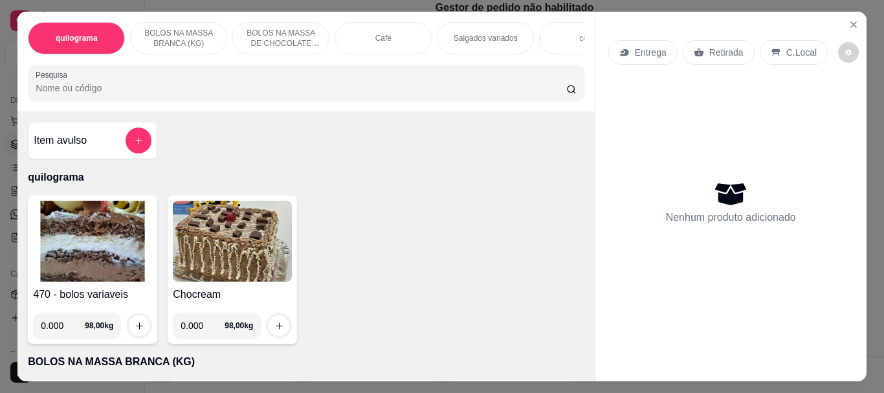
click at [177, 89] on input "Pesquisa" at bounding box center [301, 88] width 531 height 13
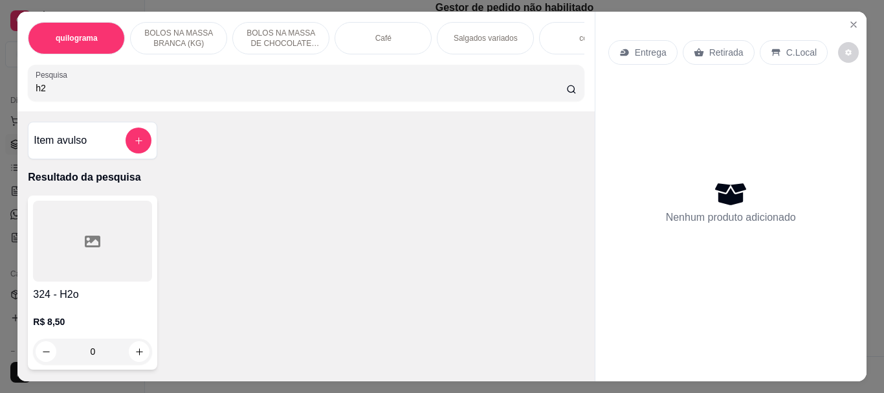
type input "h2"
click at [84, 260] on div at bounding box center [92, 241] width 119 height 81
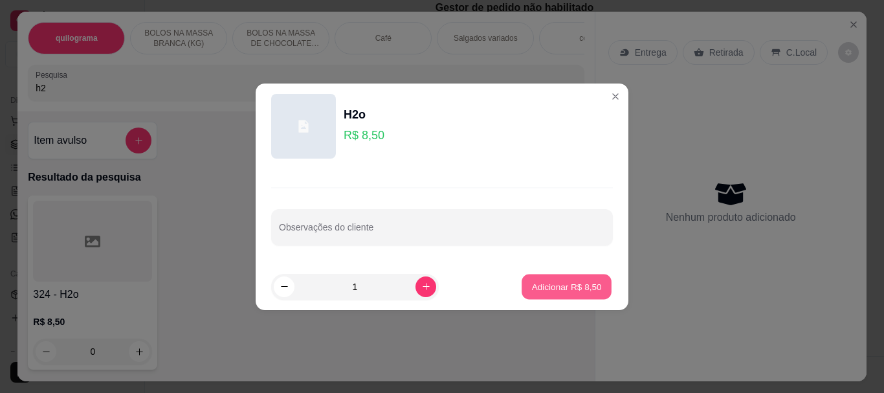
click at [555, 285] on p "Adicionar R$ 8,50" at bounding box center [566, 286] width 70 height 12
type input "1"
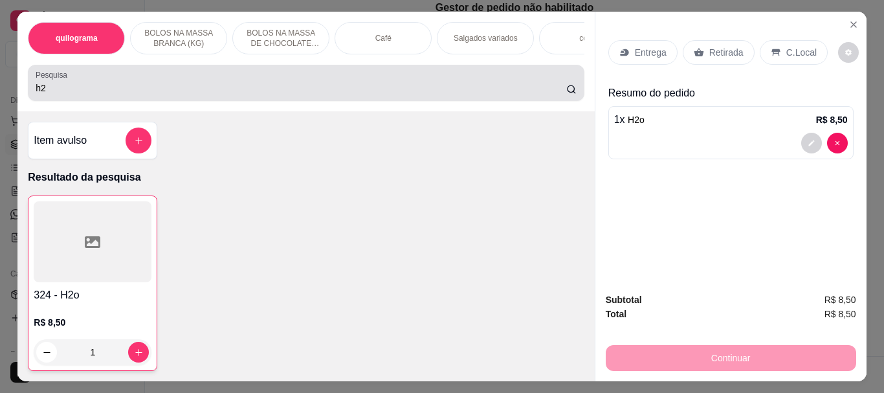
click at [249, 94] on input "h2" at bounding box center [301, 88] width 531 height 13
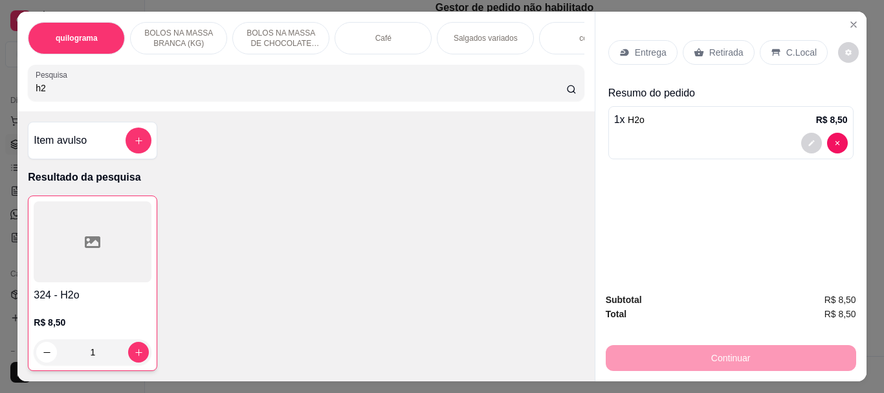
type input "h"
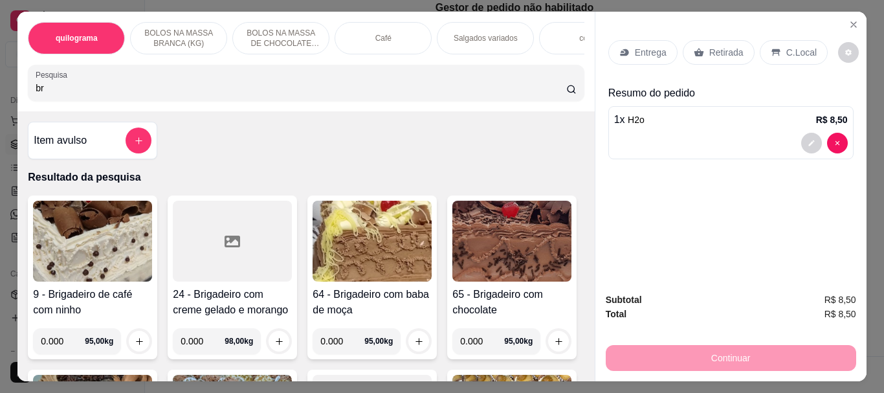
type input "b"
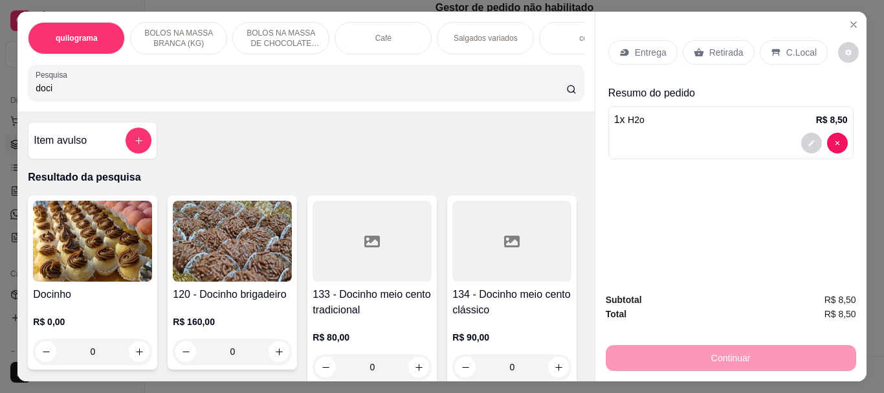
type input "doci"
click at [122, 252] on img at bounding box center [92, 241] width 119 height 81
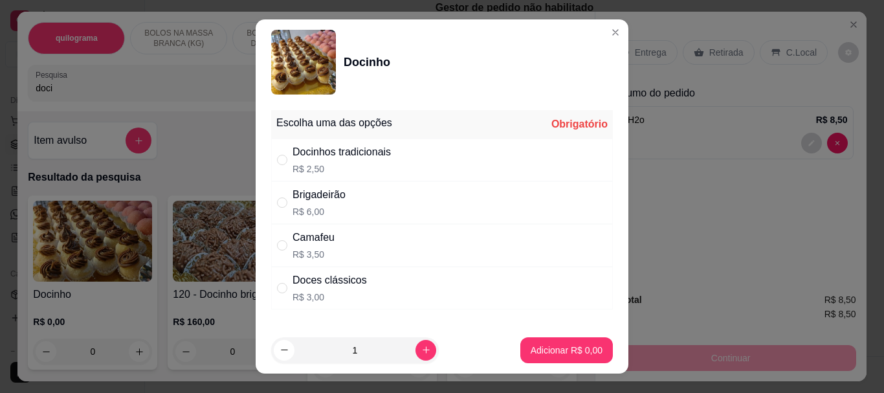
click at [302, 251] on p "R$ 3,50" at bounding box center [313, 254] width 42 height 13
click at [299, 284] on div "Doces clássicos" at bounding box center [329, 280] width 74 height 16
radio input "false"
radio input "true"
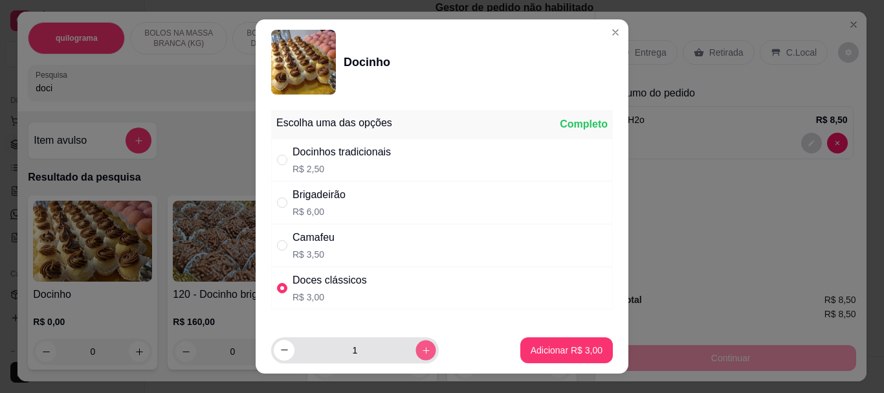
click at [415, 349] on button "increase-product-quantity" at bounding box center [425, 350] width 20 height 20
click at [421, 349] on icon "increase-product-quantity" at bounding box center [426, 350] width 10 height 10
type input "4"
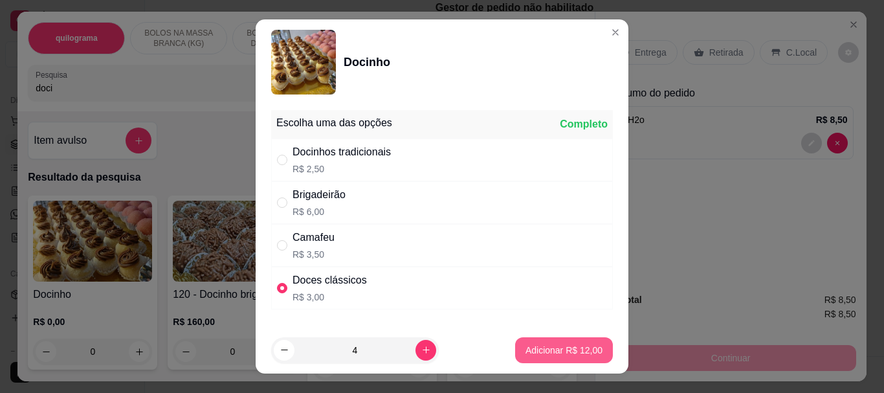
click at [544, 342] on button "Adicionar R$ 12,00" at bounding box center [564, 350] width 98 height 26
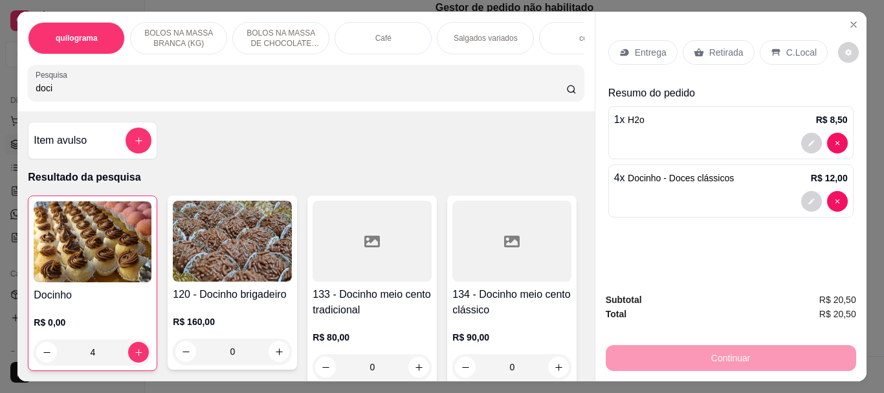
type input "4"
click at [724, 46] on p "Retirada" at bounding box center [726, 52] width 34 height 13
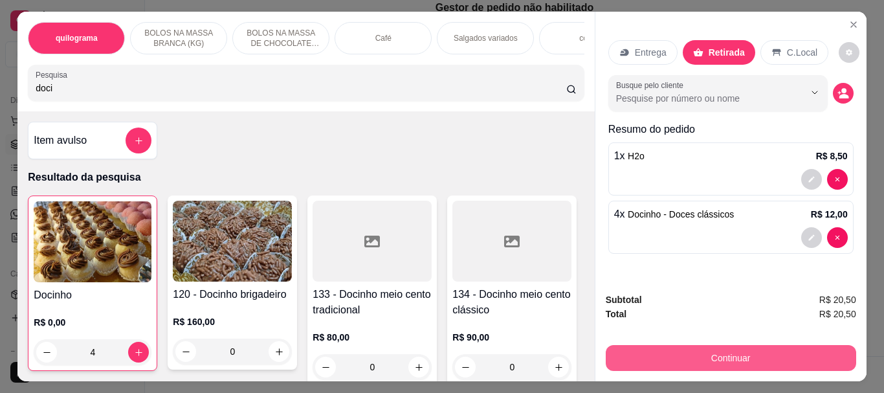
click at [703, 347] on button "Continuar" at bounding box center [731, 358] width 250 height 26
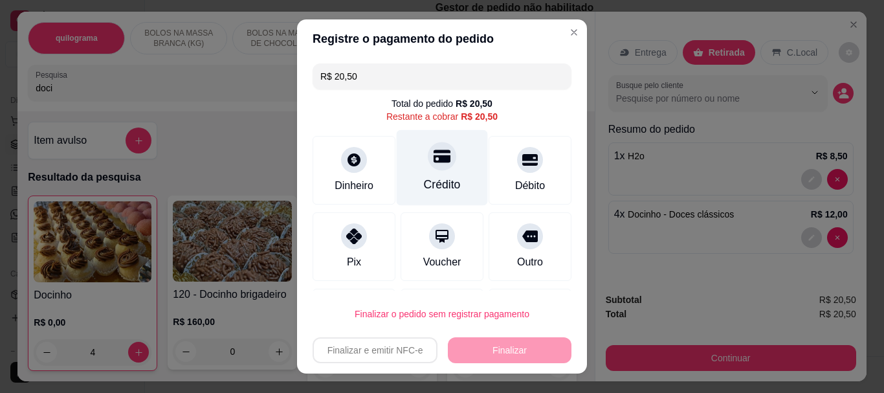
click at [434, 164] on icon at bounding box center [442, 156] width 17 height 17
type input "R$ 0,00"
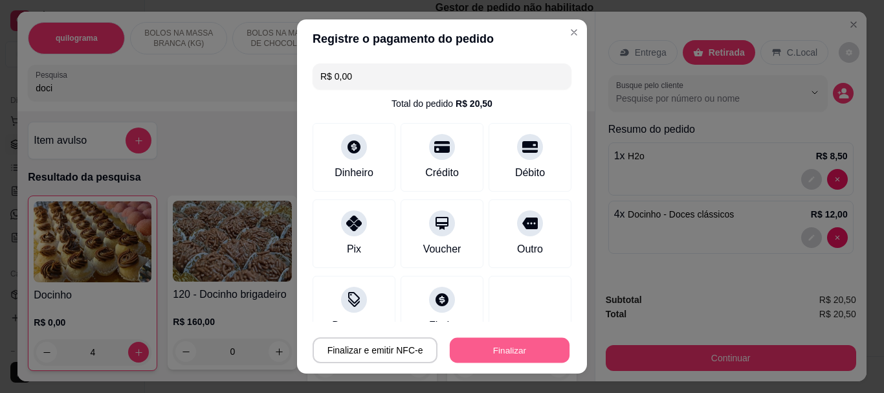
click at [479, 340] on button "Finalizar" at bounding box center [510, 349] width 120 height 25
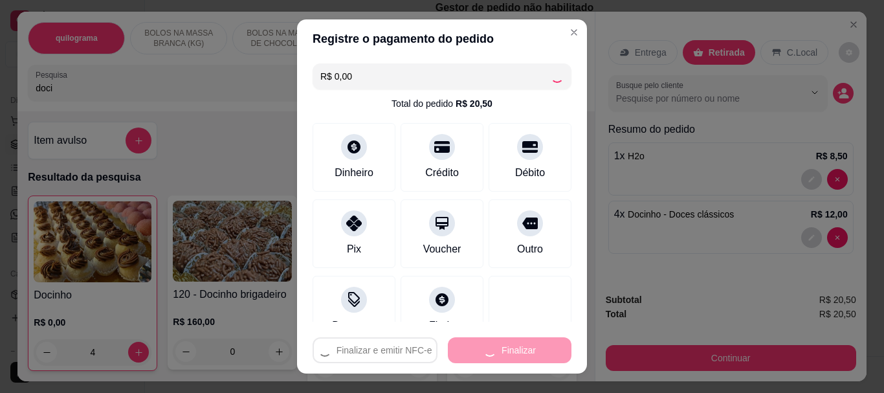
type input "0"
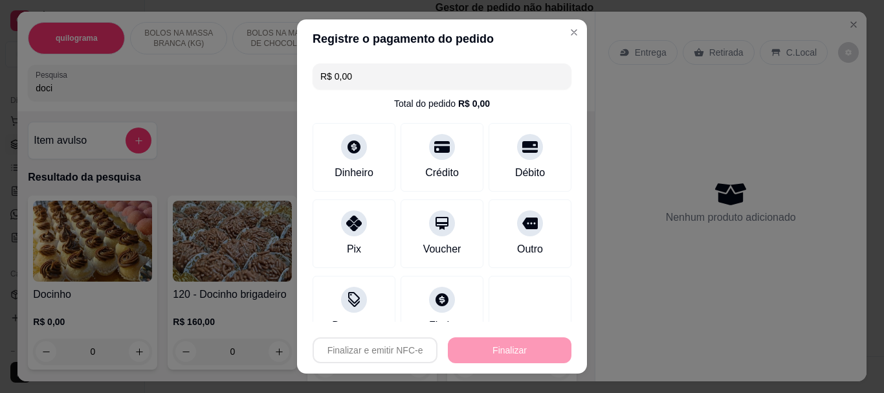
type input "-R$ 20,50"
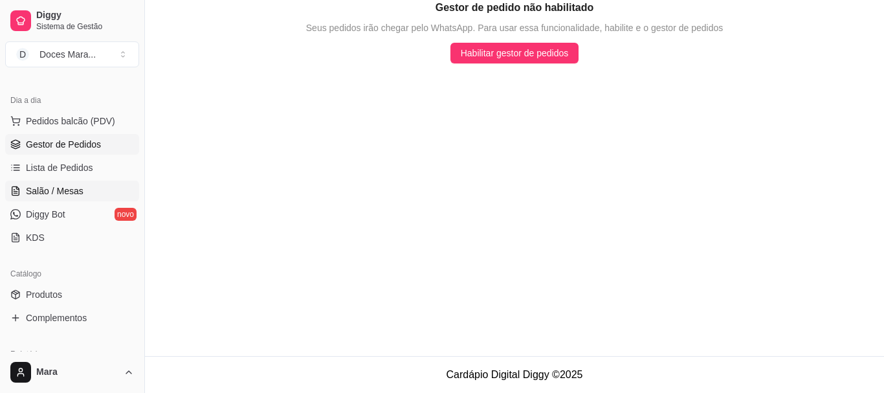
click at [56, 181] on link "Salão / Mesas" at bounding box center [72, 191] width 134 height 21
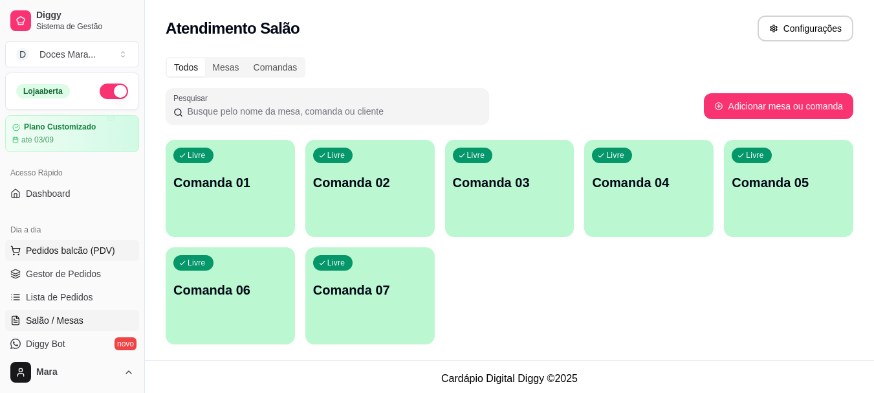
click at [85, 248] on span "Pedidos balcão (PDV)" at bounding box center [70, 250] width 89 height 13
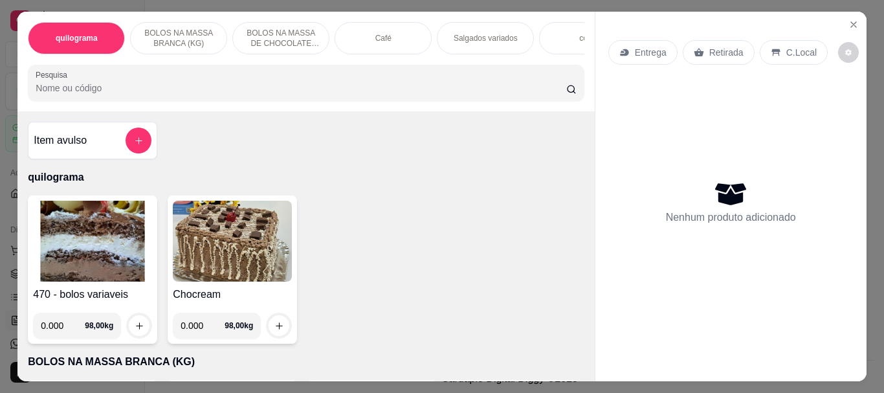
click at [144, 92] on input "Pesquisa" at bounding box center [301, 88] width 531 height 13
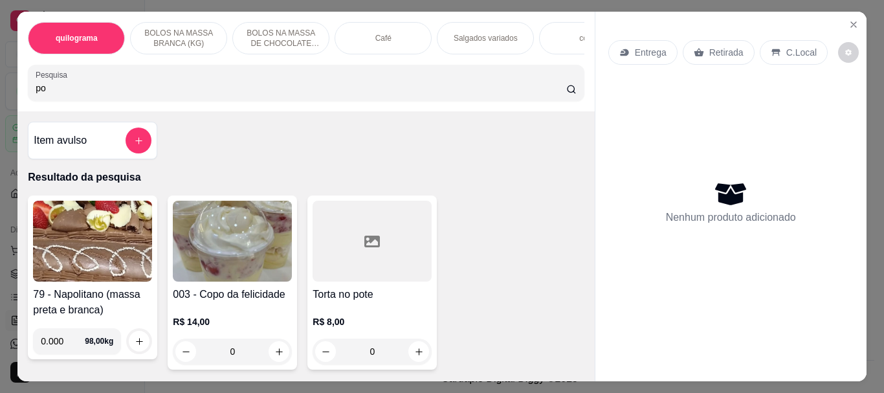
type input "po"
click at [211, 253] on img at bounding box center [232, 241] width 119 height 81
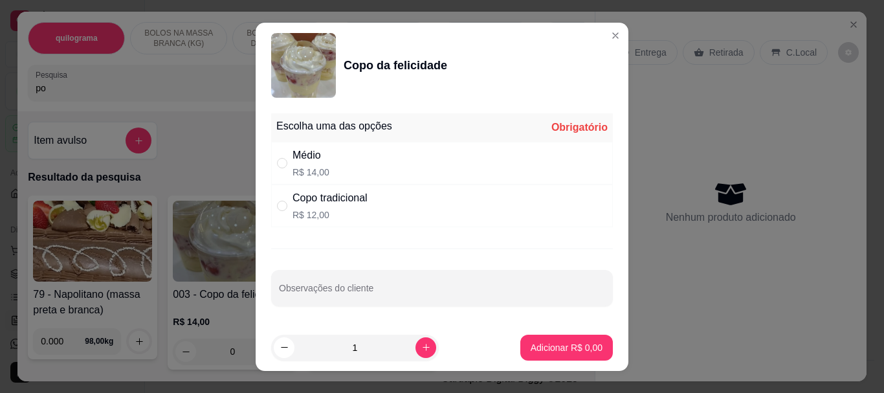
click at [302, 162] on div "Médio" at bounding box center [310, 156] width 37 height 16
radio input "true"
click at [579, 346] on p "Adicionar R$ 14,00" at bounding box center [563, 347] width 77 height 13
type input "1"
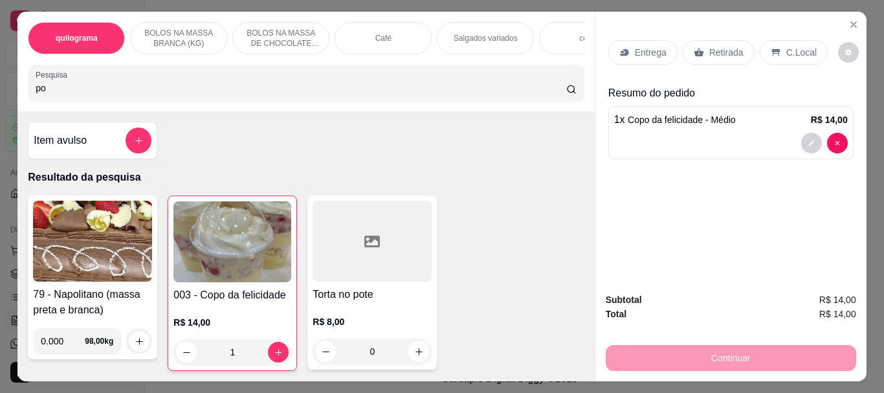
click at [160, 94] on input "po" at bounding box center [301, 88] width 531 height 13
type input "p"
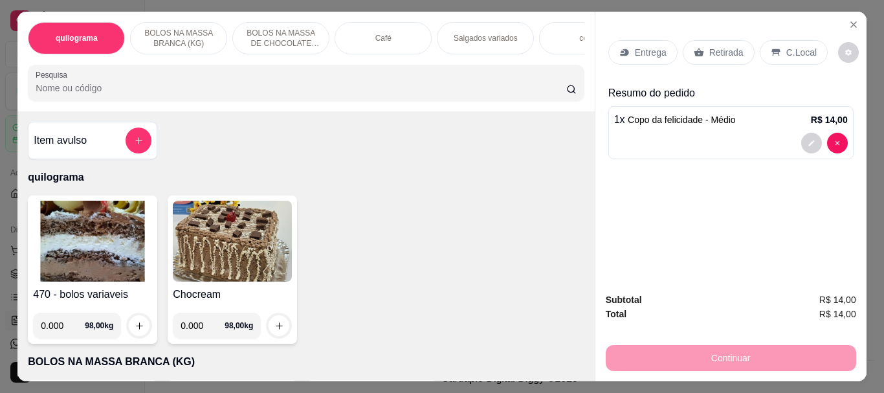
drag, startPoint x: 367, startPoint y: 34, endPoint x: 360, endPoint y: 41, distance: 9.6
click at [368, 34] on div "Café" at bounding box center [383, 38] width 97 height 32
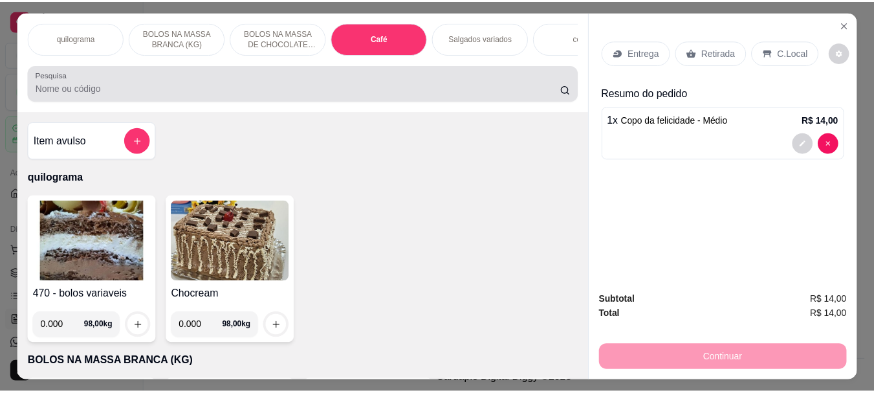
scroll to position [34, 0]
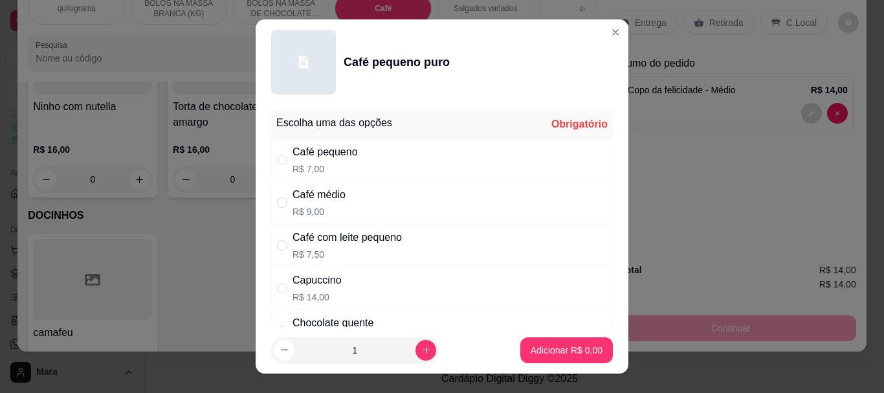
click at [303, 159] on div "Café pequeno" at bounding box center [324, 152] width 65 height 16
radio input "true"
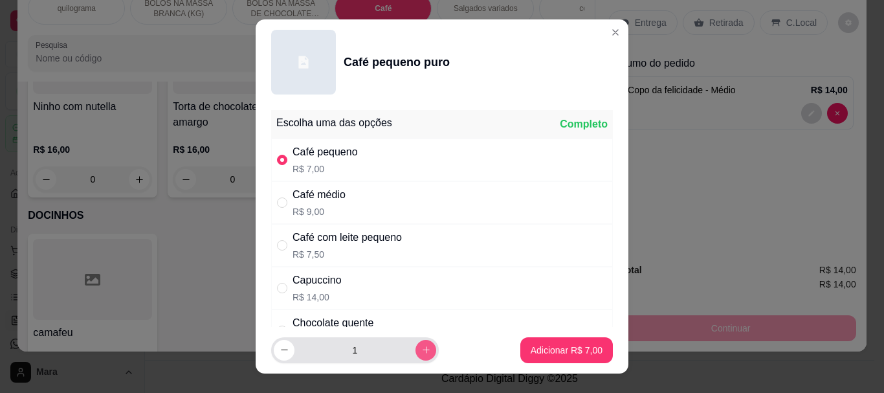
click at [421, 349] on icon "increase-product-quantity" at bounding box center [426, 350] width 10 height 10
type input "2"
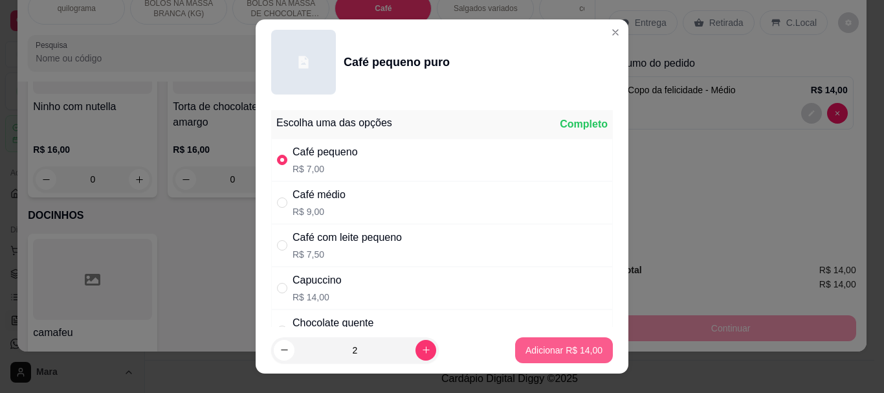
click at [560, 342] on button "Adicionar R$ 14,00" at bounding box center [564, 350] width 98 height 26
type input "2"
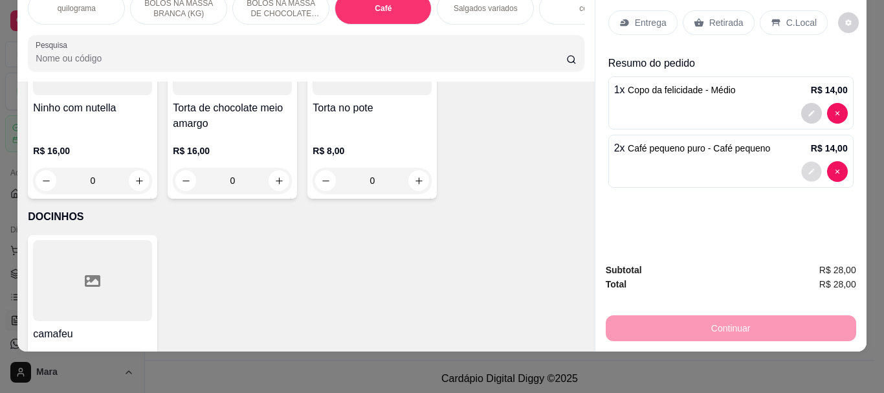
click at [808, 168] on icon "decrease-product-quantity" at bounding box center [812, 172] width 8 height 8
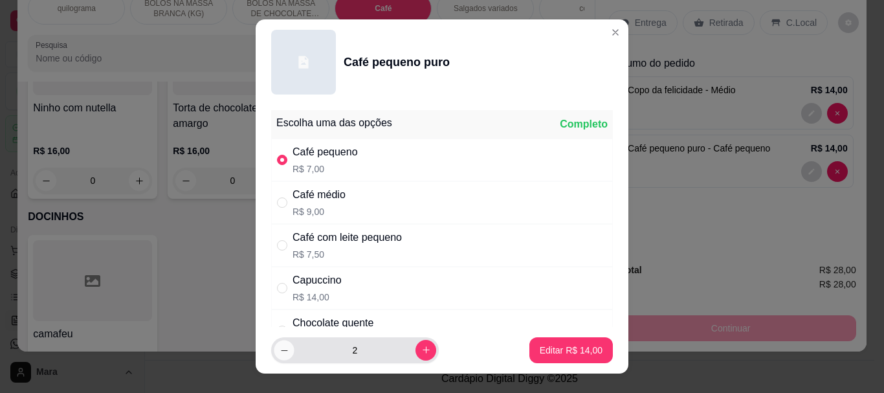
click at [280, 345] on icon "decrease-product-quantity" at bounding box center [285, 350] width 10 height 10
type input "1"
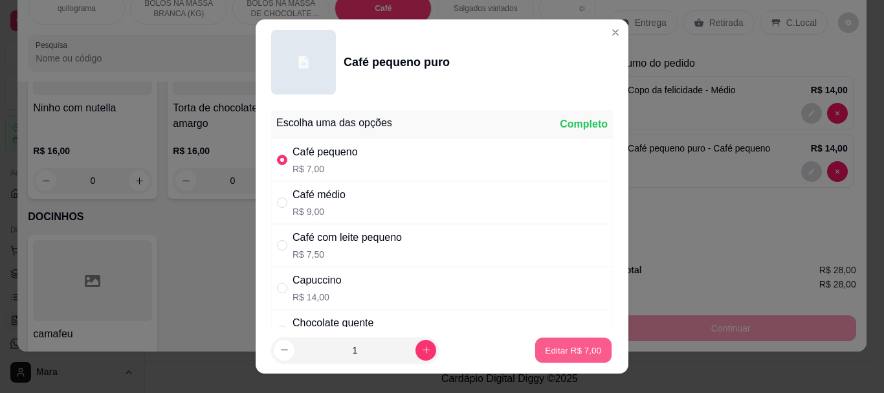
click at [562, 346] on p "Editar R$ 7,00" at bounding box center [574, 350] width 56 height 12
type input "1"
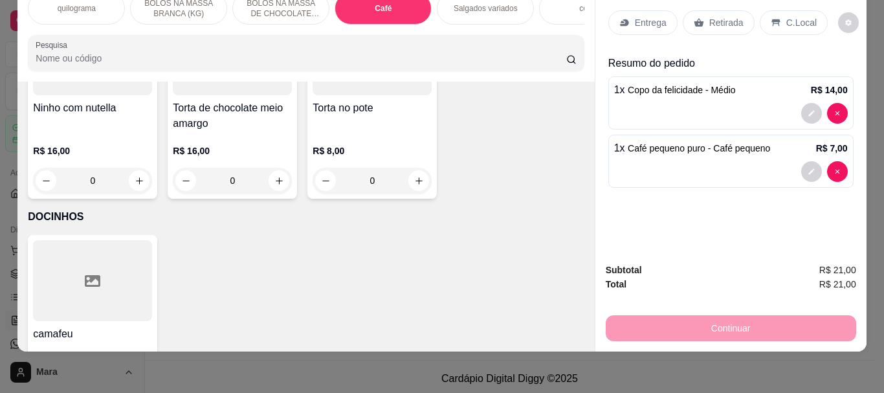
drag, startPoint x: 729, startPoint y: 21, endPoint x: 729, endPoint y: 93, distance: 71.8
click at [729, 21] on div "Retirada" at bounding box center [719, 22] width 72 height 25
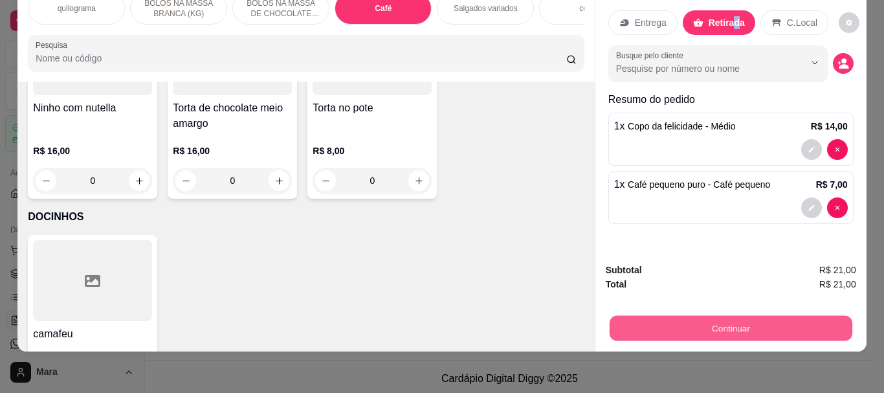
click at [721, 318] on button "Continuar" at bounding box center [730, 327] width 243 height 25
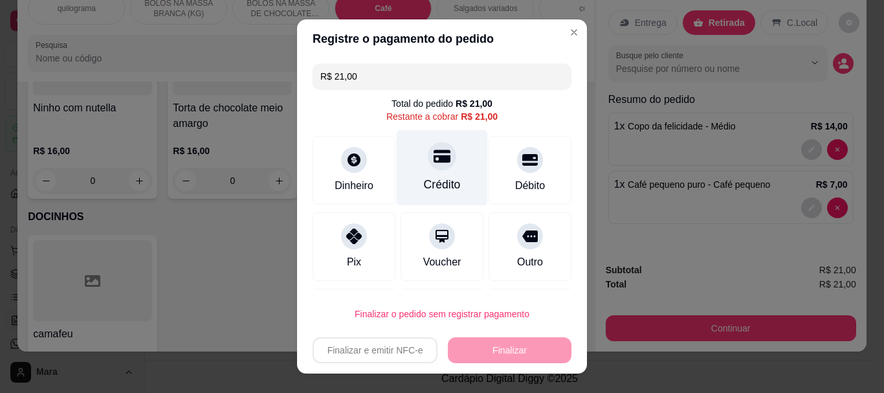
click at [419, 175] on div "Crédito" at bounding box center [442, 168] width 91 height 76
type input "R$ 0,00"
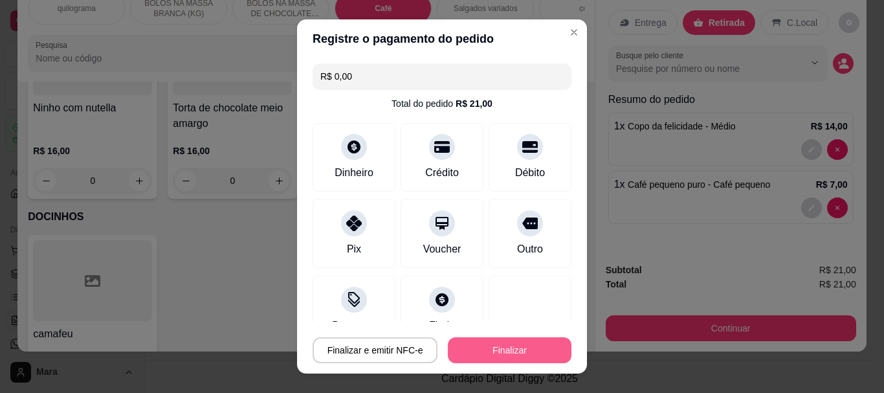
click at [511, 349] on button "Finalizar" at bounding box center [510, 350] width 124 height 26
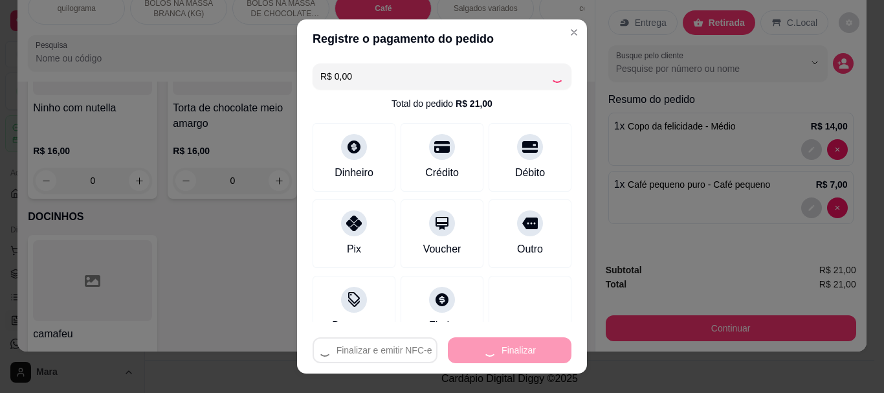
type input "0"
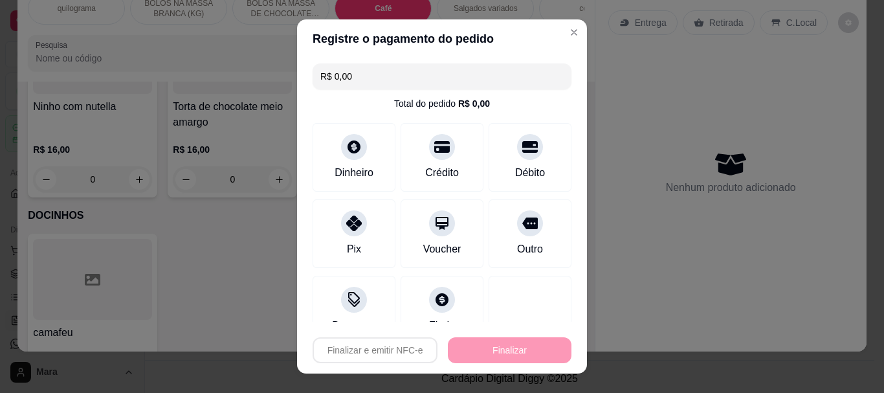
type input "-R$ 21,00"
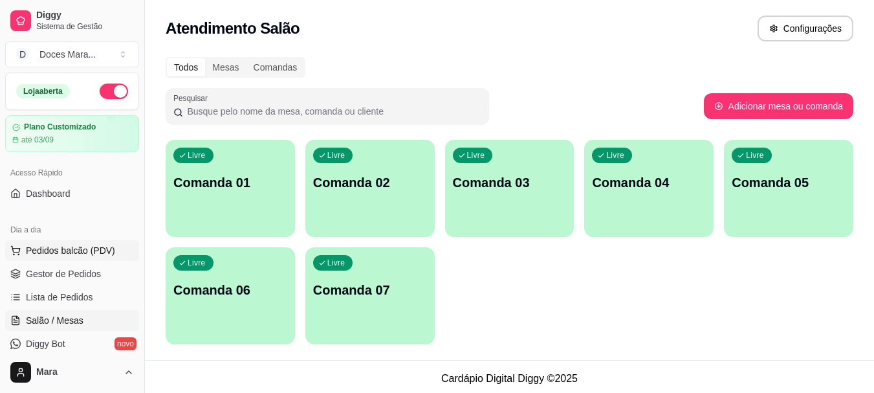
click at [78, 248] on span "Pedidos balcão (PDV)" at bounding box center [70, 250] width 89 height 13
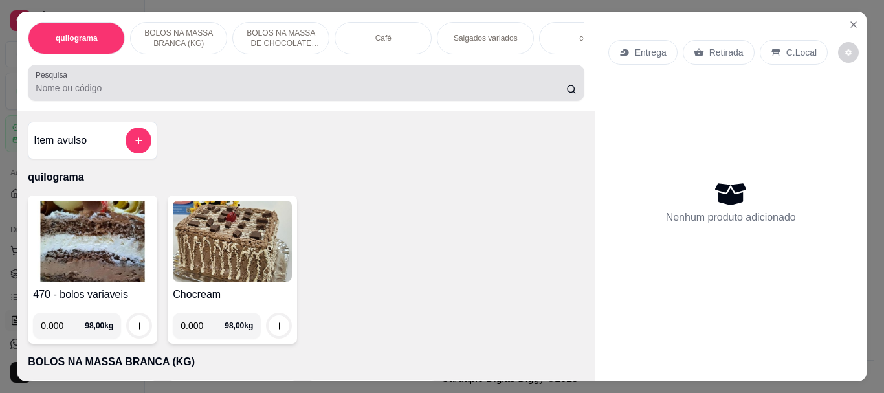
click at [173, 88] on input "Pesquisa" at bounding box center [301, 88] width 531 height 13
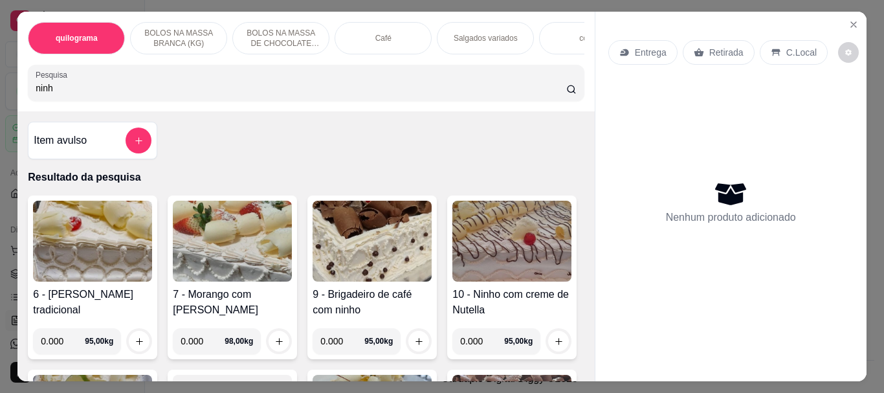
type input "ninh"
click at [230, 237] on img at bounding box center [232, 241] width 119 height 81
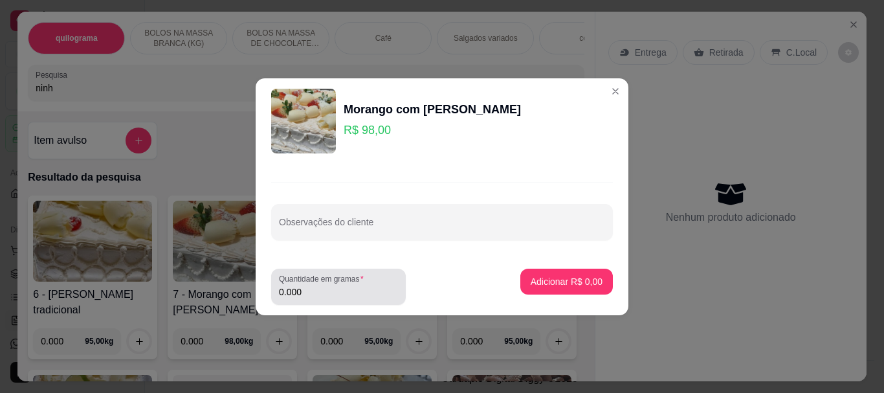
click at [322, 291] on input "0.000" at bounding box center [338, 291] width 119 height 13
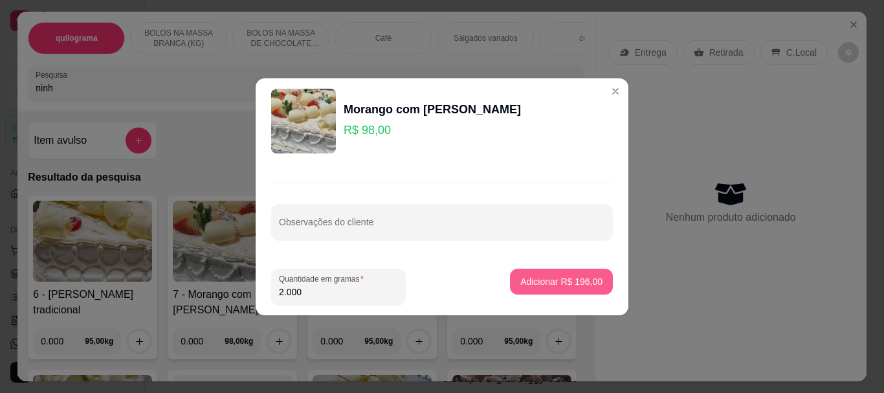
type input "2.000"
click at [537, 278] on p "Adicionar R$ 196,00" at bounding box center [562, 281] width 80 height 12
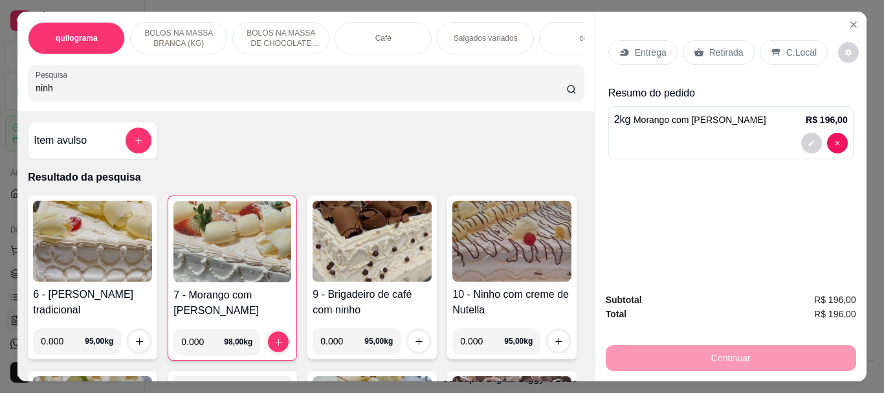
click at [214, 240] on img at bounding box center [232, 241] width 118 height 81
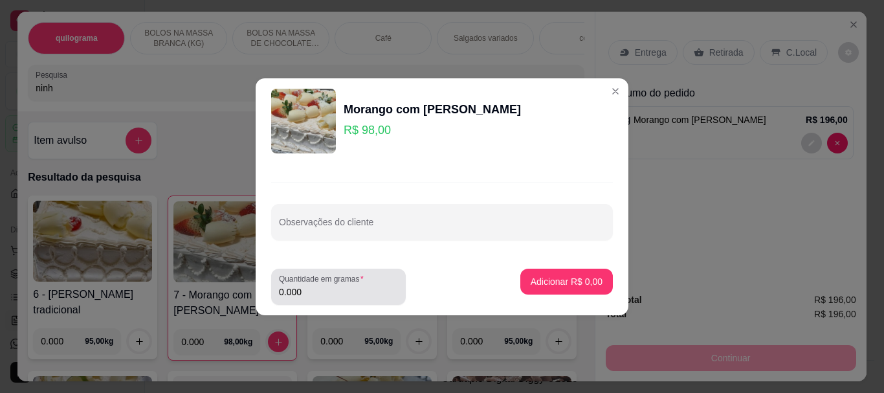
click at [335, 286] on input "0.000" at bounding box center [338, 291] width 119 height 13
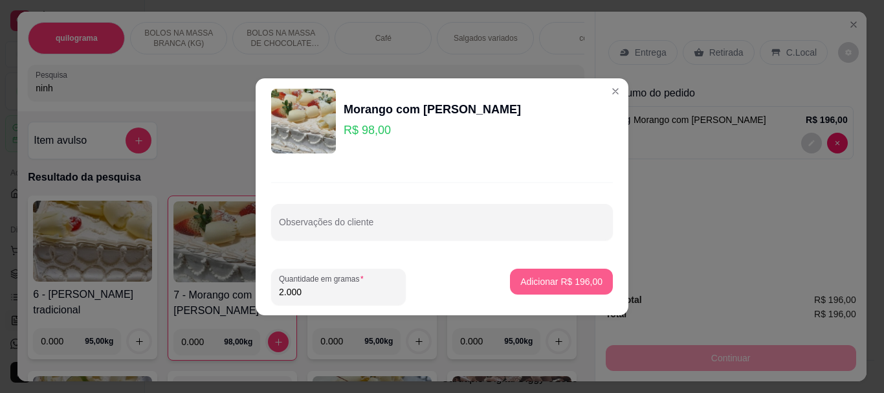
type input "2.000"
click at [530, 270] on button "Adicionar R$ 196,00" at bounding box center [562, 281] width 100 height 25
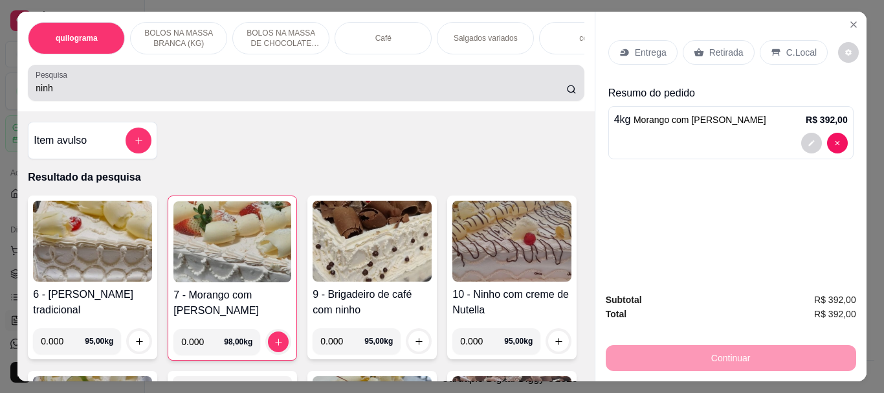
click at [287, 83] on div "ninh" at bounding box center [306, 83] width 540 height 26
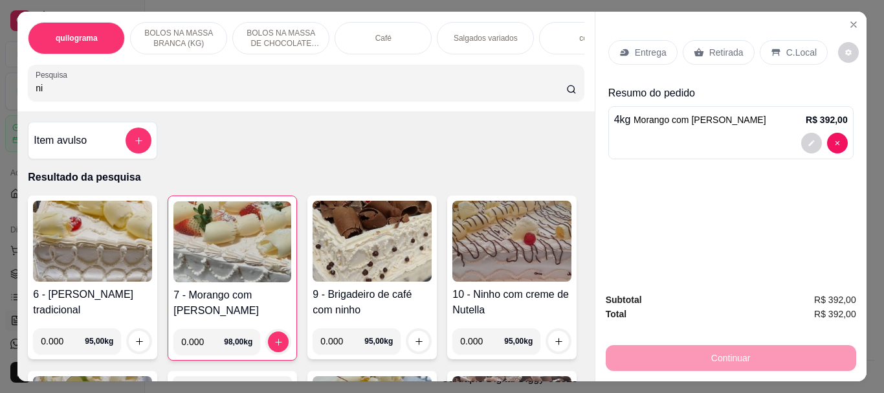
type input "n"
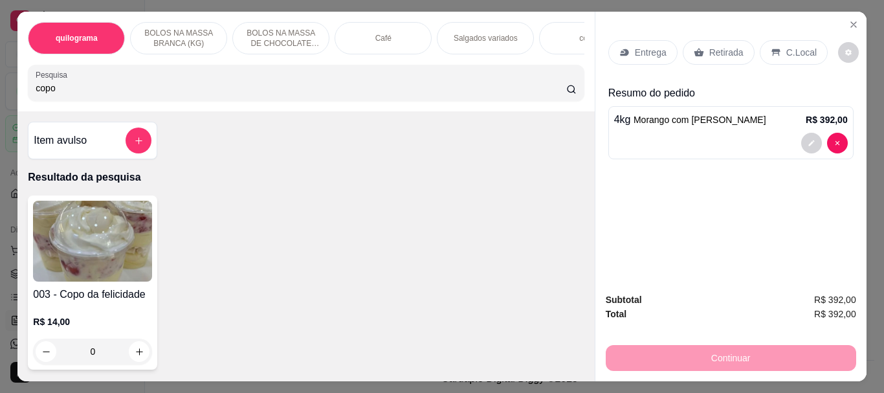
type input "copo"
click at [69, 237] on img at bounding box center [92, 241] width 119 height 81
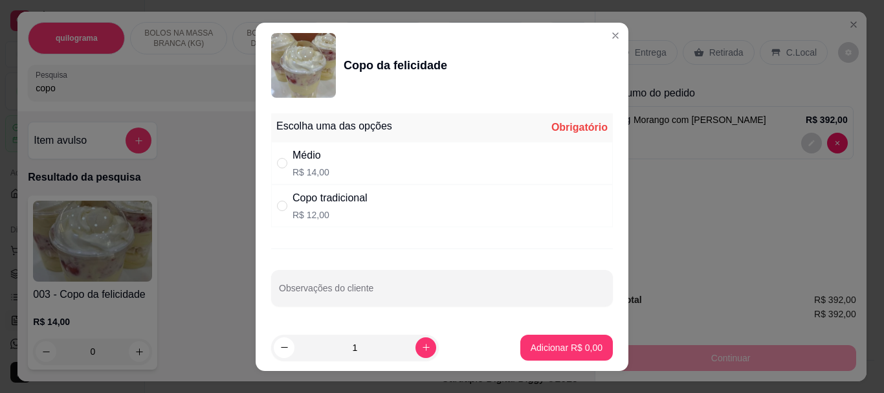
click at [307, 164] on div "Médio R$ 14,00" at bounding box center [310, 163] width 37 height 31
radio input "true"
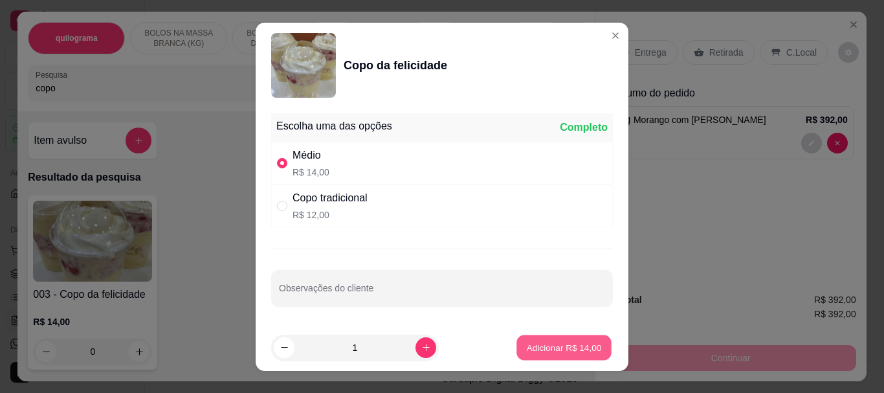
click at [533, 339] on button "Adicionar R$ 14,00" at bounding box center [563, 347] width 95 height 25
type input "1"
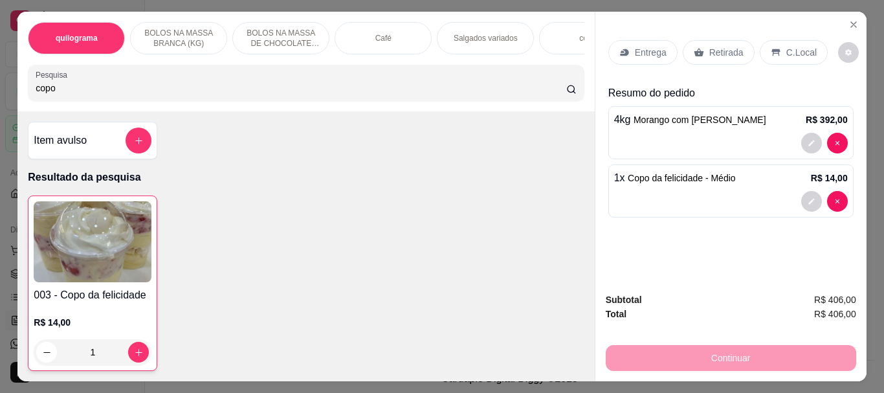
click at [180, 91] on input "copo" at bounding box center [301, 88] width 531 height 13
type input "c"
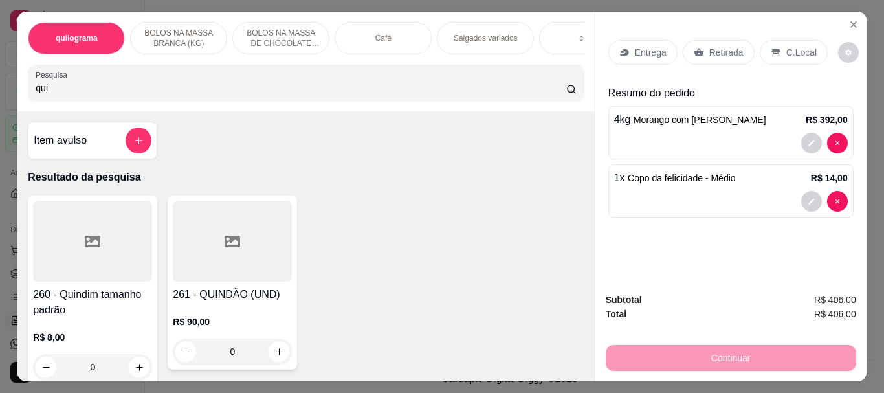
type input "qui"
click at [82, 214] on div at bounding box center [92, 241] width 119 height 81
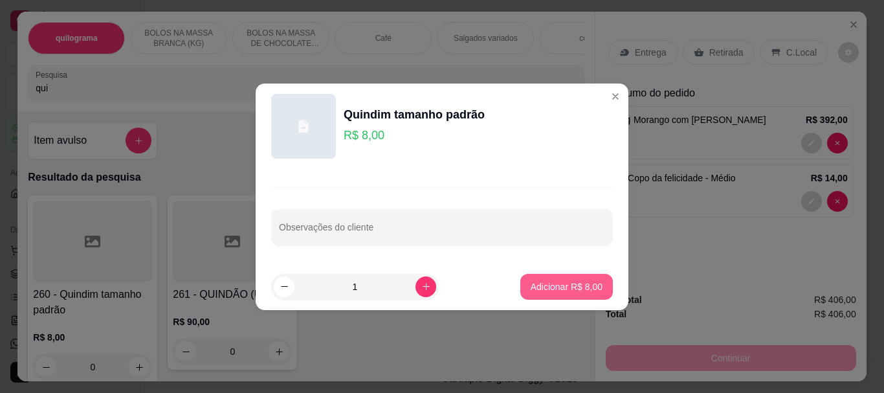
click at [534, 289] on p "Adicionar R$ 8,00" at bounding box center [567, 286] width 72 height 13
type input "1"
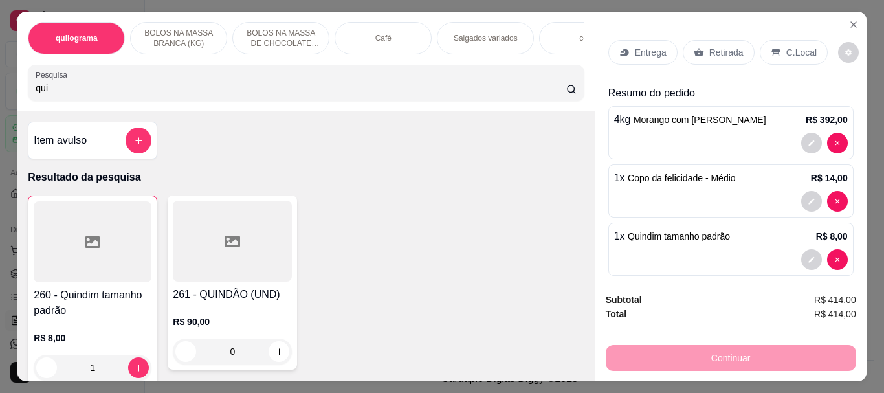
click at [725, 47] on p "Retirada" at bounding box center [726, 52] width 34 height 13
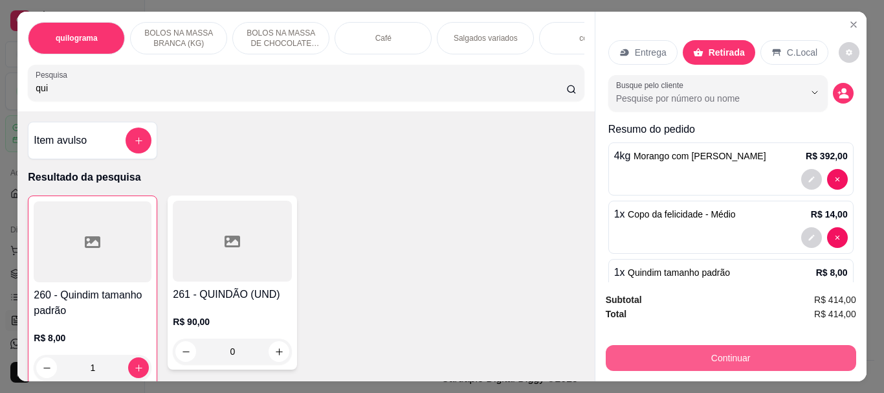
click at [753, 352] on button "Continuar" at bounding box center [731, 358] width 250 height 26
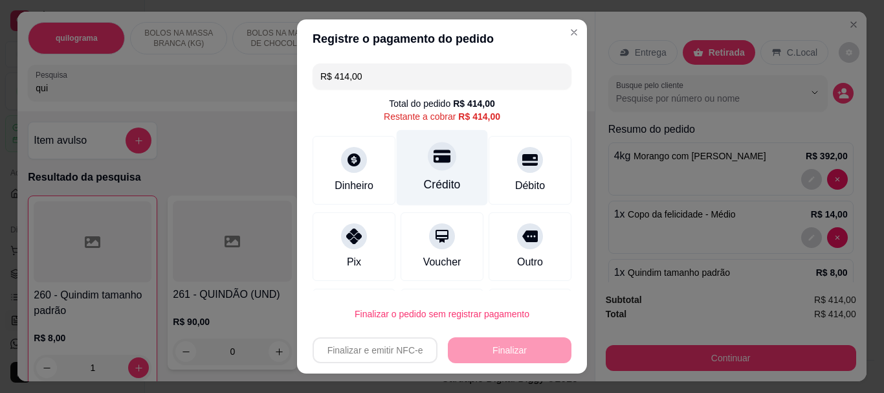
click at [428, 165] on div at bounding box center [442, 156] width 28 height 28
type input "R$ 0,00"
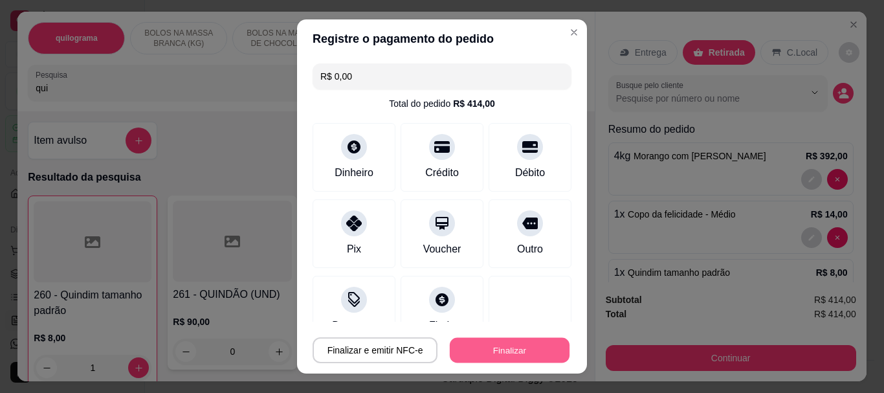
click at [504, 346] on button "Finalizar" at bounding box center [510, 349] width 120 height 25
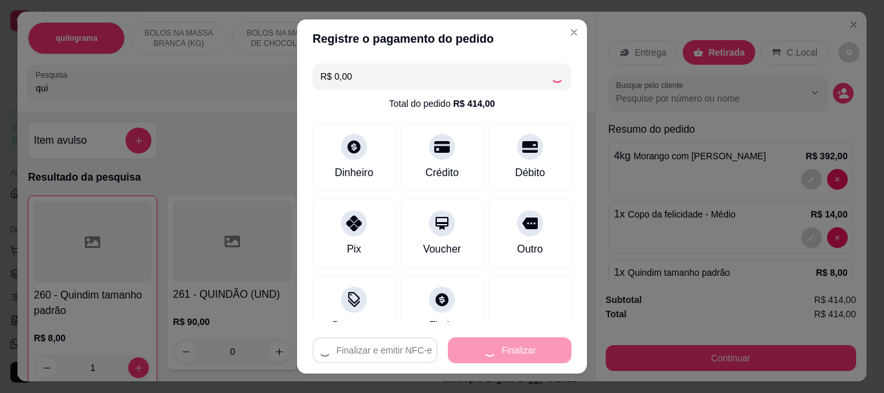
type input "0"
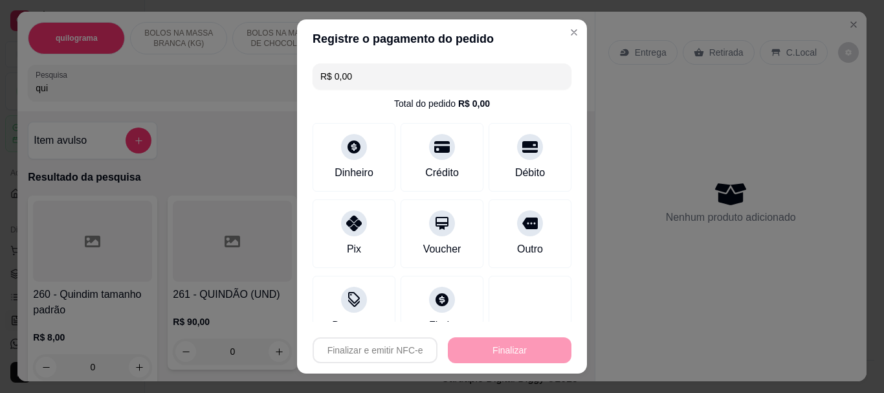
type input "-R$ 414,00"
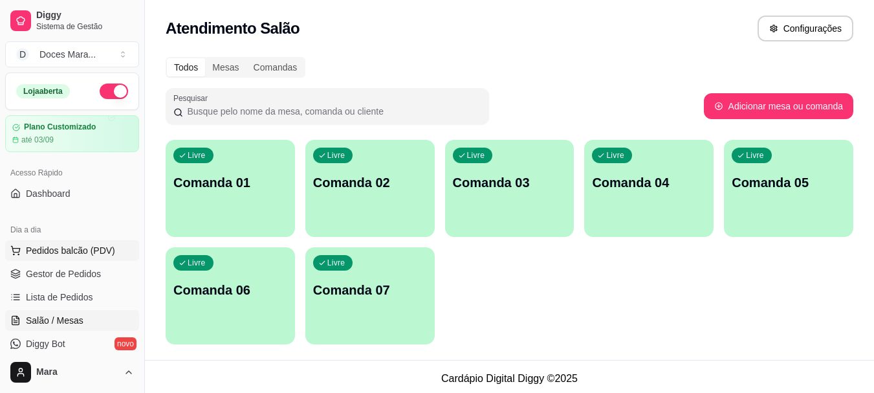
click at [54, 251] on span "Pedidos balcão (PDV)" at bounding box center [70, 250] width 89 height 13
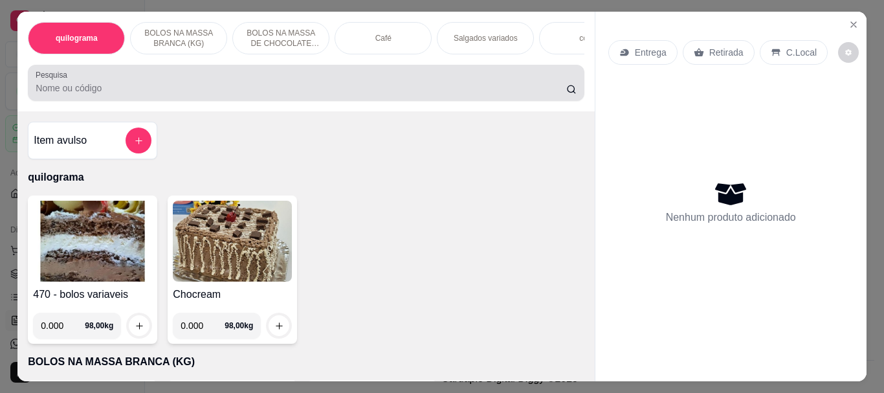
click at [117, 91] on input "Pesquisa" at bounding box center [301, 88] width 531 height 13
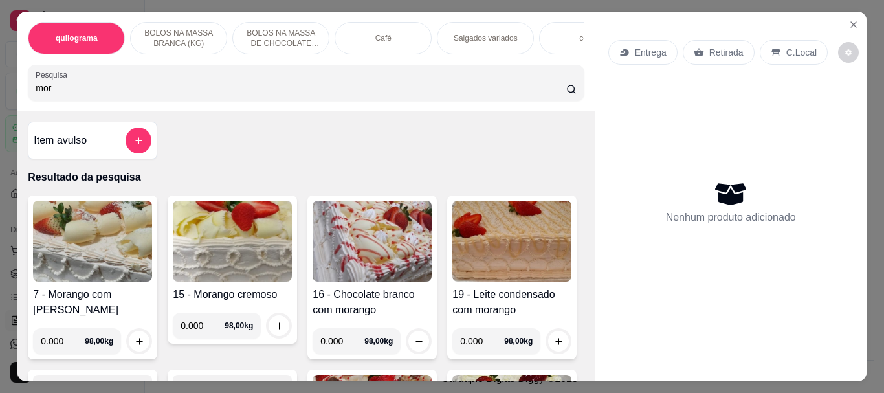
type input "mor"
click at [113, 236] on img at bounding box center [92, 241] width 119 height 81
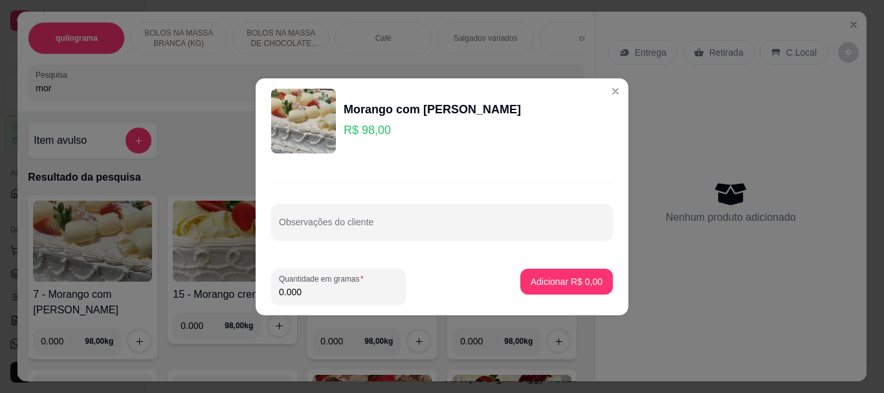
click at [318, 289] on input "0.000" at bounding box center [338, 291] width 119 height 13
type input "0.700"
click at [541, 281] on p "Adicionar R$ 68,60" at bounding box center [563, 281] width 77 height 13
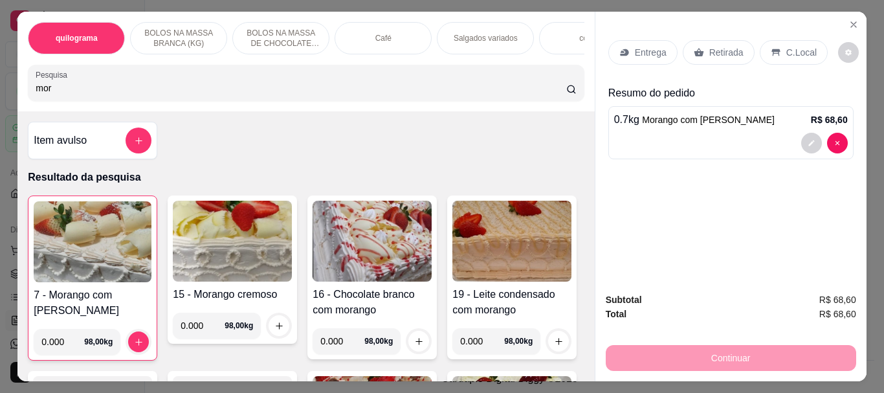
click at [720, 50] on p "Retirada" at bounding box center [726, 52] width 34 height 13
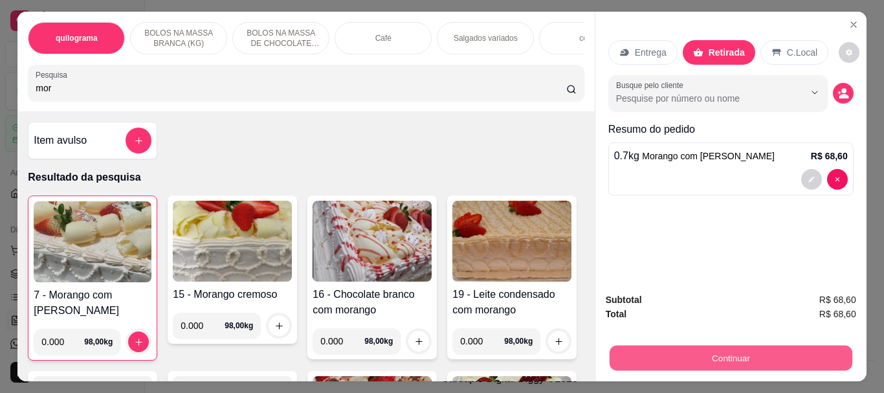
click at [764, 352] on button "Continuar" at bounding box center [730, 357] width 243 height 25
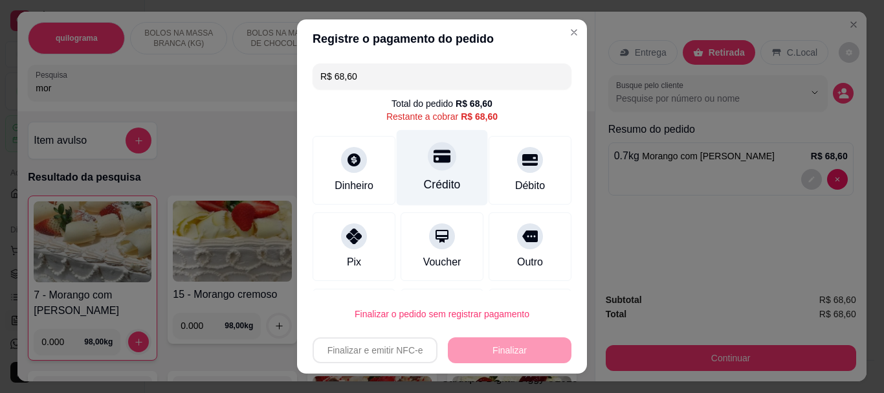
click at [428, 165] on div at bounding box center [442, 156] width 28 height 28
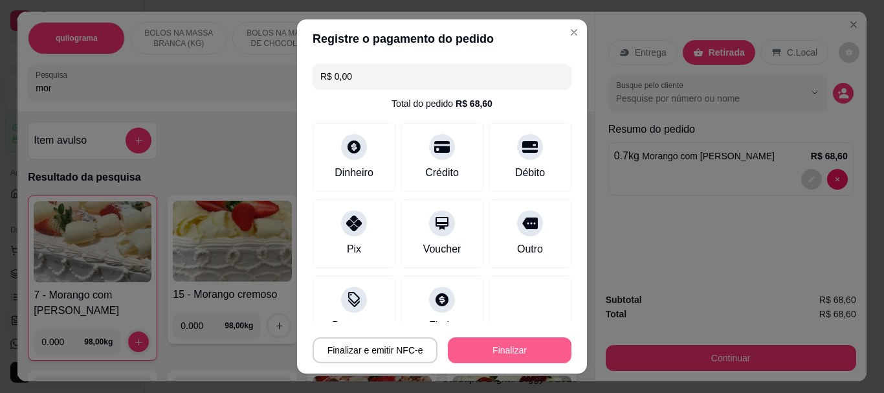
click at [533, 345] on button "Finalizar" at bounding box center [510, 350] width 124 height 26
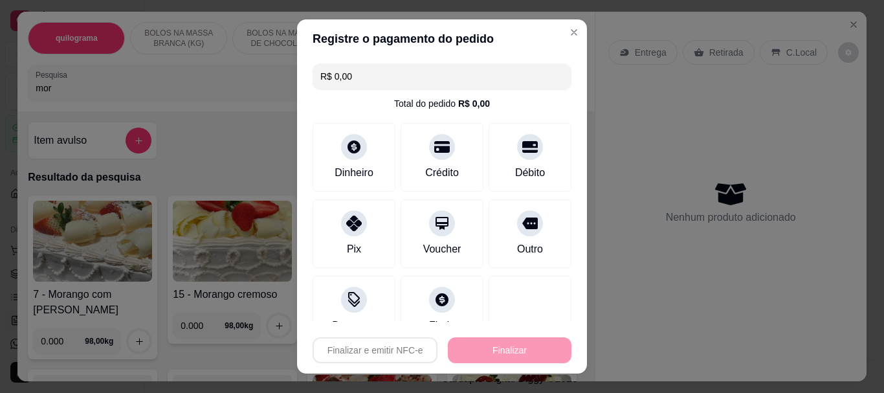
type input "-R$ 68,60"
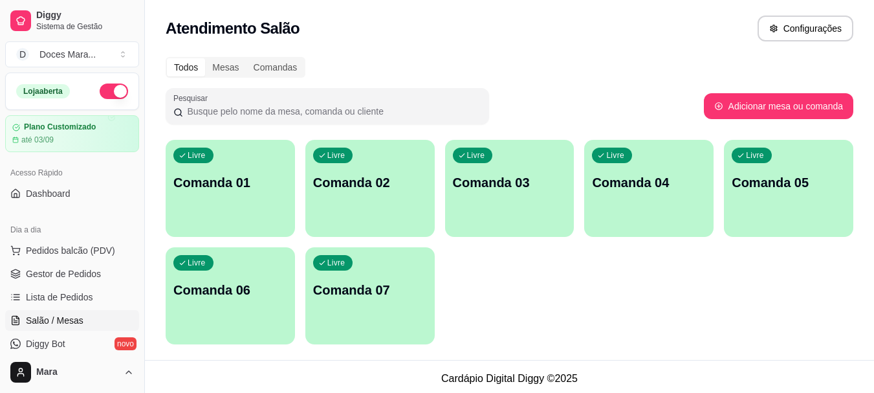
click at [523, 79] on div "Todos Mesas Comandas Pesquisar Adicionar mesa ou comanda Livre Comanda 01 Livre…" at bounding box center [509, 204] width 729 height 311
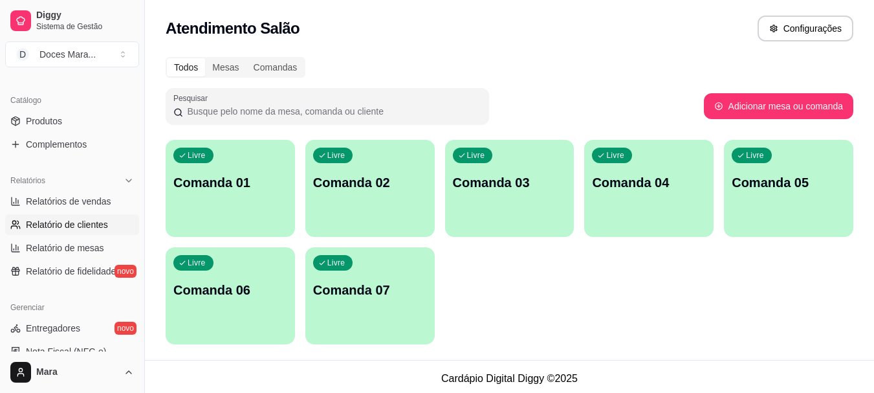
scroll to position [324, 0]
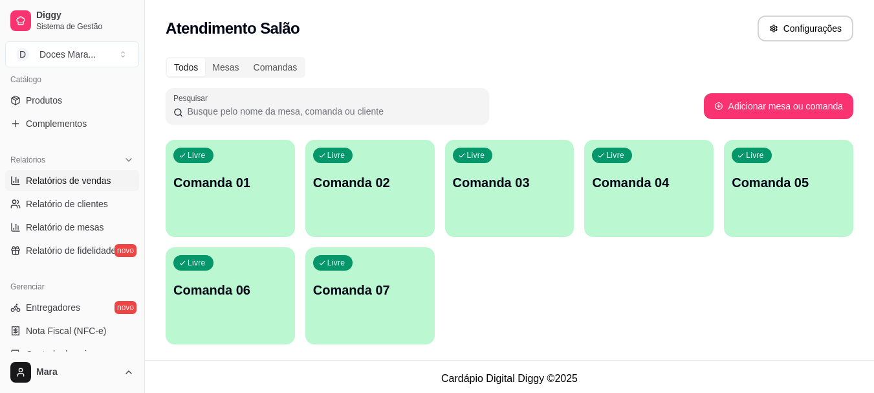
click at [62, 178] on span "Relatórios de vendas" at bounding box center [68, 180] width 85 height 13
select select "ALL"
select select "0"
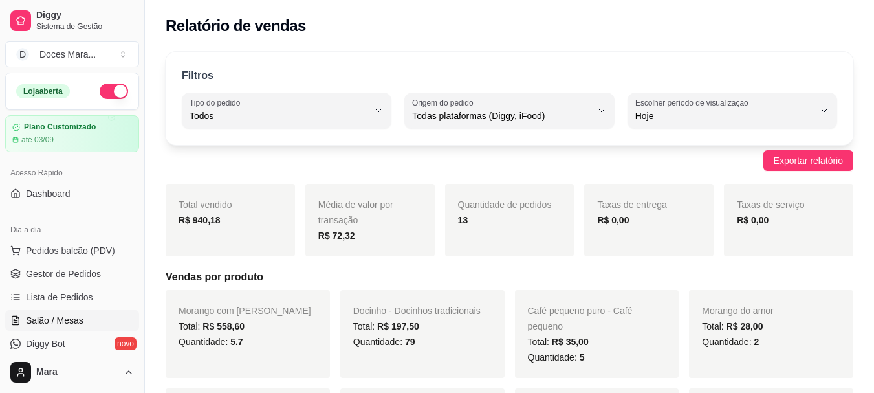
click at [74, 321] on span "Salão / Mesas" at bounding box center [55, 320] width 58 height 13
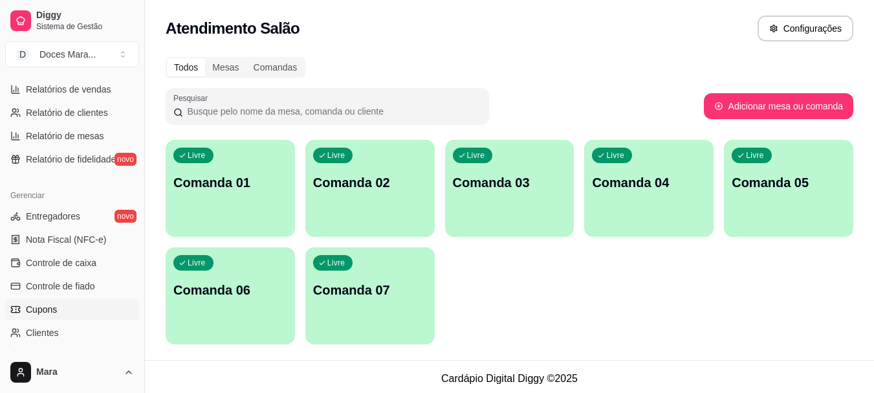
scroll to position [518, 0]
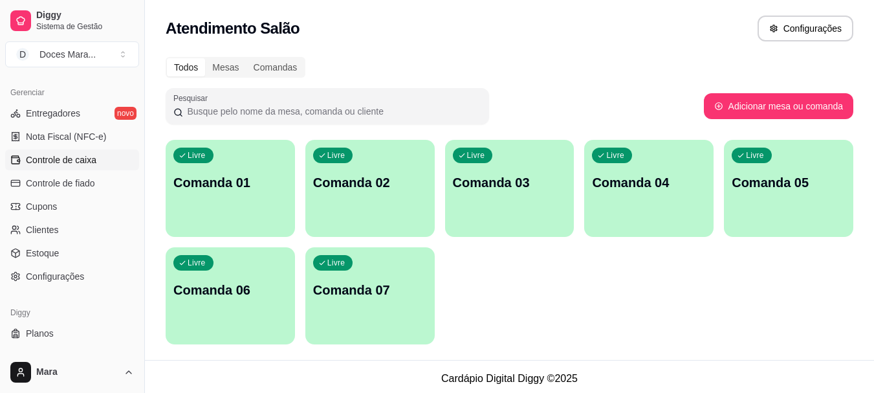
click at [63, 156] on span "Controle de caixa" at bounding box center [61, 159] width 71 height 13
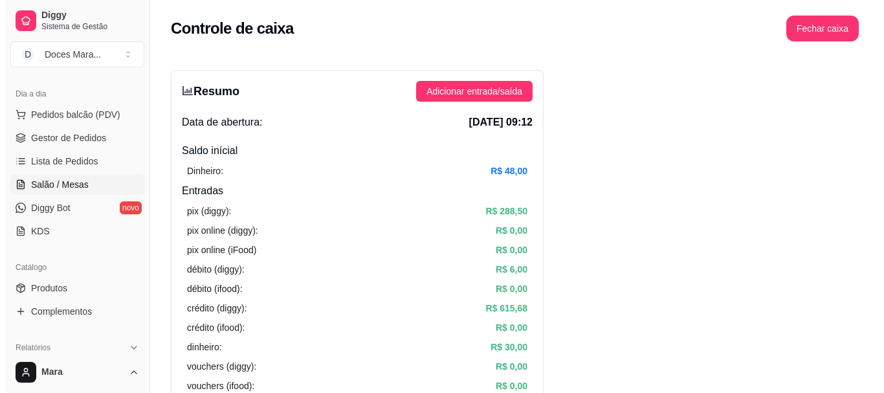
scroll to position [129, 0]
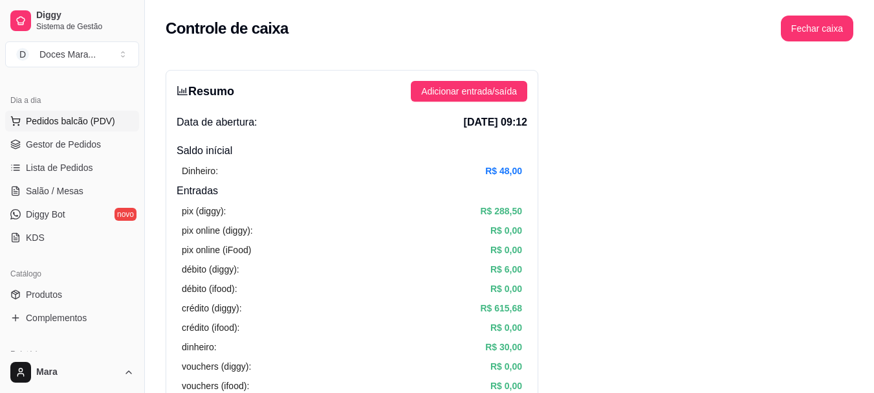
click at [56, 118] on span "Pedidos balcão (PDV)" at bounding box center [70, 121] width 89 height 13
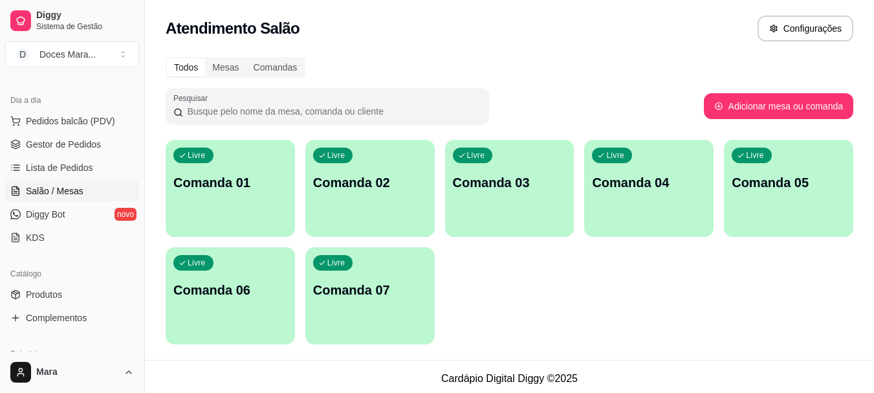
click at [60, 190] on span "Salão / Mesas" at bounding box center [55, 190] width 58 height 13
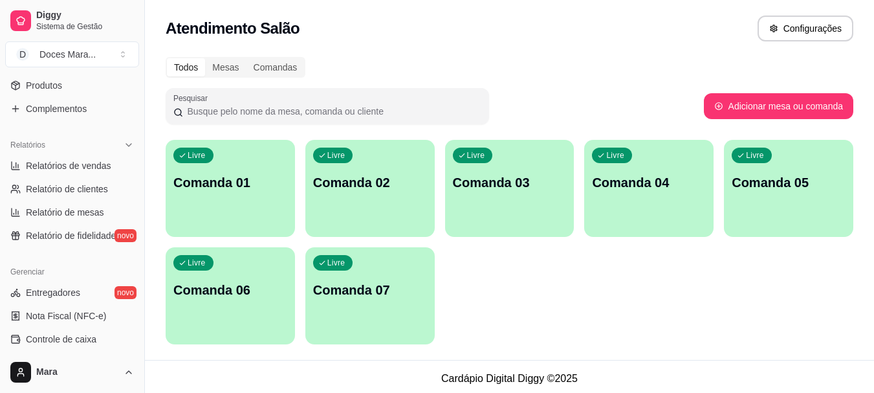
scroll to position [388, 0]
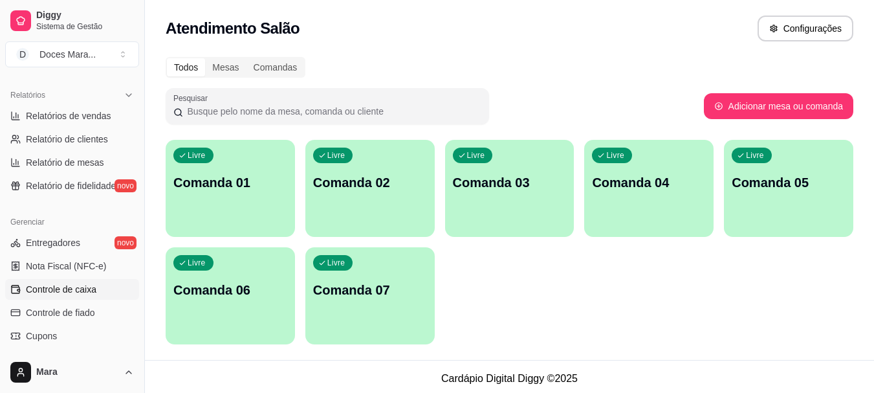
click at [77, 291] on span "Controle de caixa" at bounding box center [61, 289] width 71 height 13
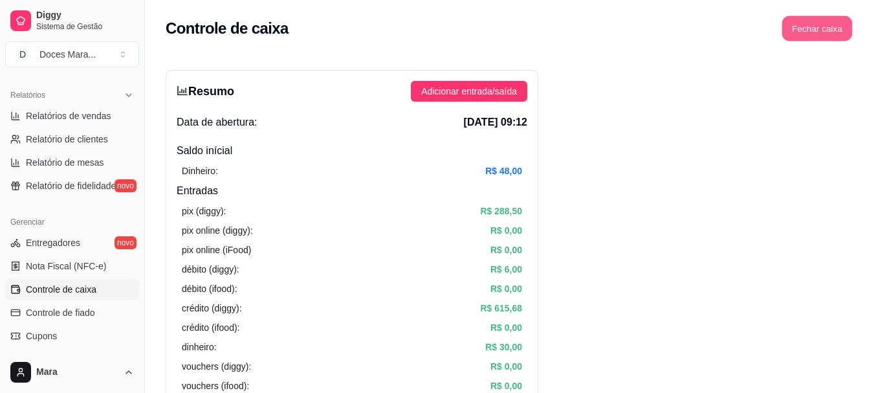
click at [814, 33] on button "Fechar caixa" at bounding box center [817, 28] width 71 height 25
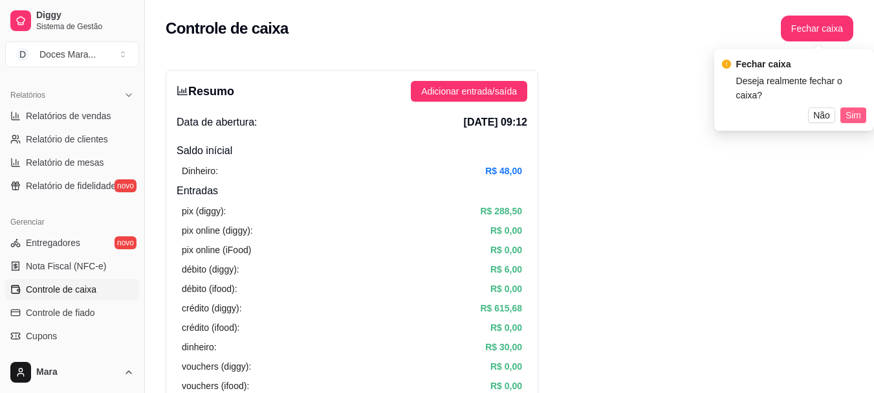
click at [848, 108] on span "Sim" at bounding box center [854, 115] width 16 height 14
